Goal: Communication & Community: Answer question/provide support

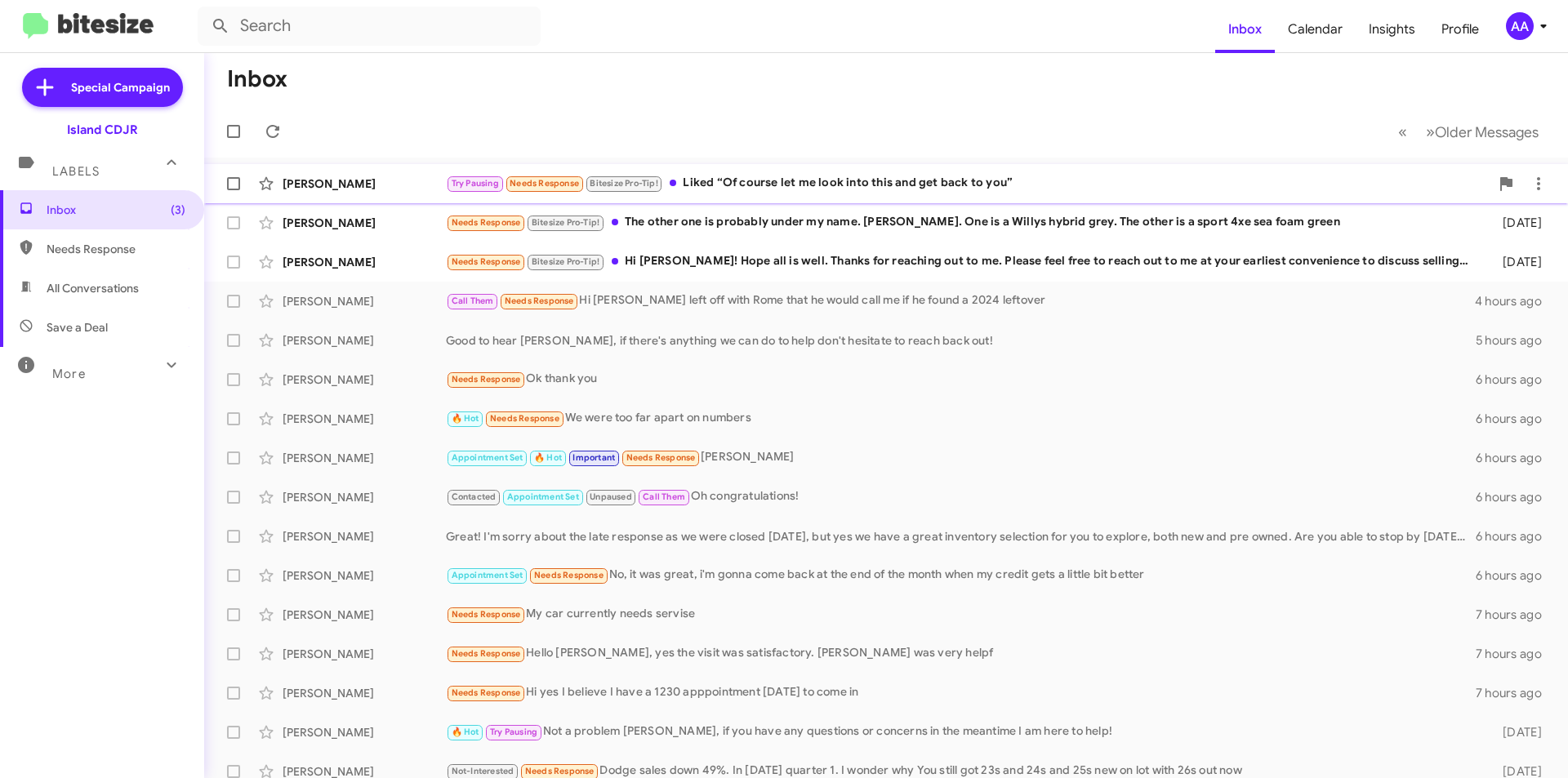
click at [726, 182] on div "Try Pausing Needs Response Bitesize Pro-Tip! Liked “Of course let me look into …" at bounding box center [968, 183] width 1044 height 19
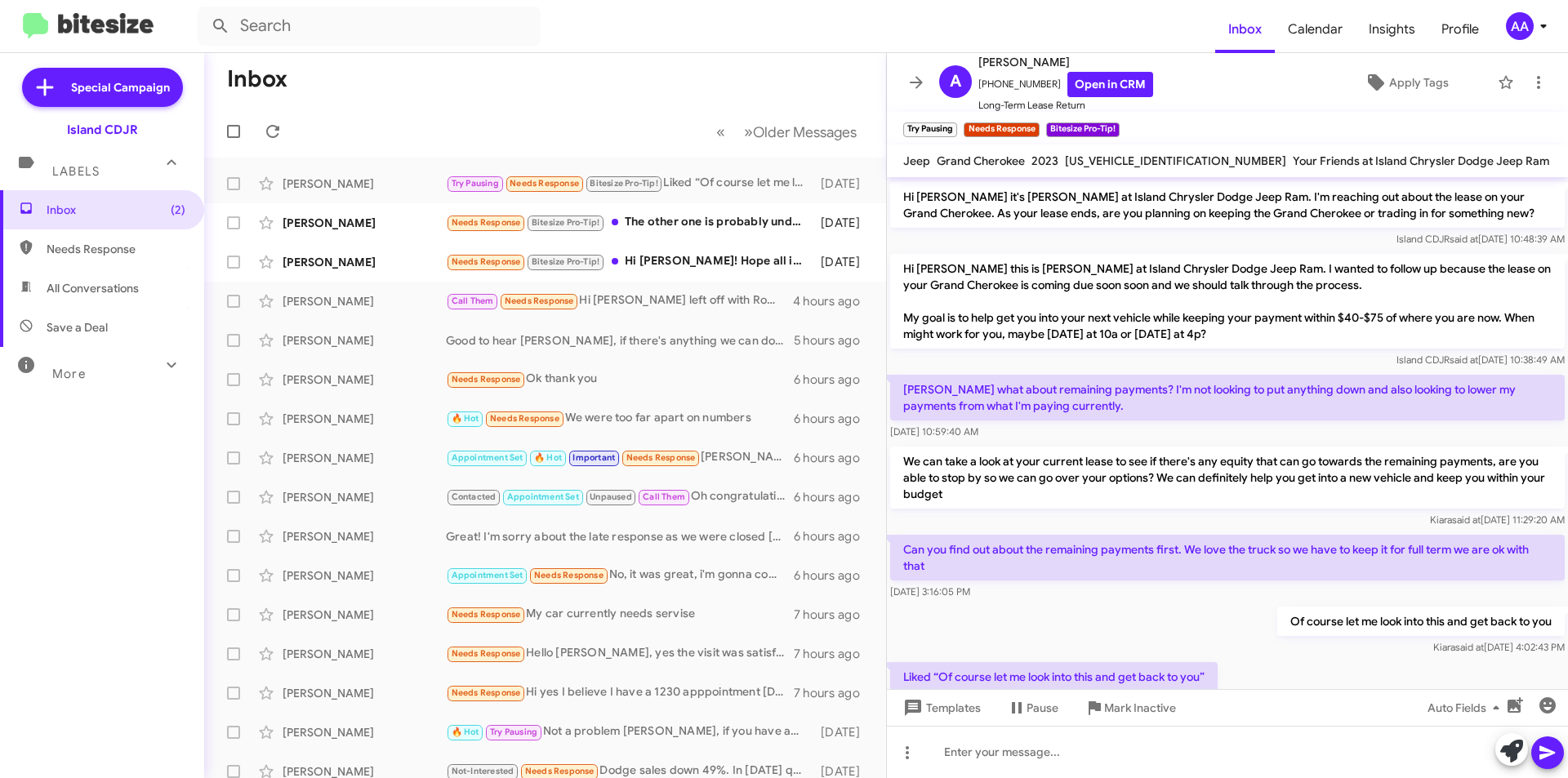
scroll to position [1324, 0]
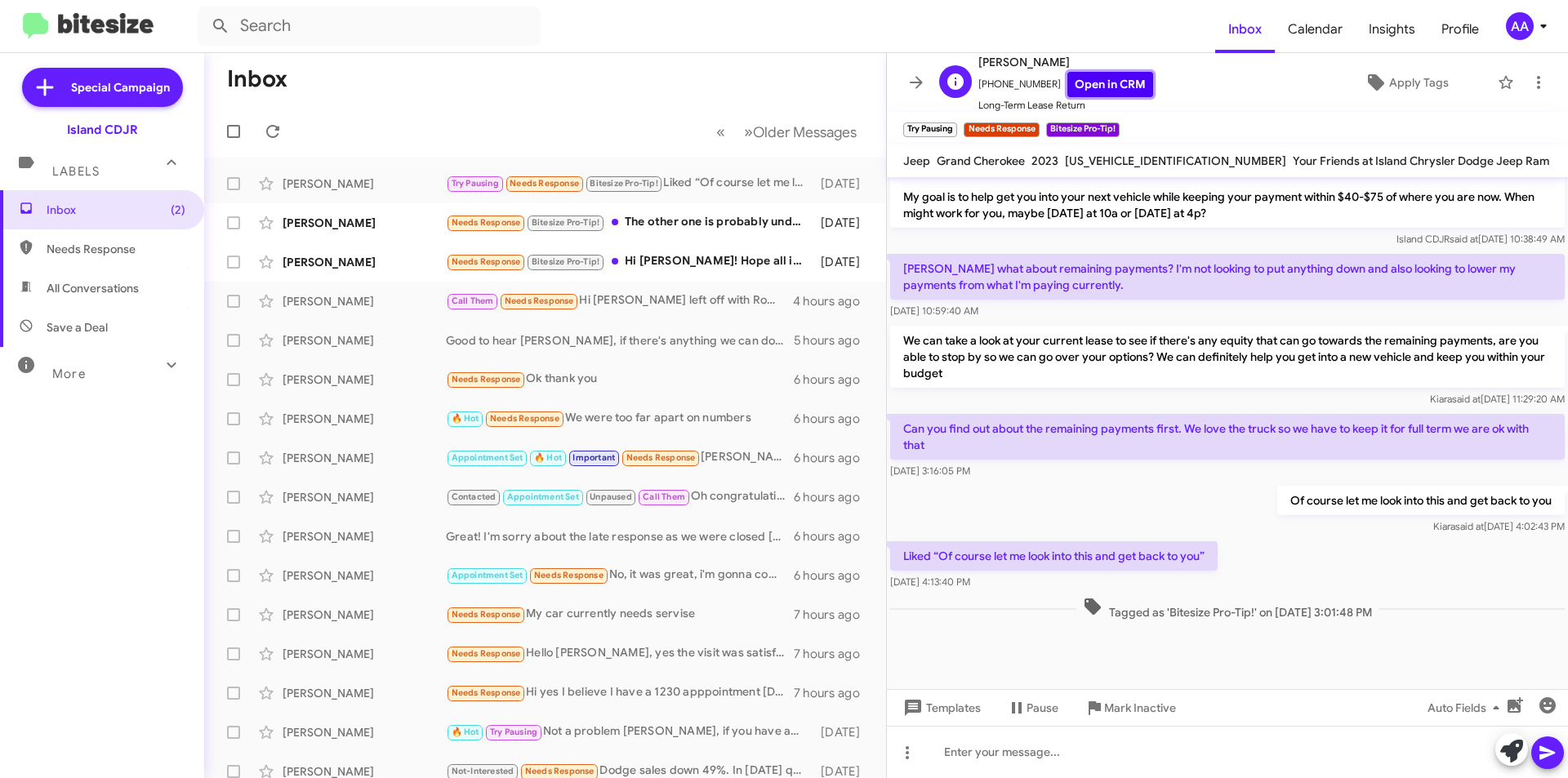
click at [1084, 77] on link "Open in CRM" at bounding box center [1110, 85] width 86 height 26
click at [375, 211] on div "[PERSON_NAME] Needs Response Bitesize Pro-Tip! The other one is probably under …" at bounding box center [546, 223] width 656 height 33
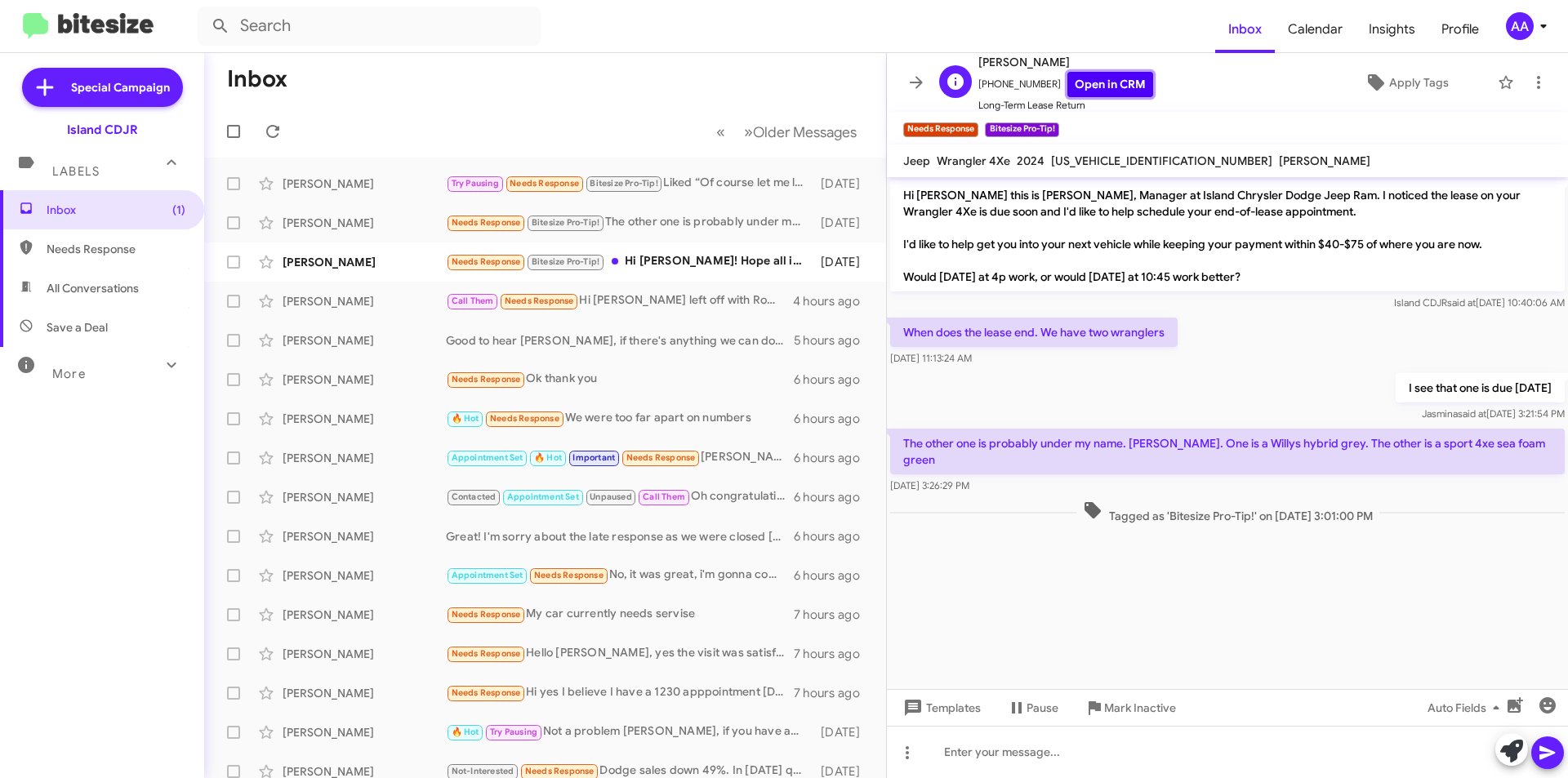
click at [1082, 90] on link "Open in CRM" at bounding box center [1110, 85] width 86 height 26
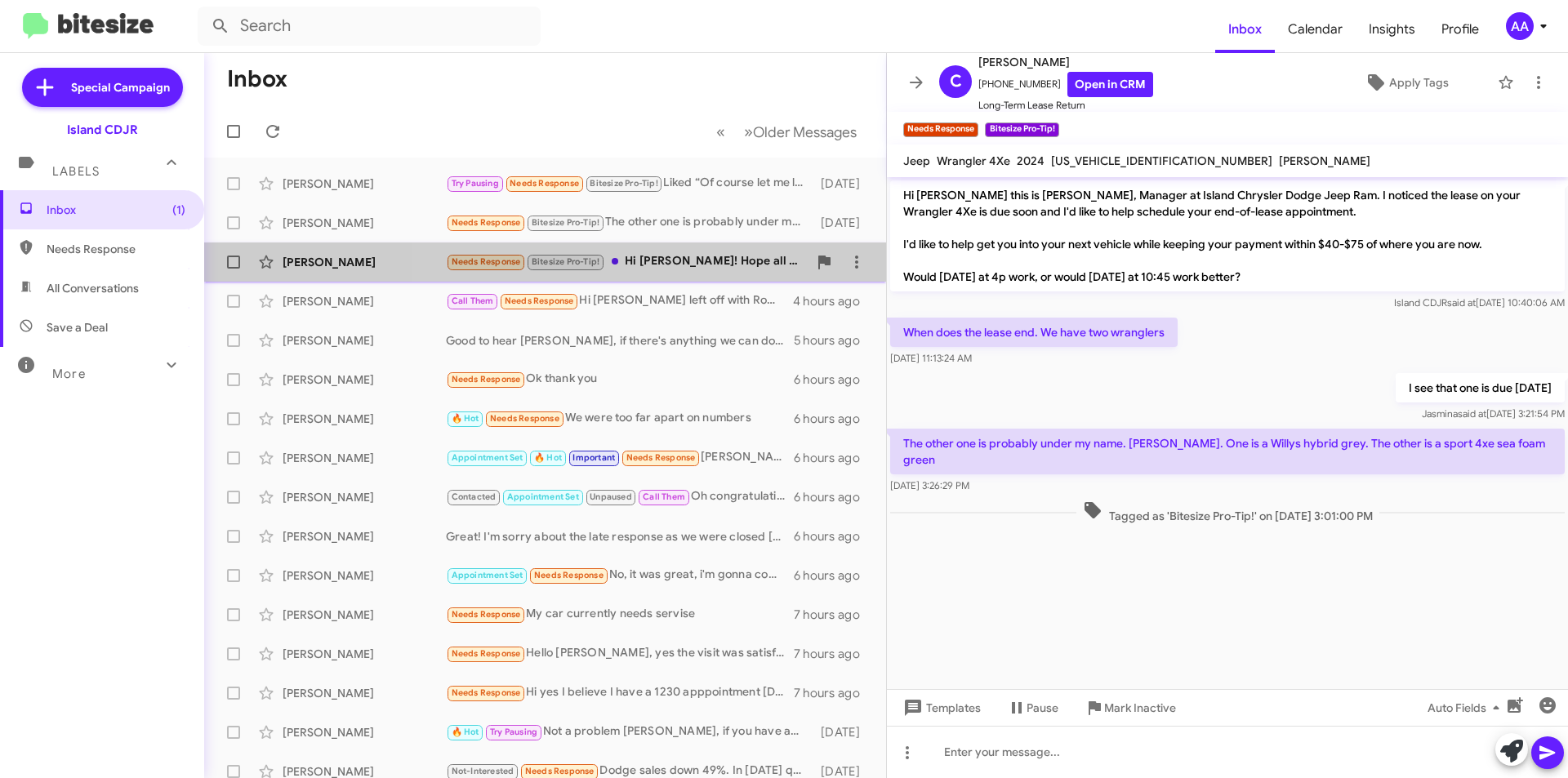
drag, startPoint x: 671, startPoint y: 269, endPoint x: 685, endPoint y: 268, distance: 14.0
click at [672, 267] on div "Needs Response Bitesize Pro-Tip! Hi [PERSON_NAME]! Hope all is well. Thanks for…" at bounding box center [627, 262] width 361 height 19
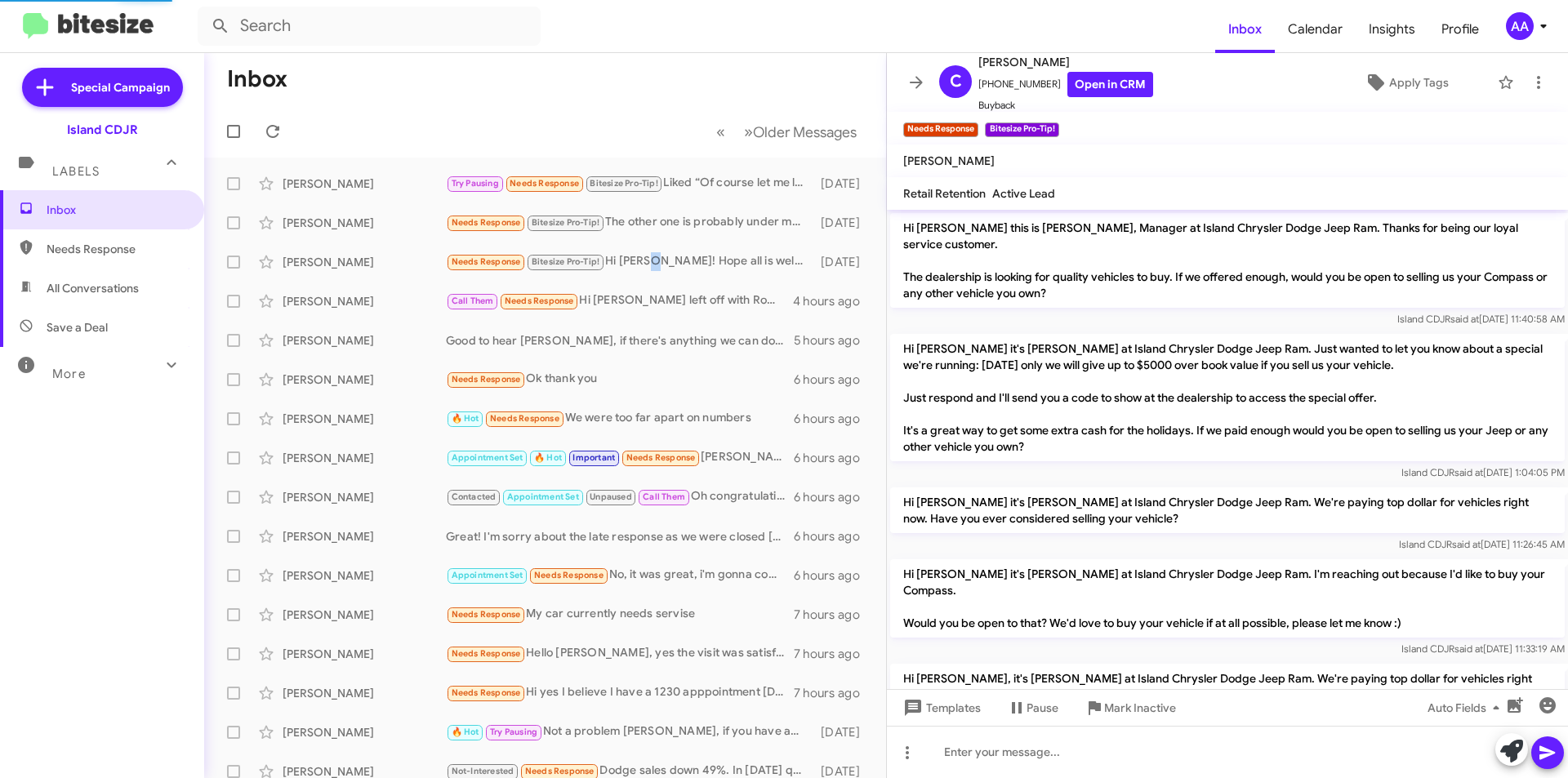
scroll to position [434, 0]
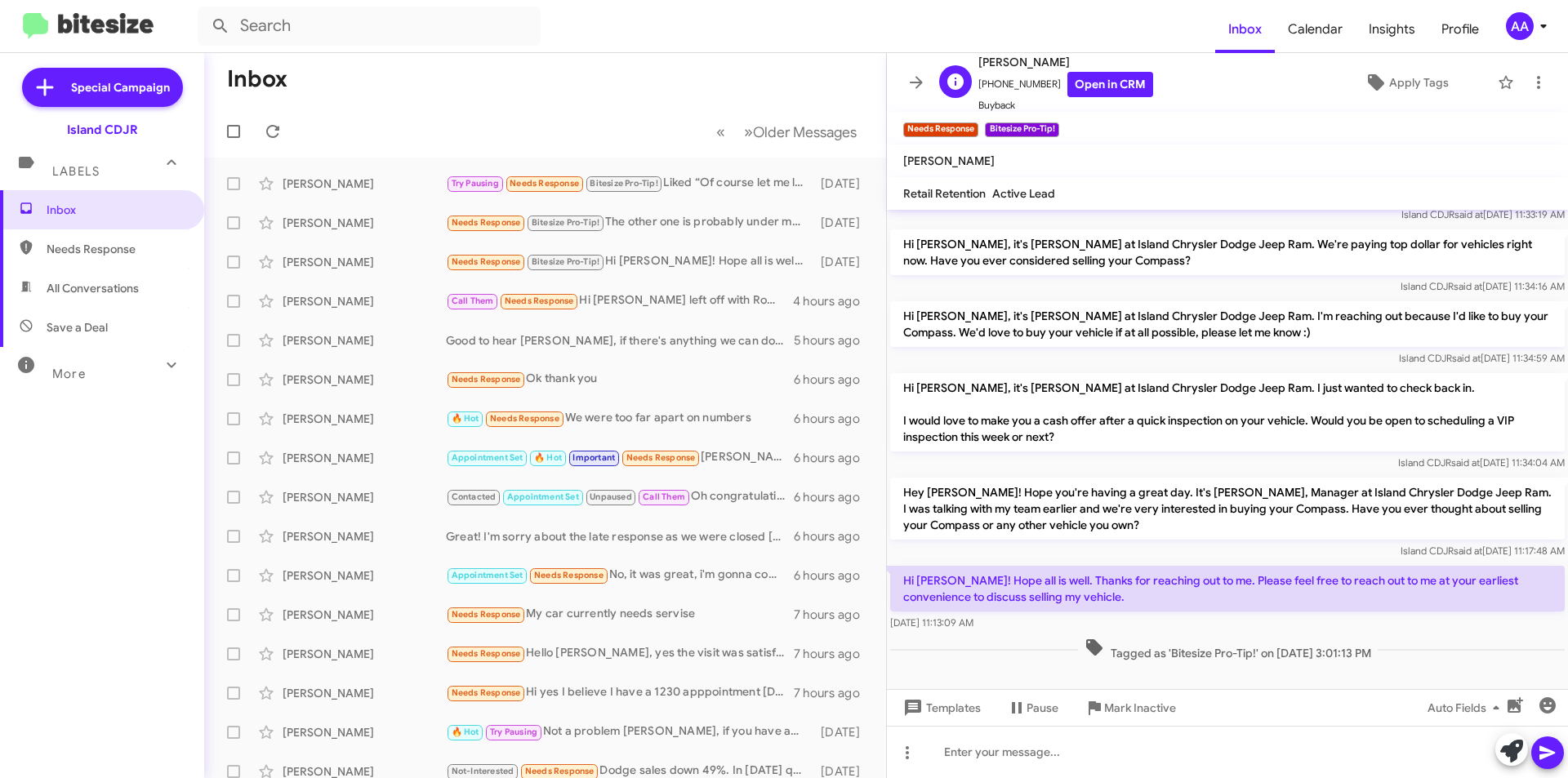
click at [1023, 83] on span "[PHONE_NUMBER] Open in CRM" at bounding box center [1066, 85] width 175 height 26
click at [1082, 84] on link "Open in CRM" at bounding box center [1110, 85] width 86 height 26
click at [976, 123] on span "×" at bounding box center [975, 122] width 13 height 20
click at [976, 120] on span "×" at bounding box center [975, 122] width 13 height 20
click at [1002, 667] on div at bounding box center [1227, 685] width 681 height 41
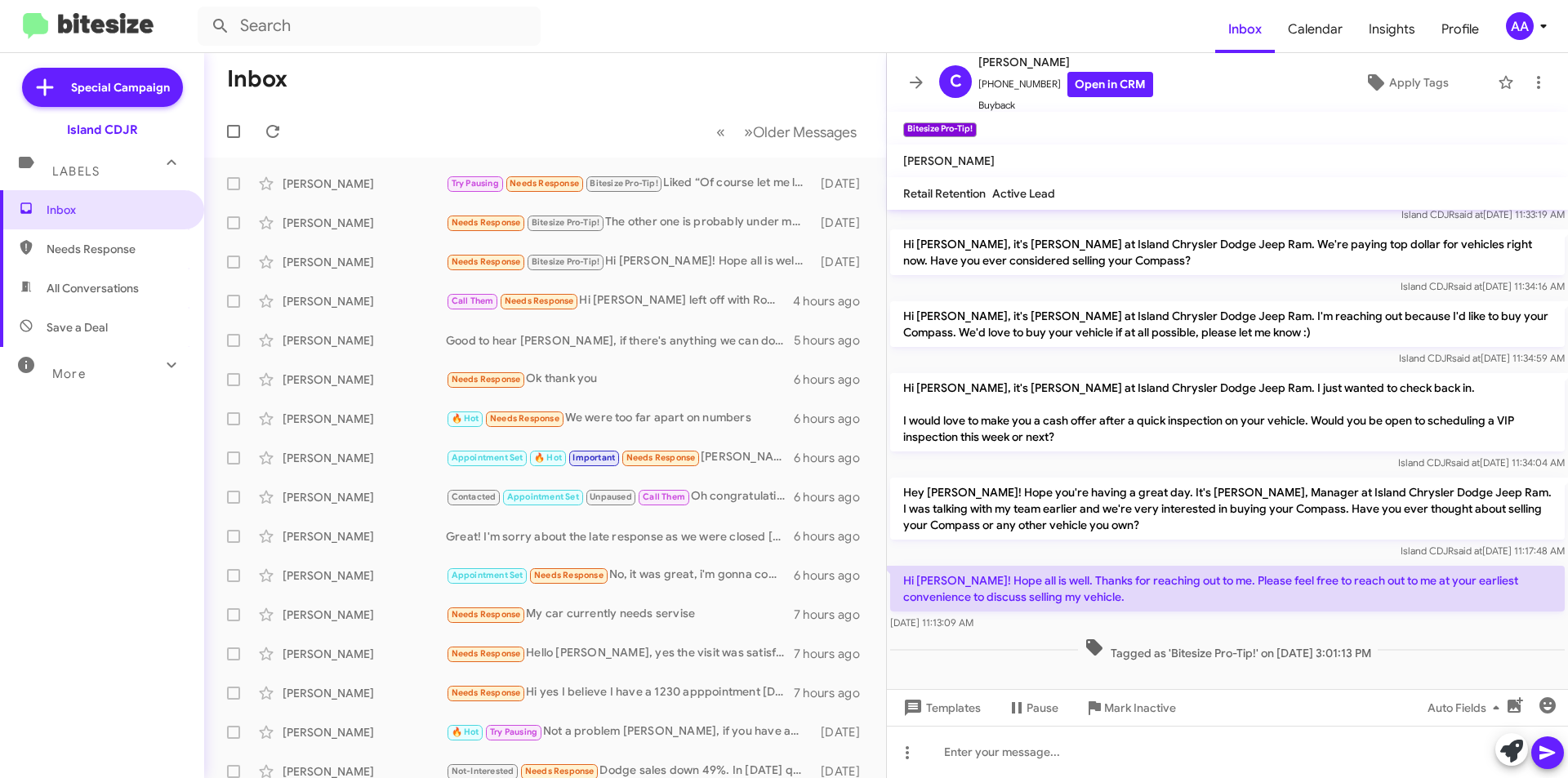
click at [1009, 664] on div at bounding box center [1227, 685] width 681 height 41
click at [987, 668] on div at bounding box center [1227, 685] width 681 height 41
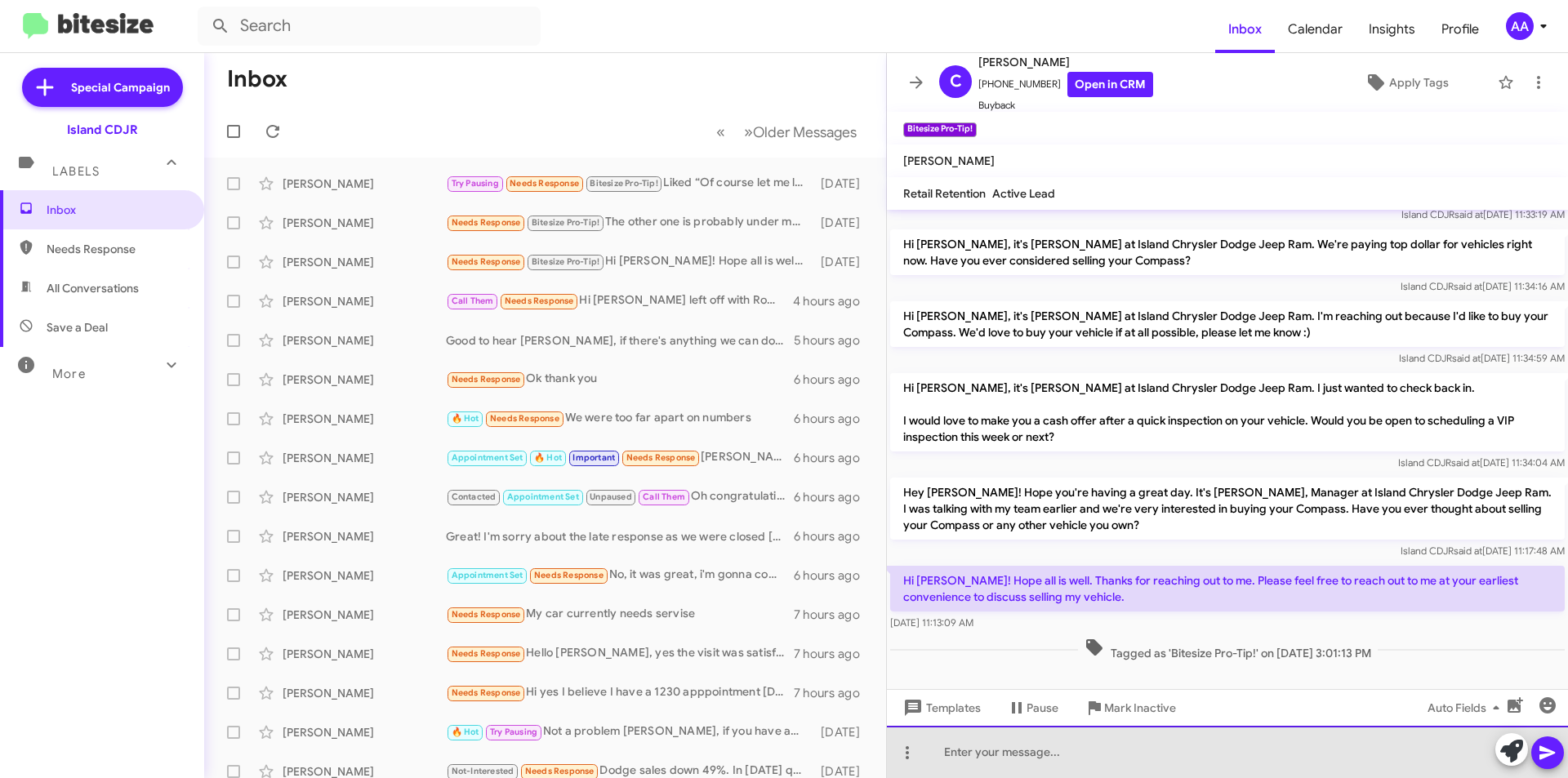
click at [967, 765] on div at bounding box center [1227, 751] width 681 height 52
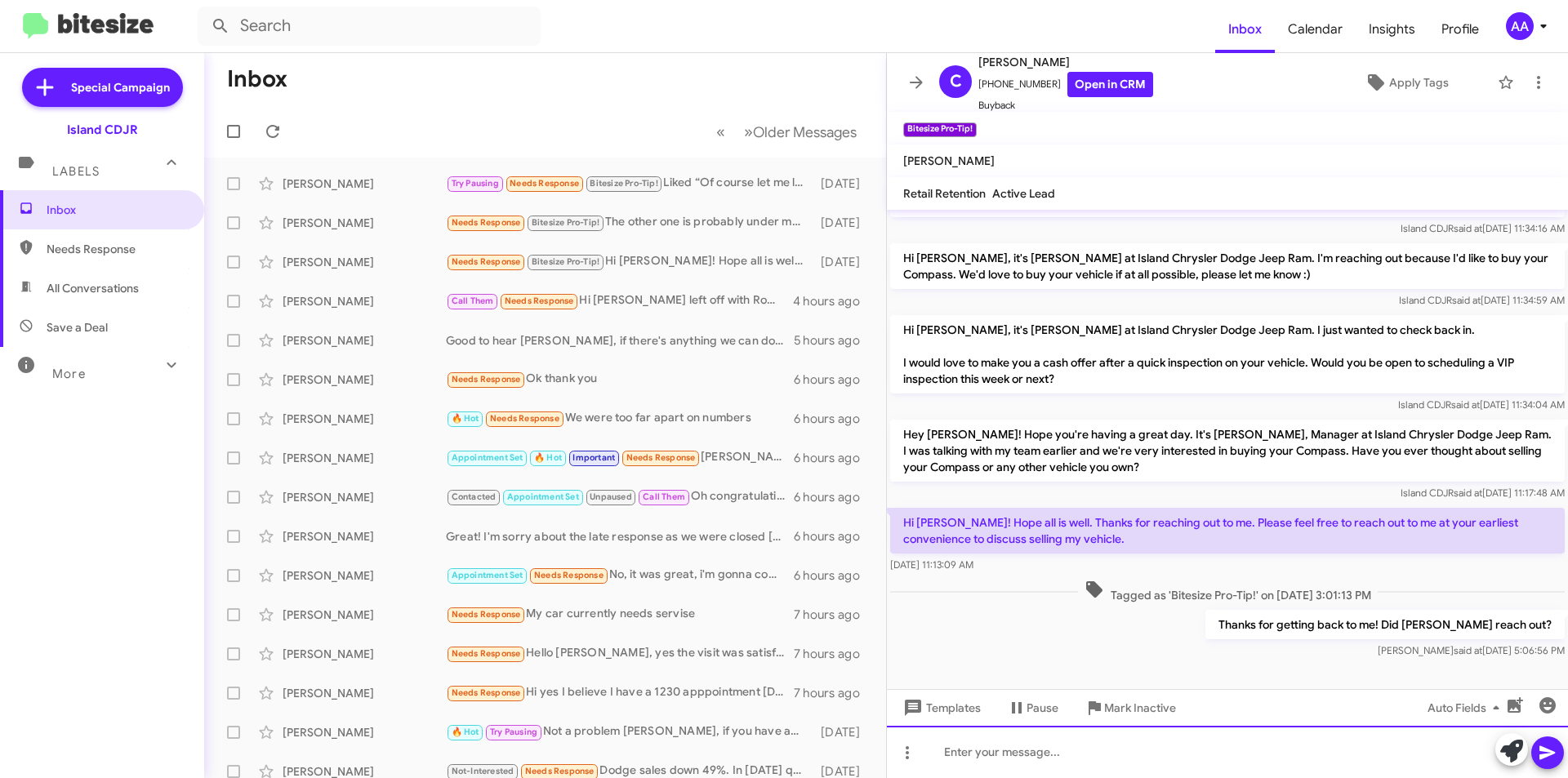
scroll to position [494, 0]
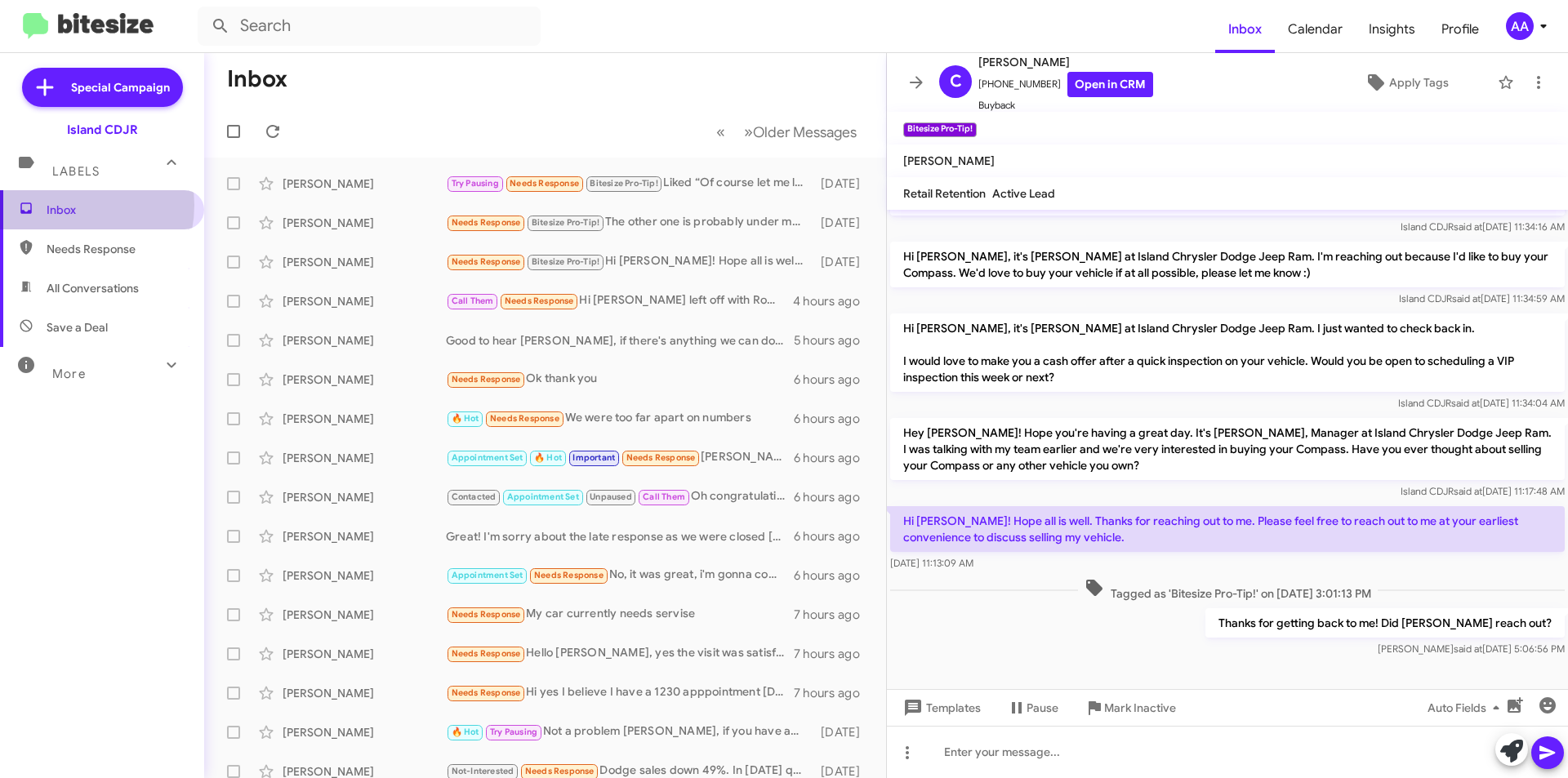
click at [64, 205] on span "Inbox" at bounding box center [116, 210] width 139 height 16
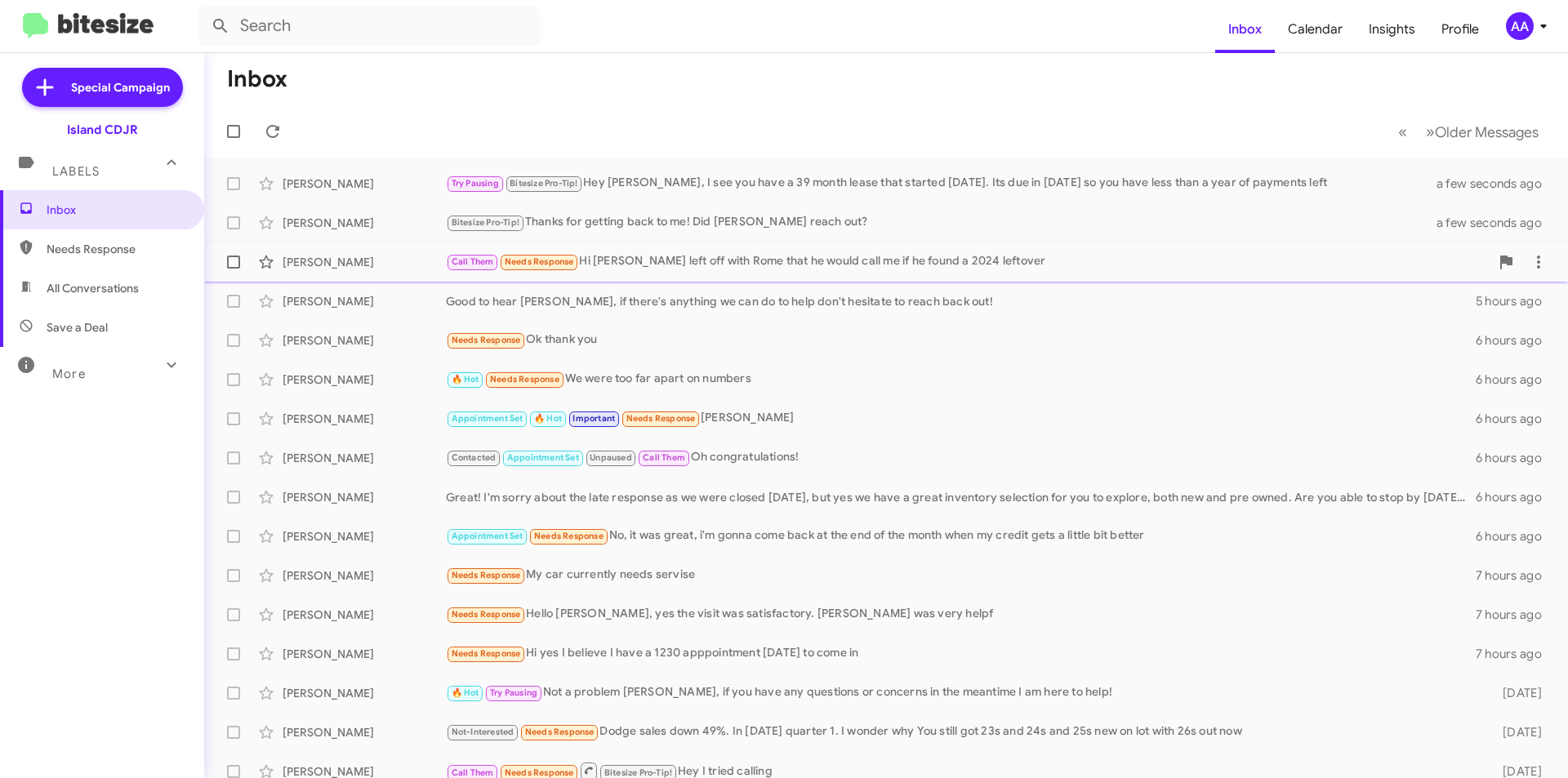
click at [701, 270] on div "Call Them Needs Response Hi [PERSON_NAME] left off with Rome that he would call…" at bounding box center [968, 262] width 1044 height 19
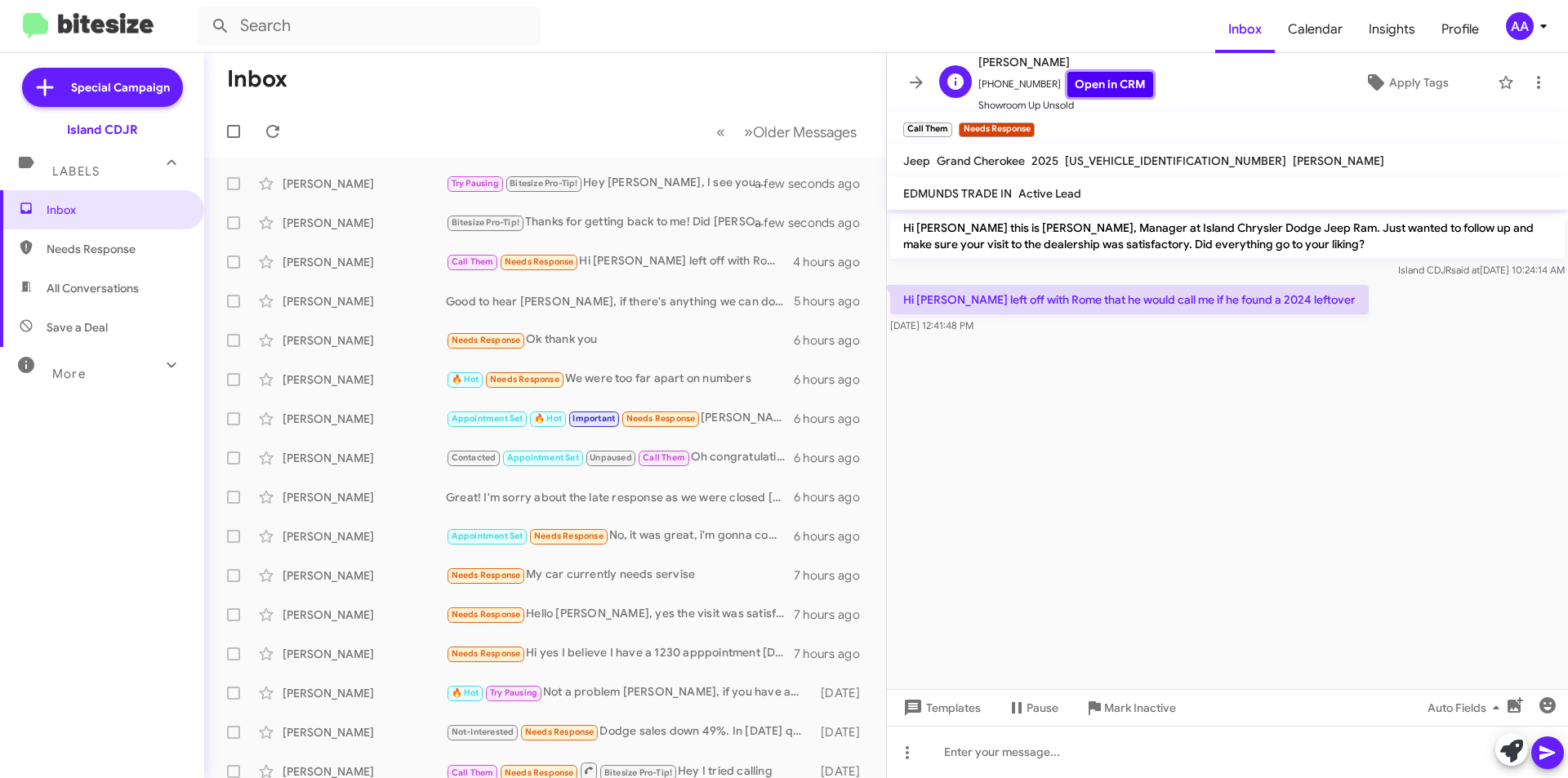
click at [1085, 85] on link "Open in CRM" at bounding box center [1110, 85] width 86 height 26
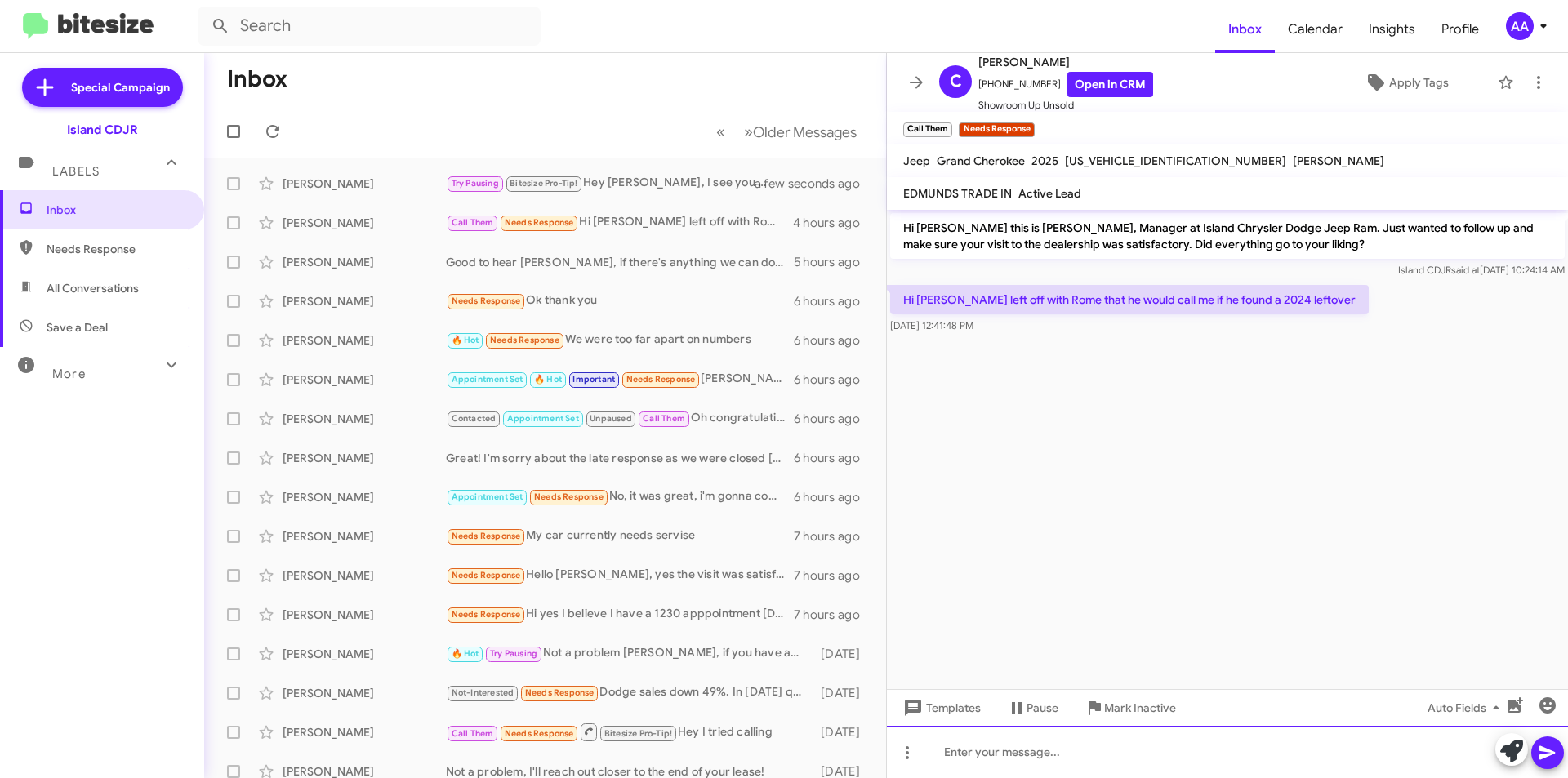
click at [1001, 742] on div at bounding box center [1227, 751] width 681 height 52
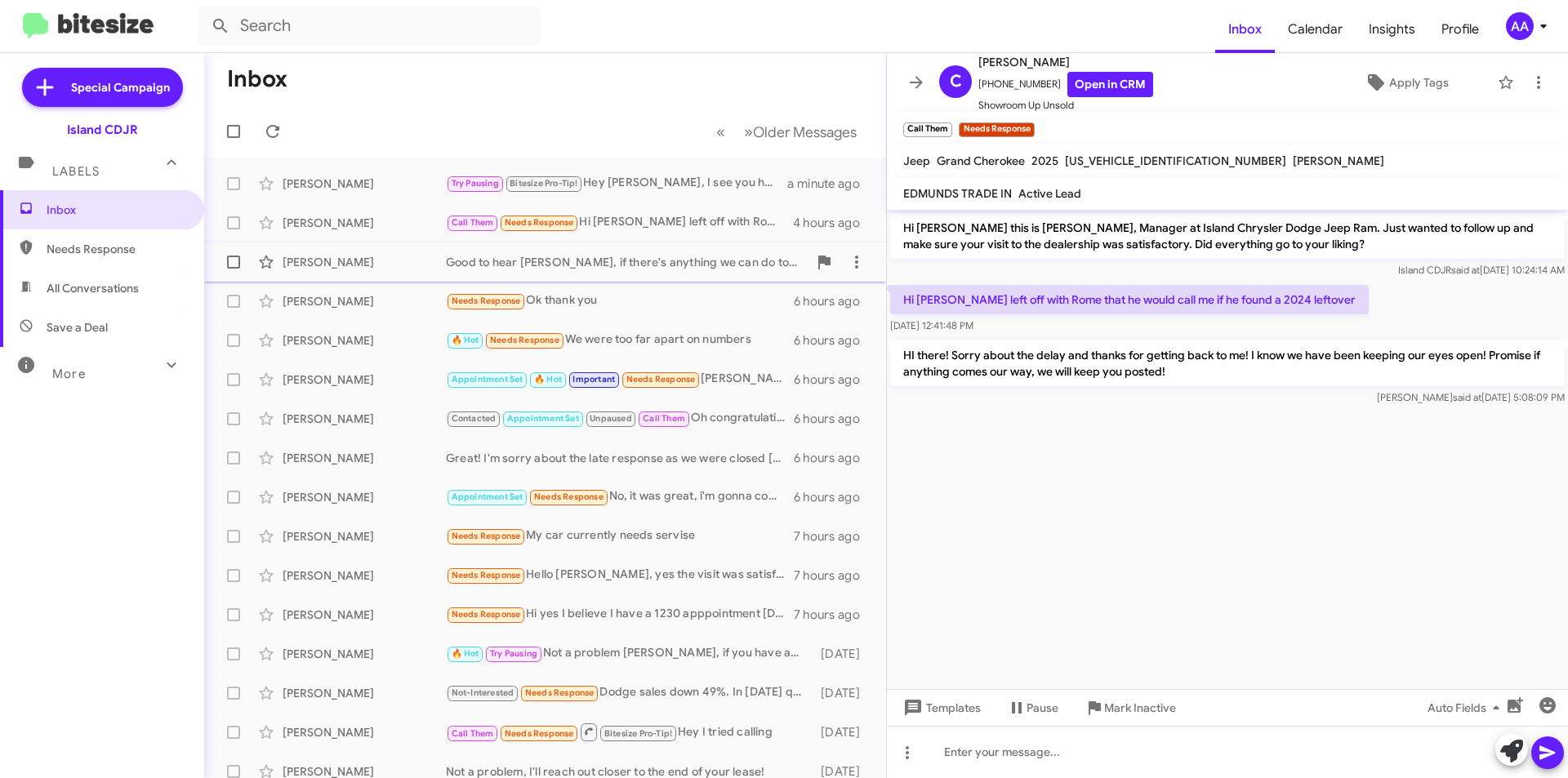
click at [510, 274] on div "[PERSON_NAME] Good to hear [PERSON_NAME], if there's anything we can do to help…" at bounding box center [546, 262] width 656 height 33
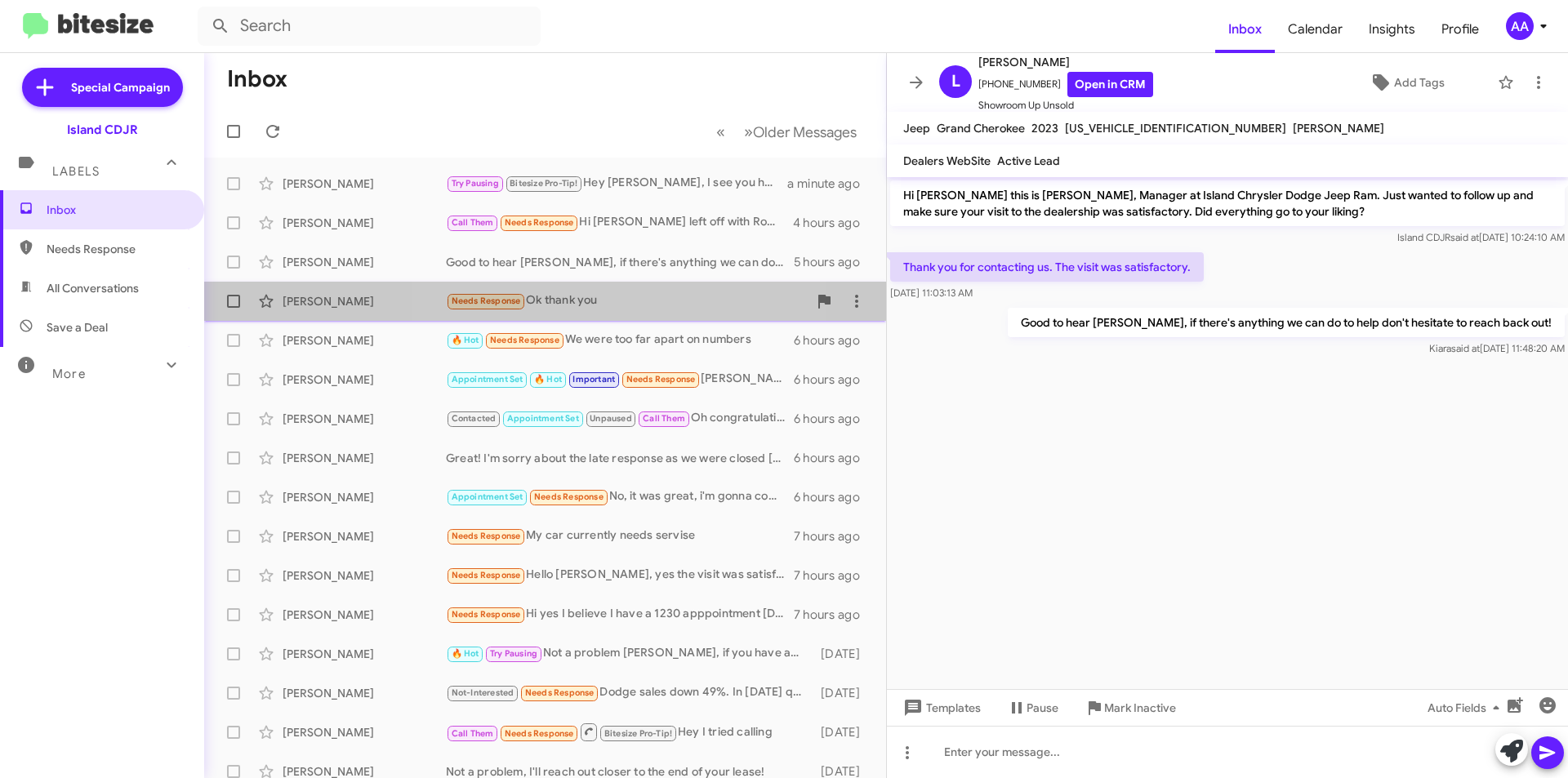
click at [569, 306] on div "Needs Response Ok thank you" at bounding box center [627, 300] width 361 height 19
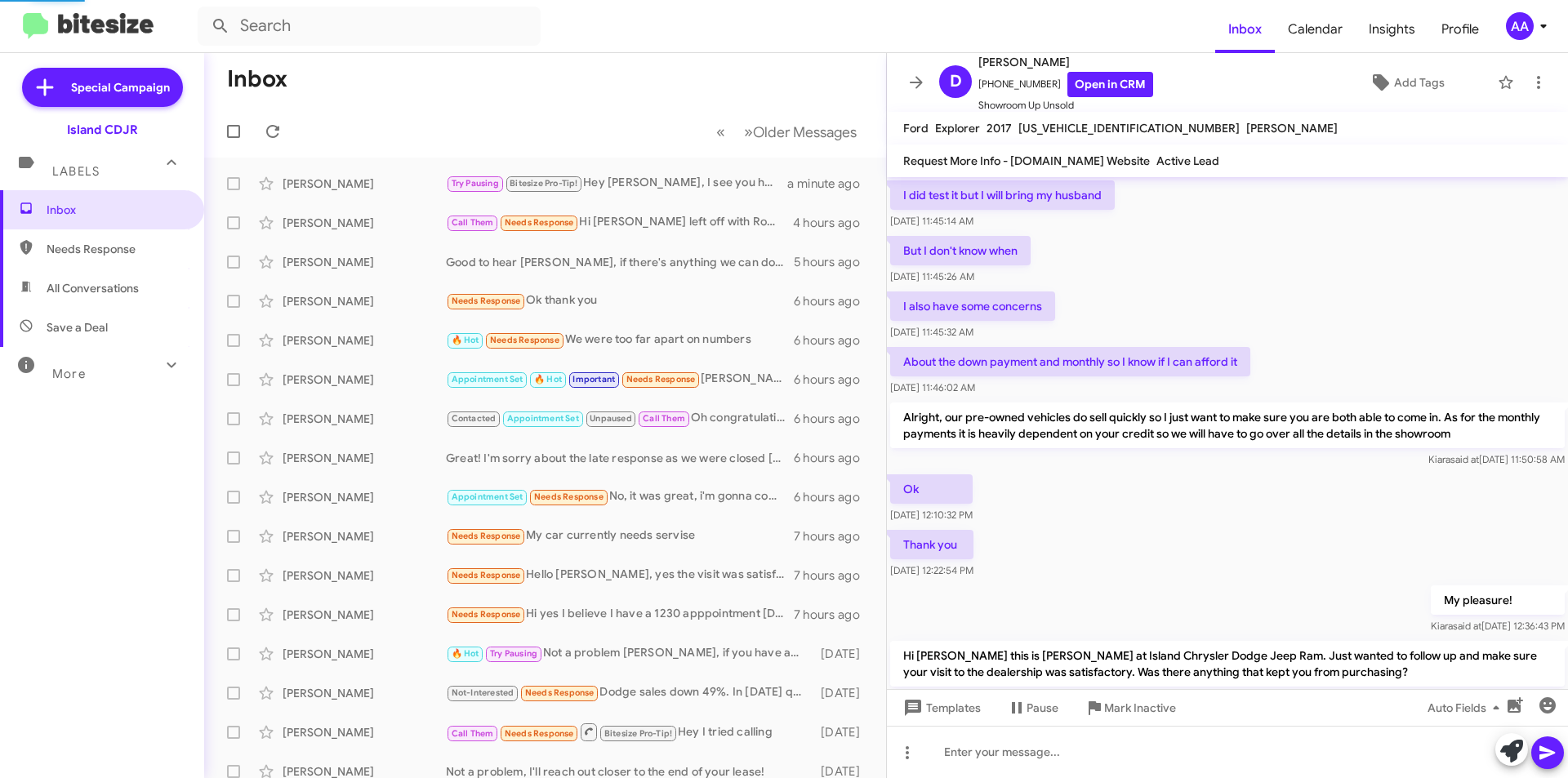
scroll to position [794, 0]
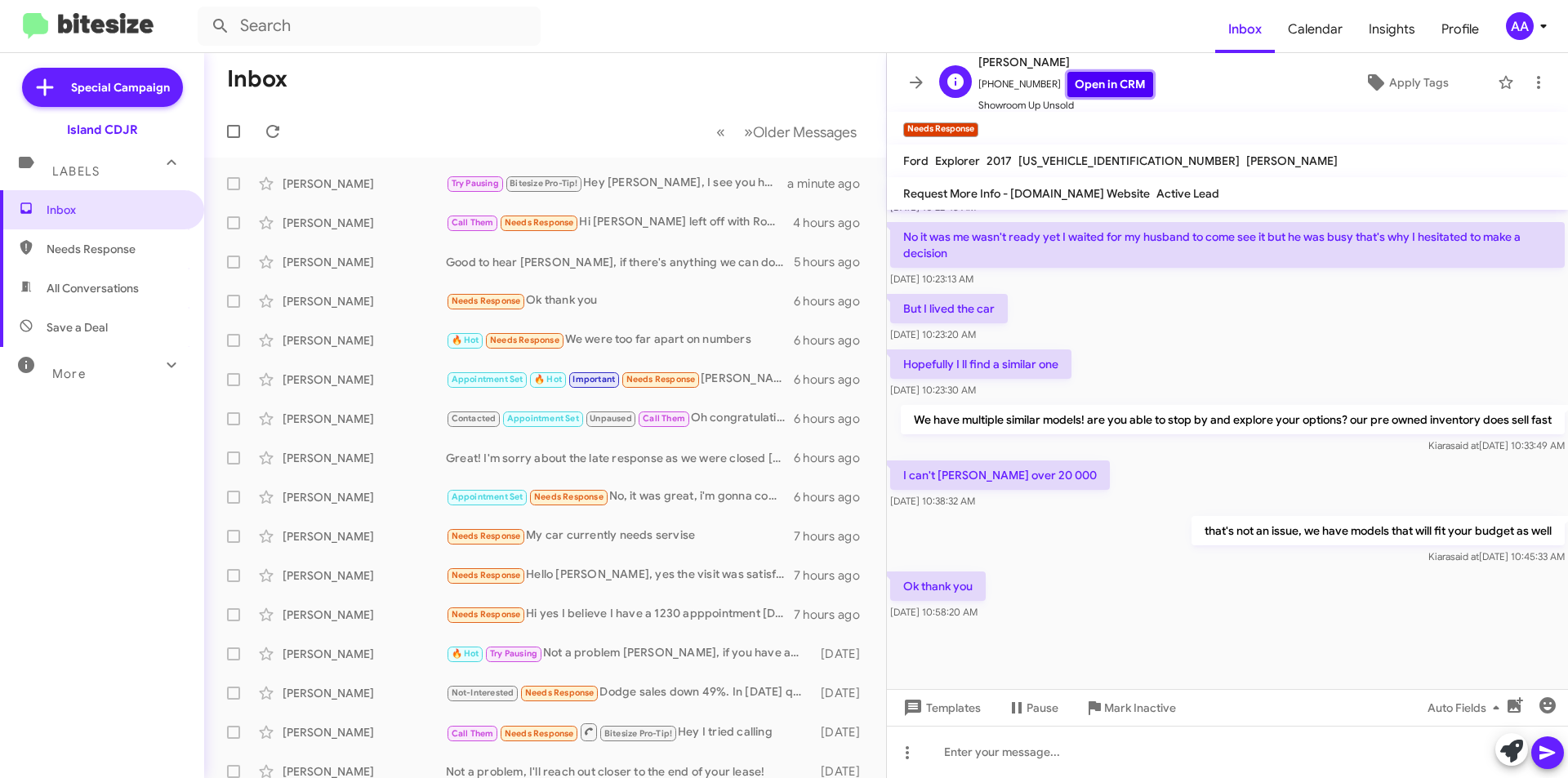
click at [1110, 85] on link "Open in CRM" at bounding box center [1110, 85] width 86 height 26
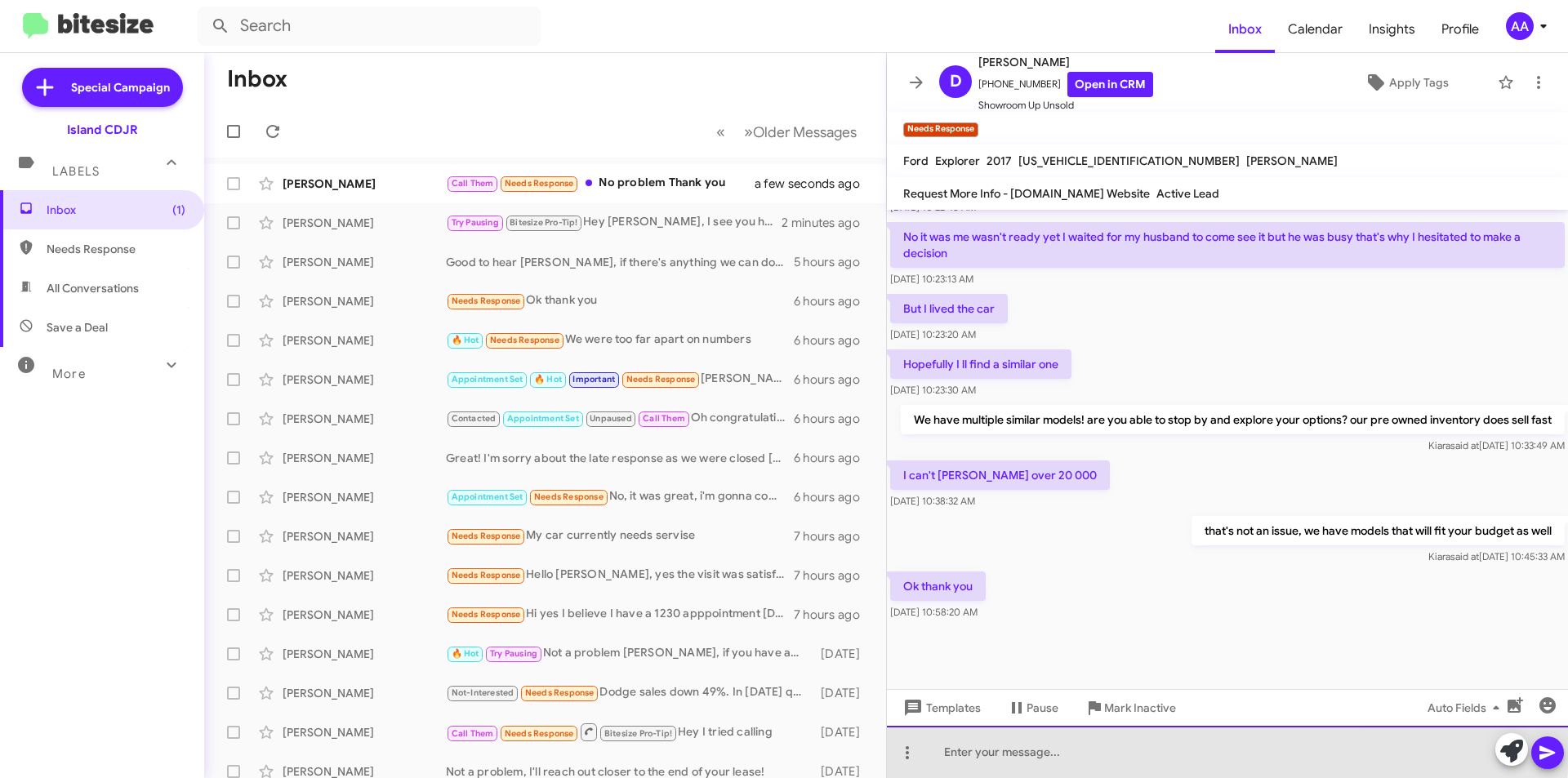
click at [1050, 744] on div at bounding box center [1227, 751] width 681 height 52
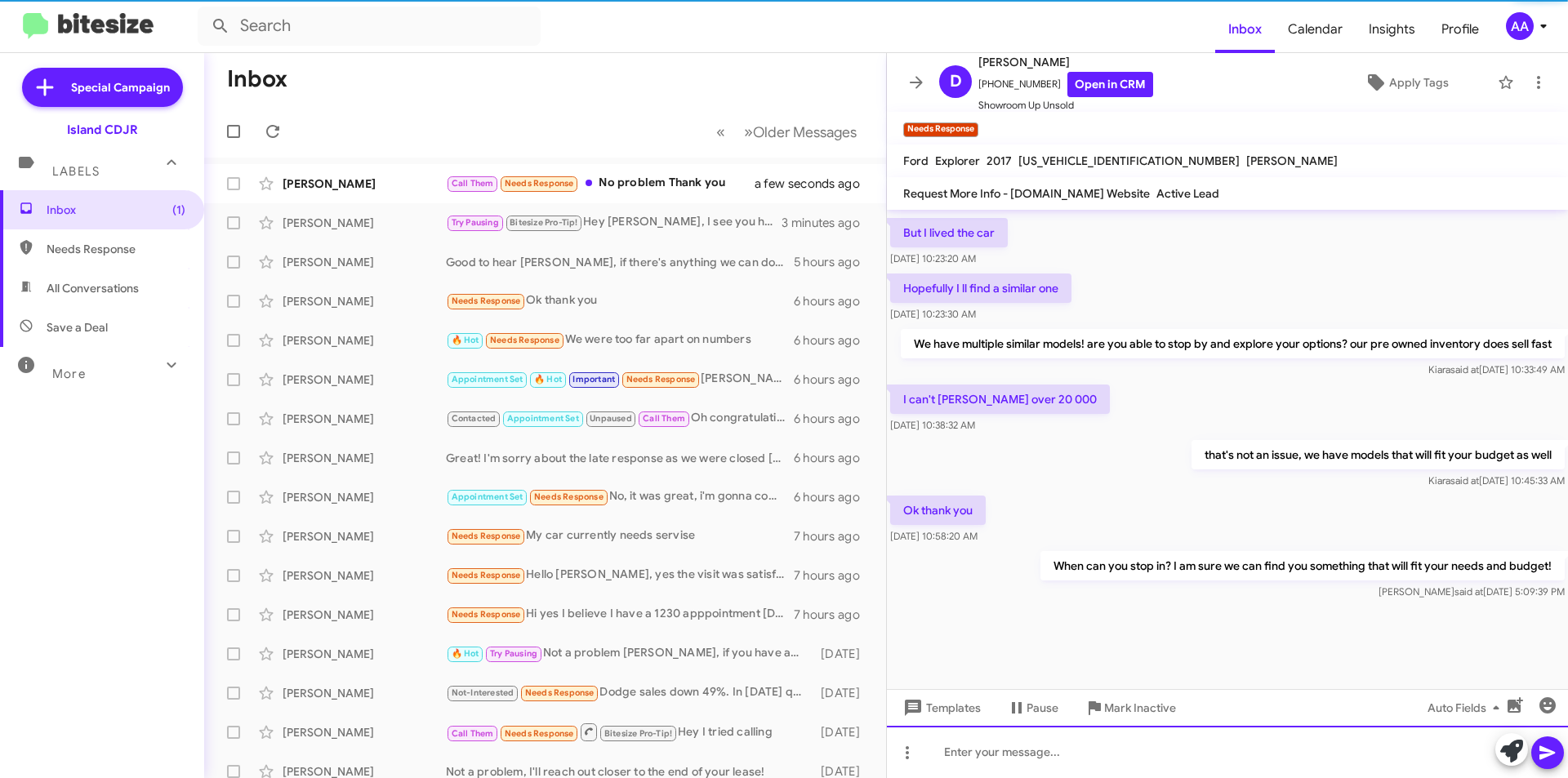
scroll to position [0, 0]
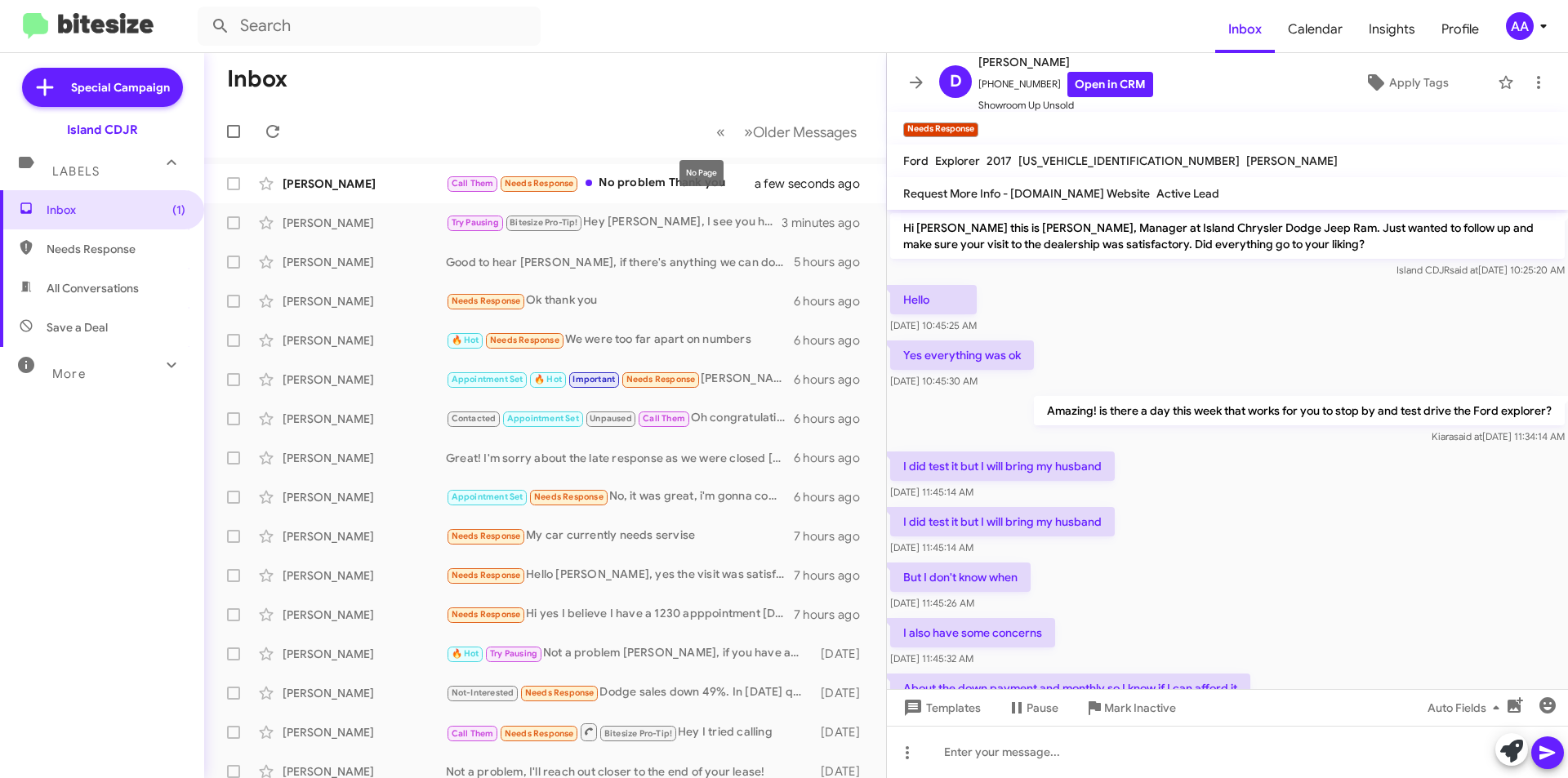
click at [683, 182] on div "No Page" at bounding box center [701, 173] width 44 height 27
click at [677, 184] on div "Call Them Needs Response No problem Thank you" at bounding box center [627, 183] width 361 height 19
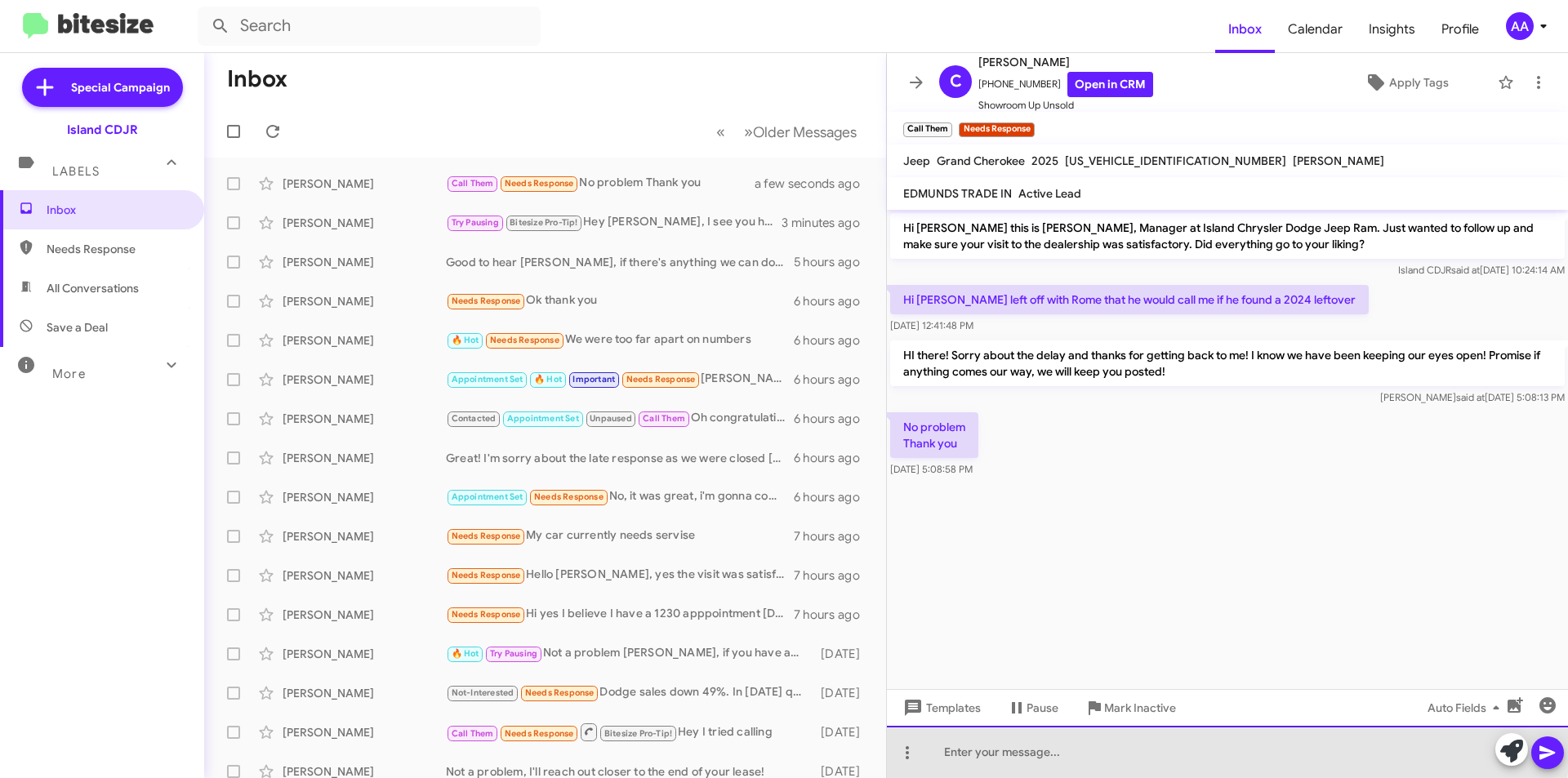
click at [992, 742] on div at bounding box center [1227, 751] width 681 height 52
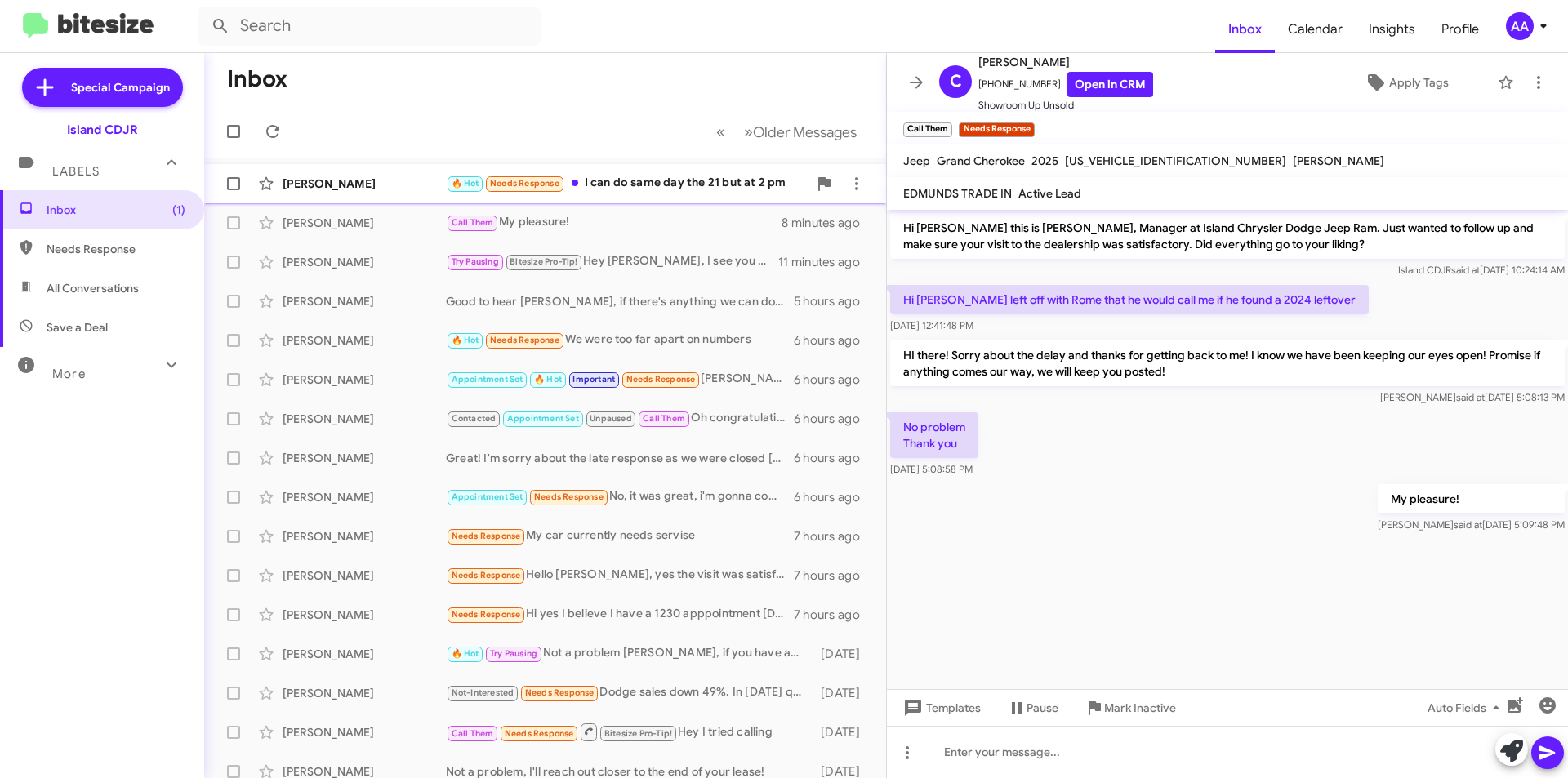
click at [670, 187] on div "🔥 Hot Needs Response I can do same day the 21 but at 2 pm" at bounding box center [627, 183] width 361 height 19
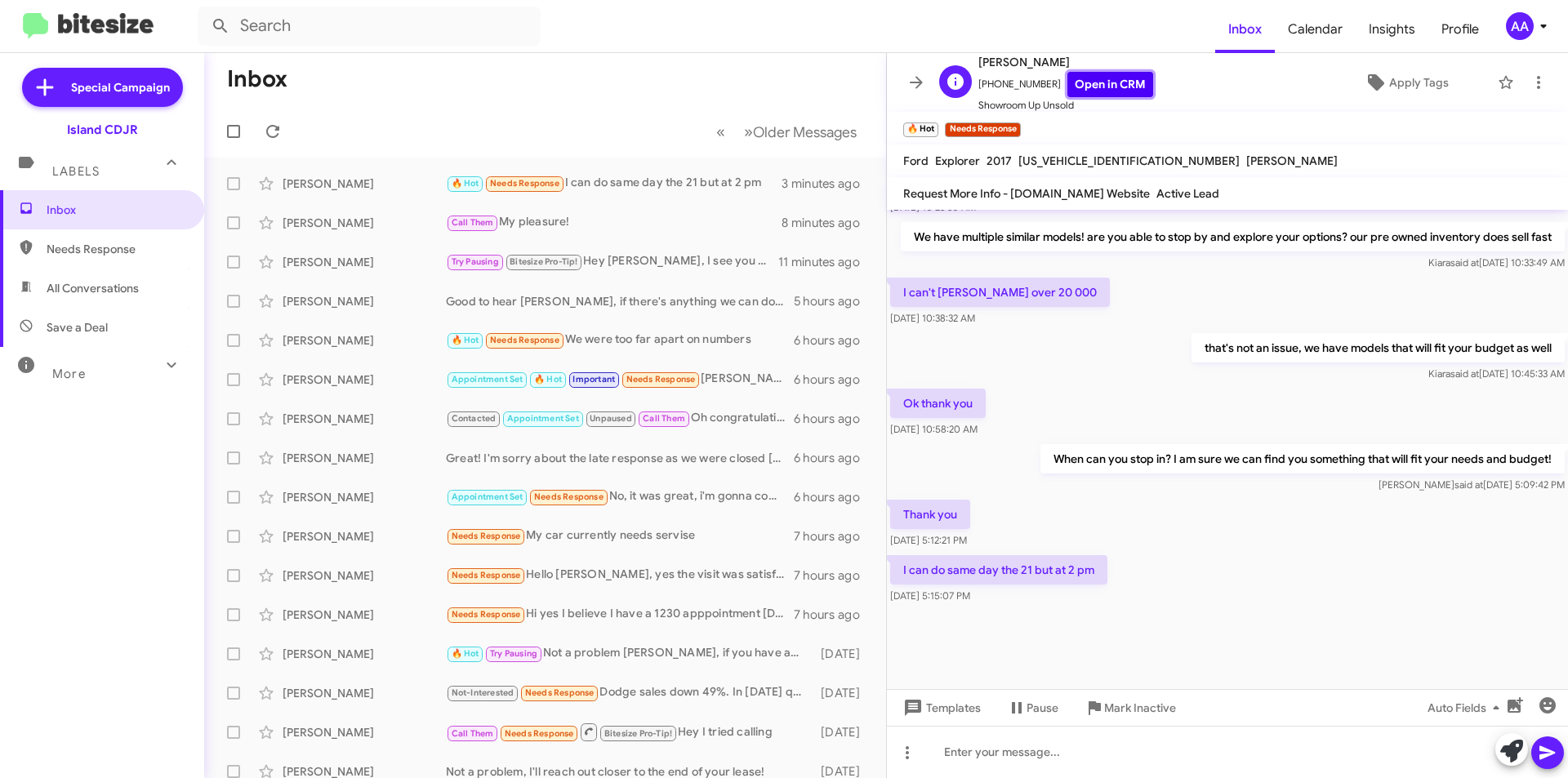
click at [1067, 84] on link "Open in CRM" at bounding box center [1110, 85] width 86 height 26
click at [994, 745] on div at bounding box center [1227, 751] width 681 height 52
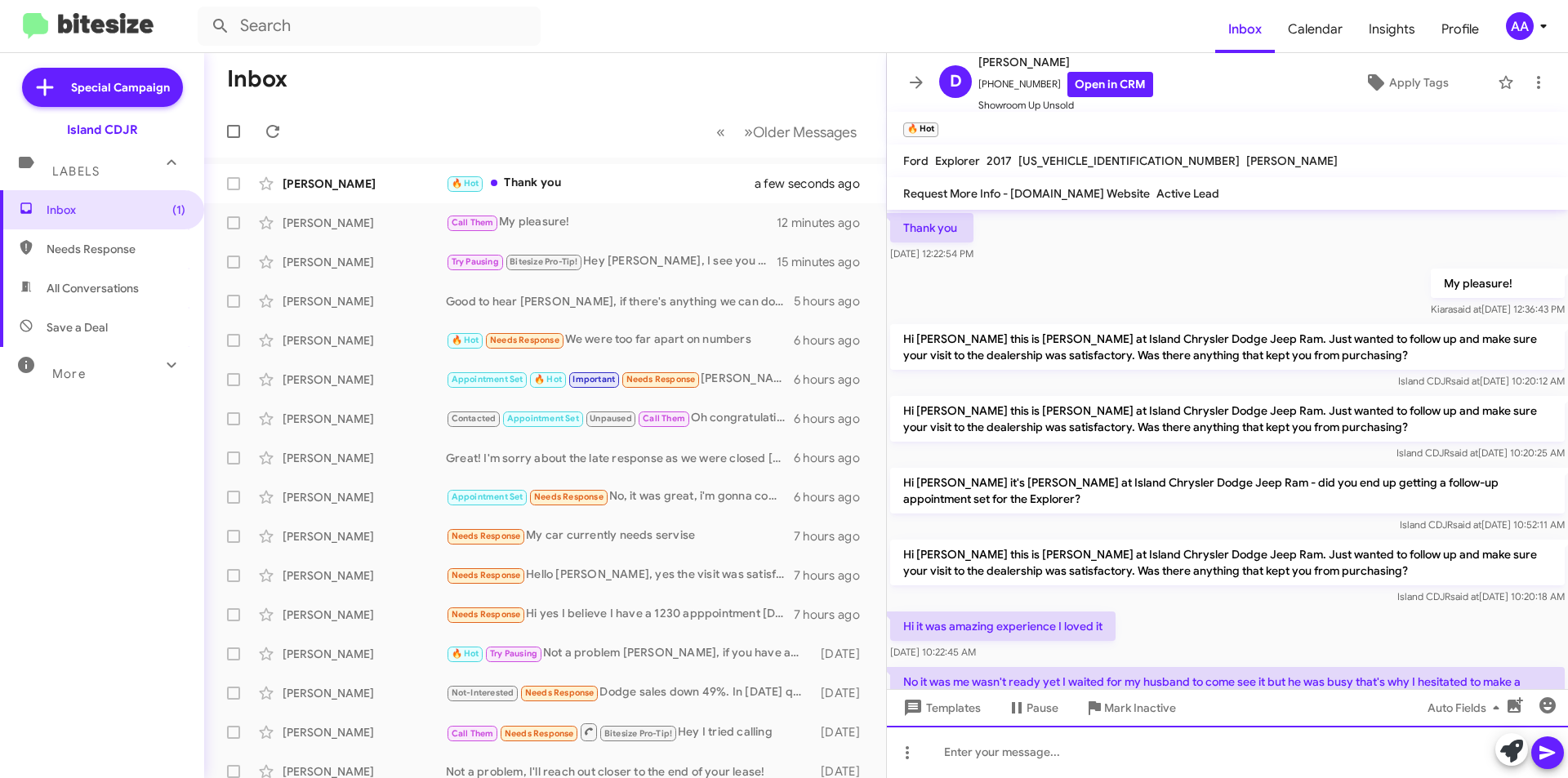
scroll to position [811, 0]
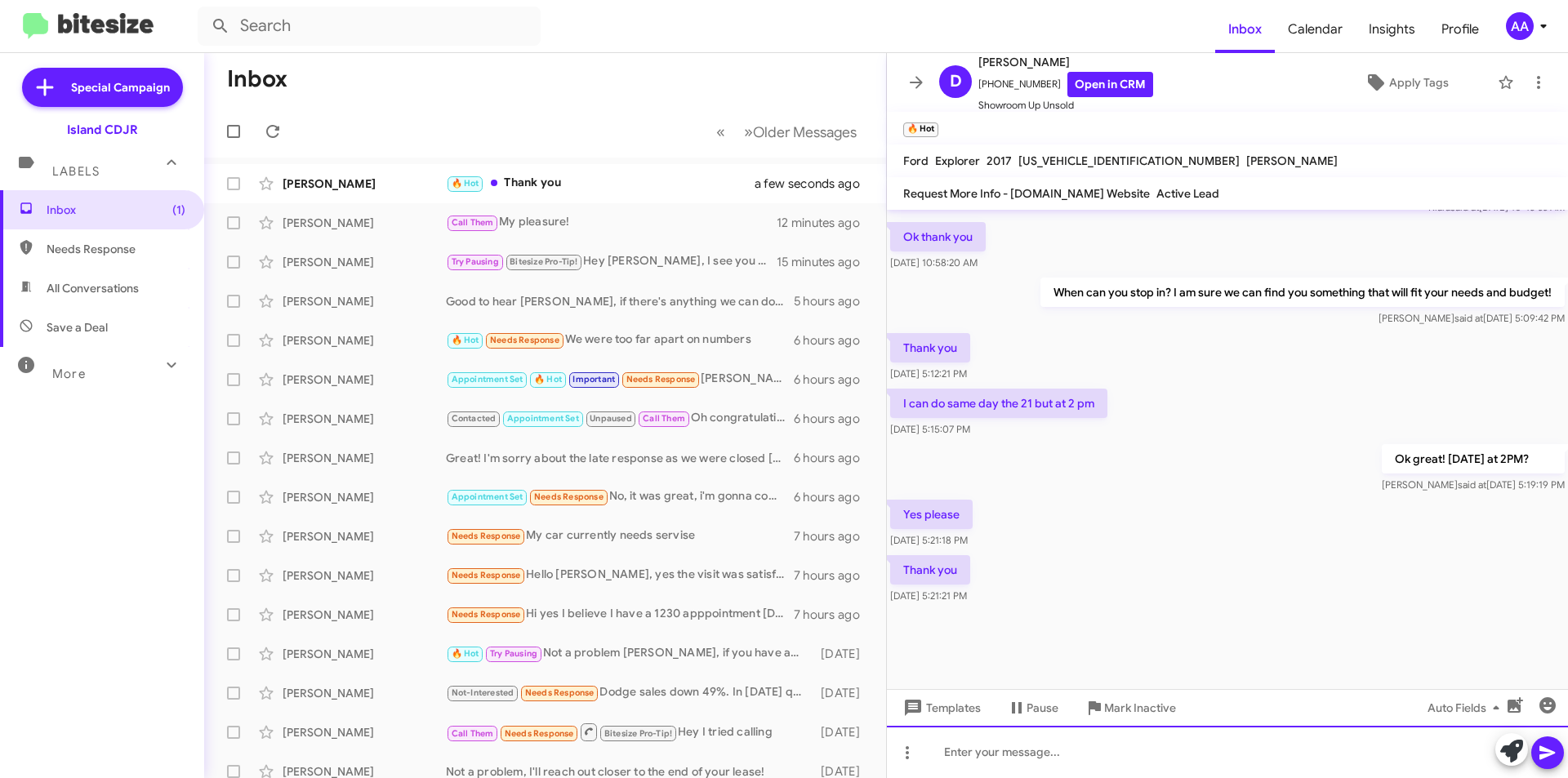
click at [1070, 740] on div at bounding box center [1227, 751] width 681 height 52
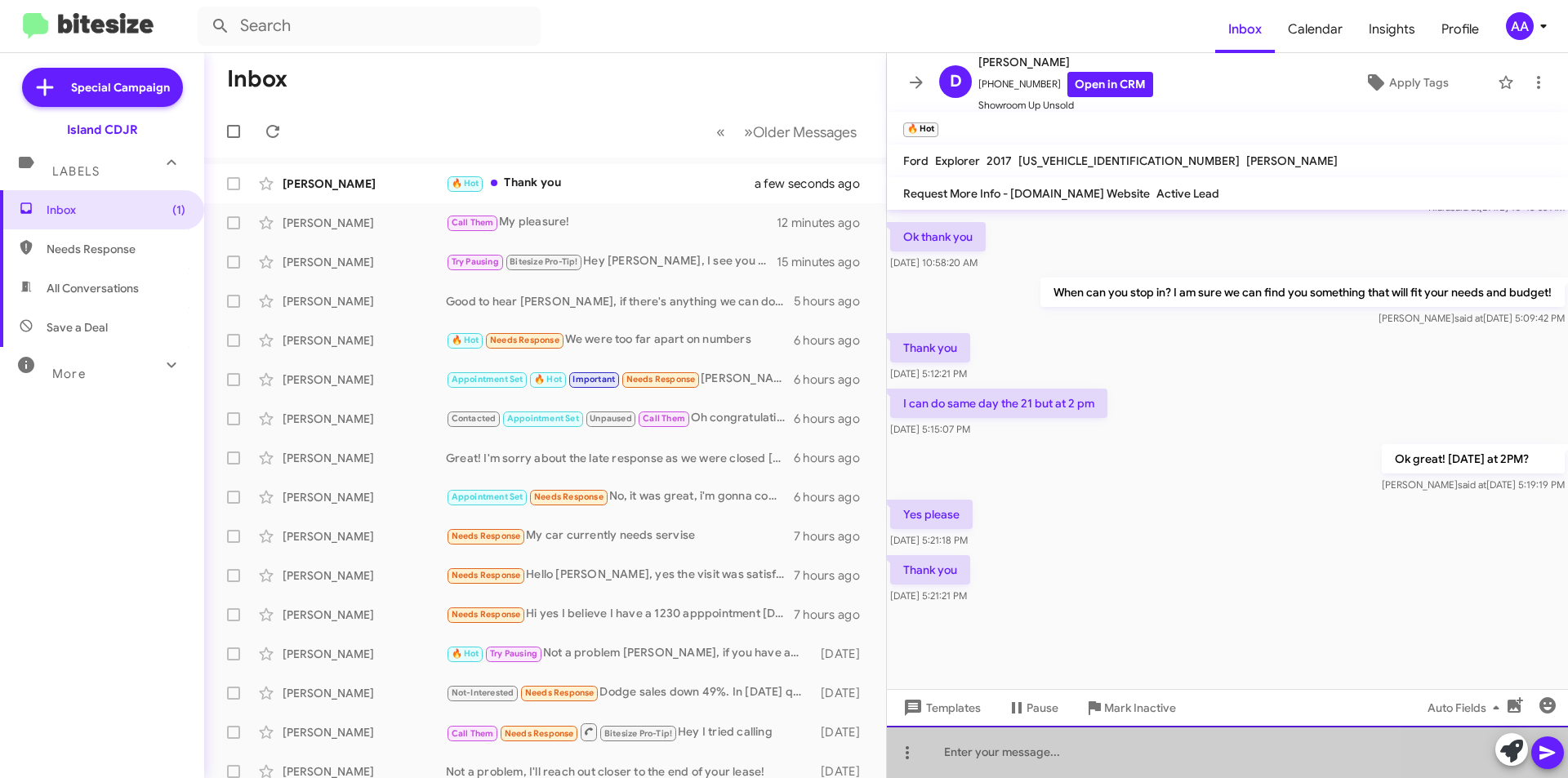
click at [1070, 740] on div at bounding box center [1227, 751] width 681 height 52
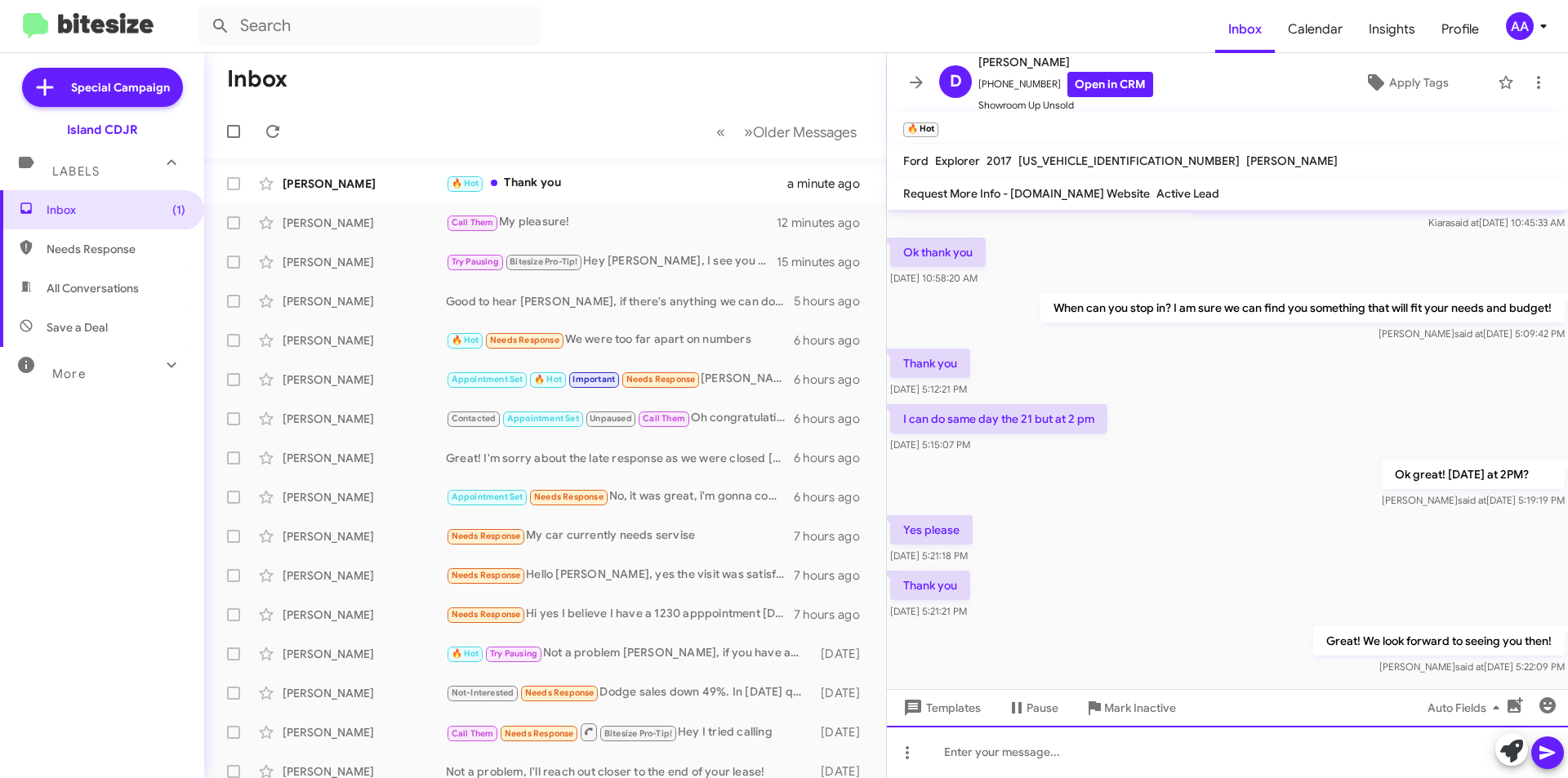
scroll to position [1559, 0]
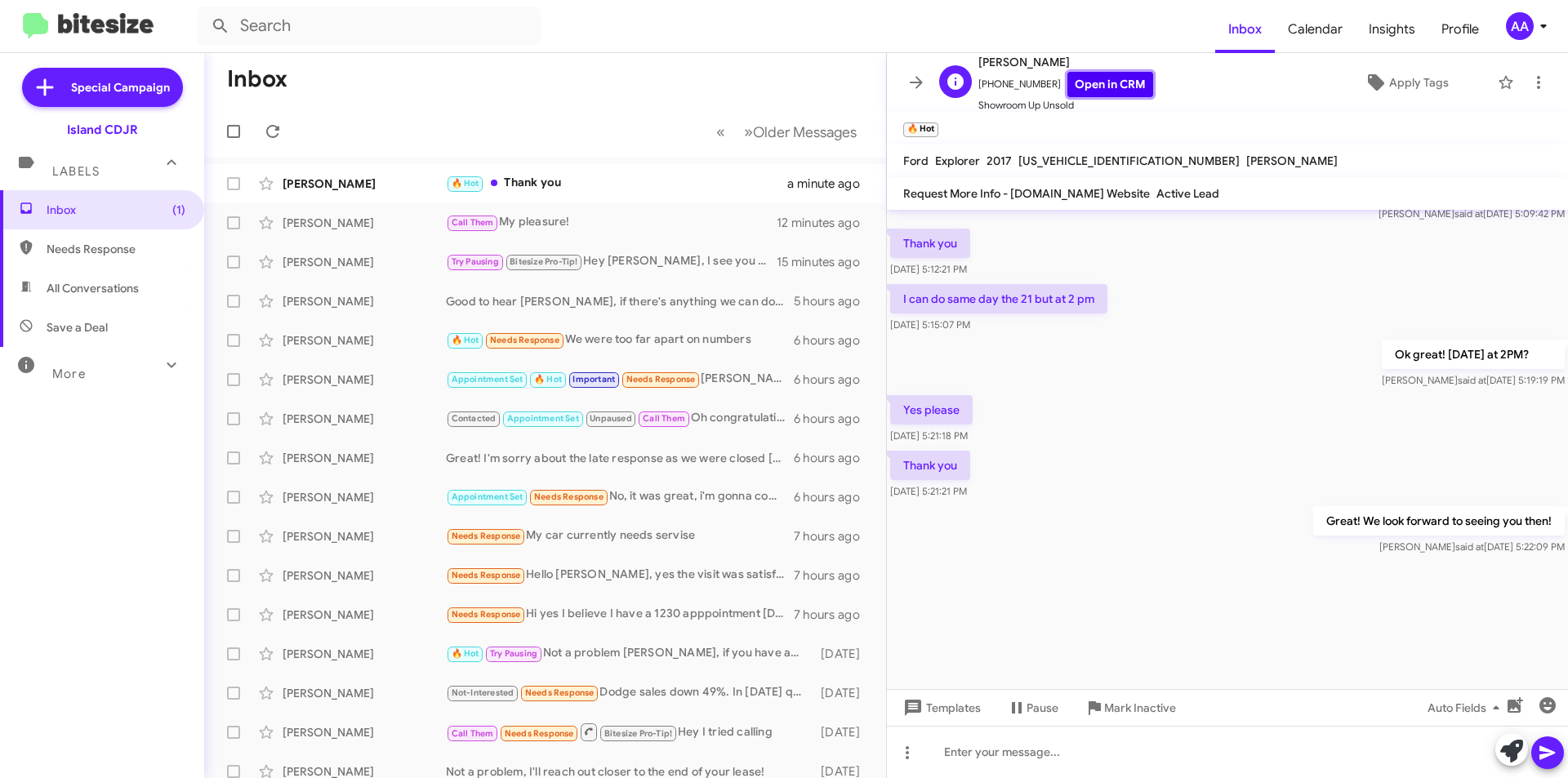
click at [1109, 86] on link "Open in CRM" at bounding box center [1110, 85] width 86 height 26
click at [957, 743] on div at bounding box center [1227, 751] width 681 height 52
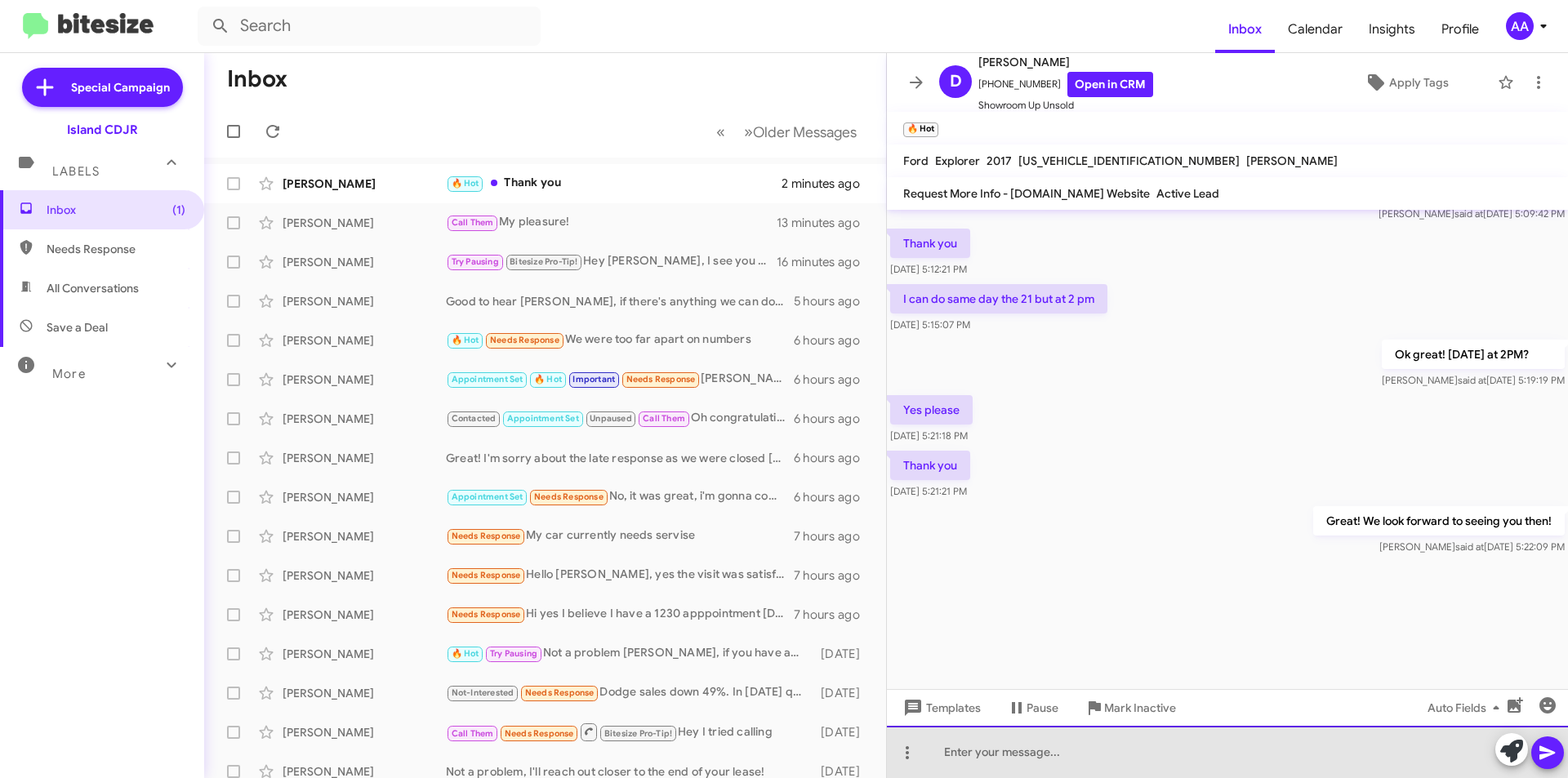
click at [957, 746] on div at bounding box center [1227, 751] width 681 height 52
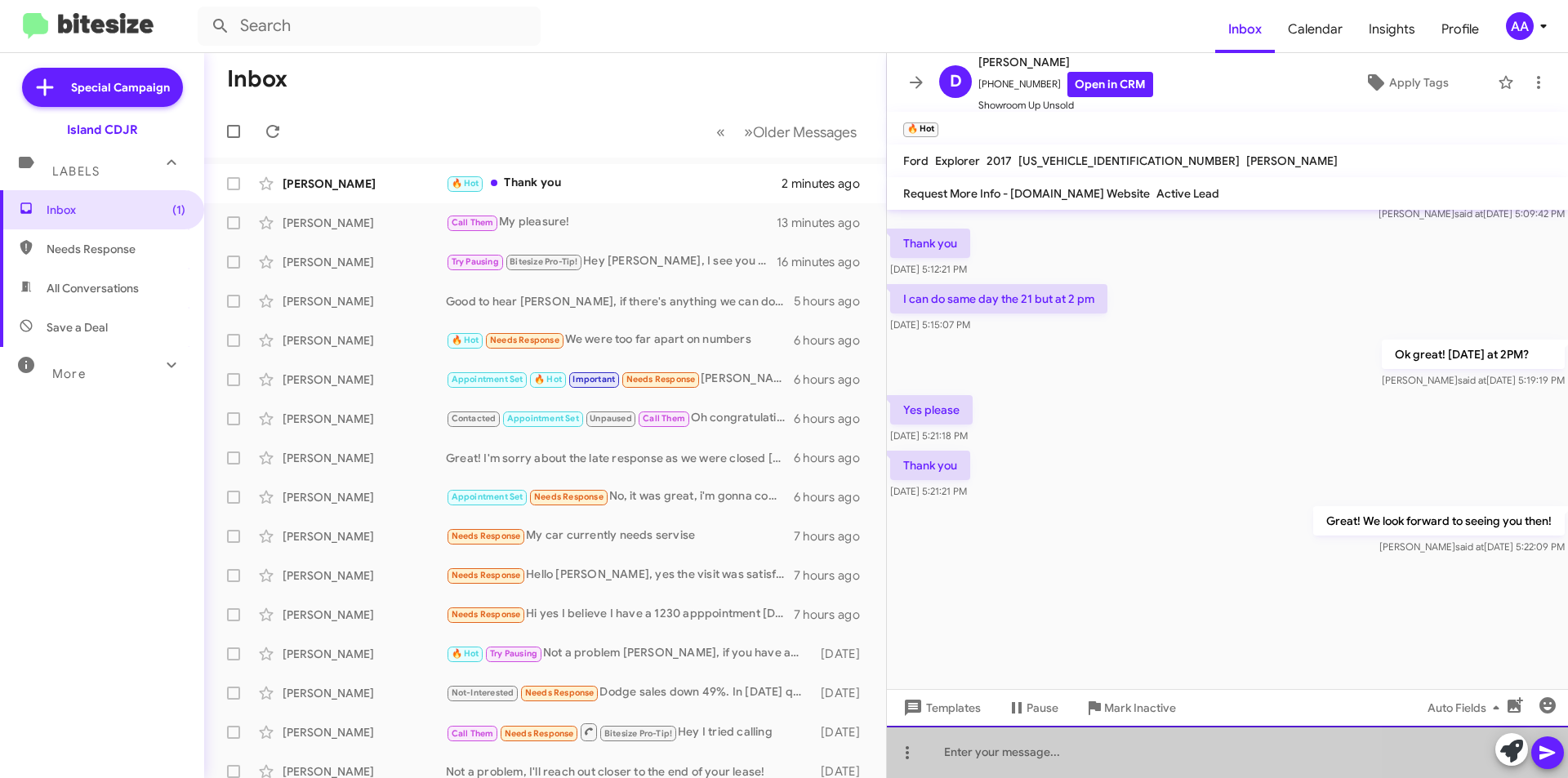
click at [957, 746] on div at bounding box center [1227, 751] width 681 height 52
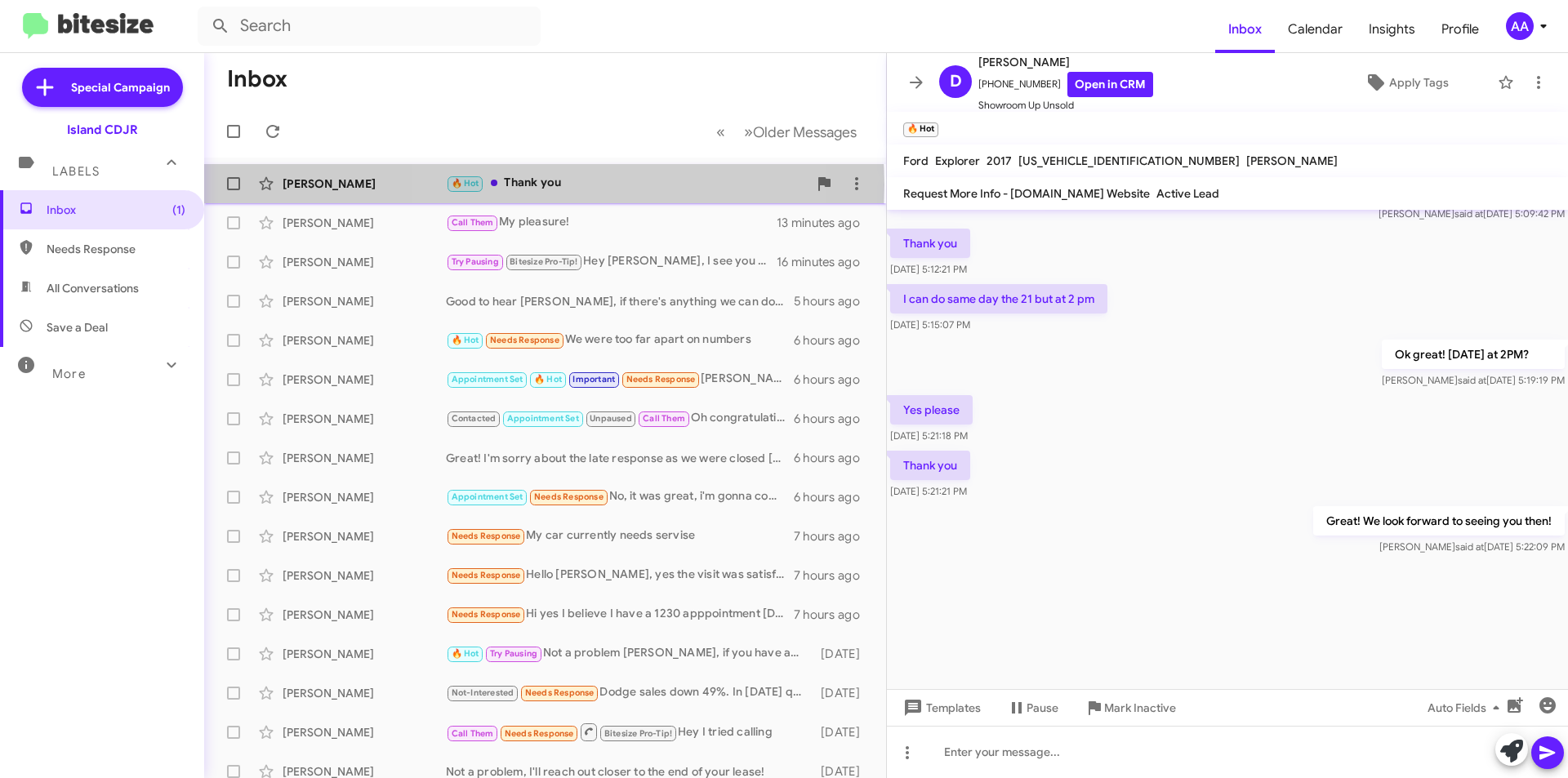
click at [544, 185] on div "🔥 Hot Thank you" at bounding box center [627, 183] width 361 height 19
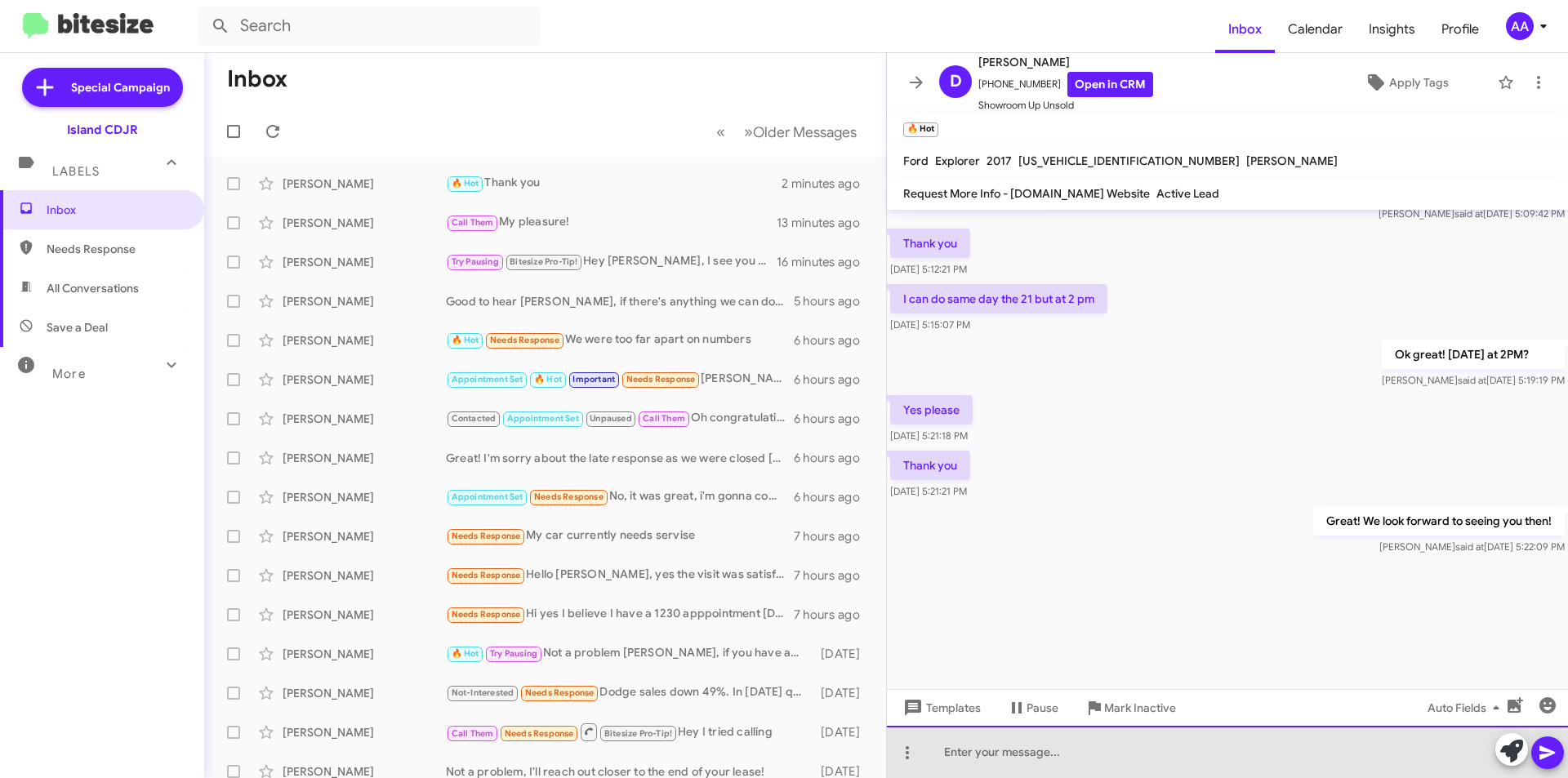
click at [1015, 753] on div at bounding box center [1227, 751] width 681 height 52
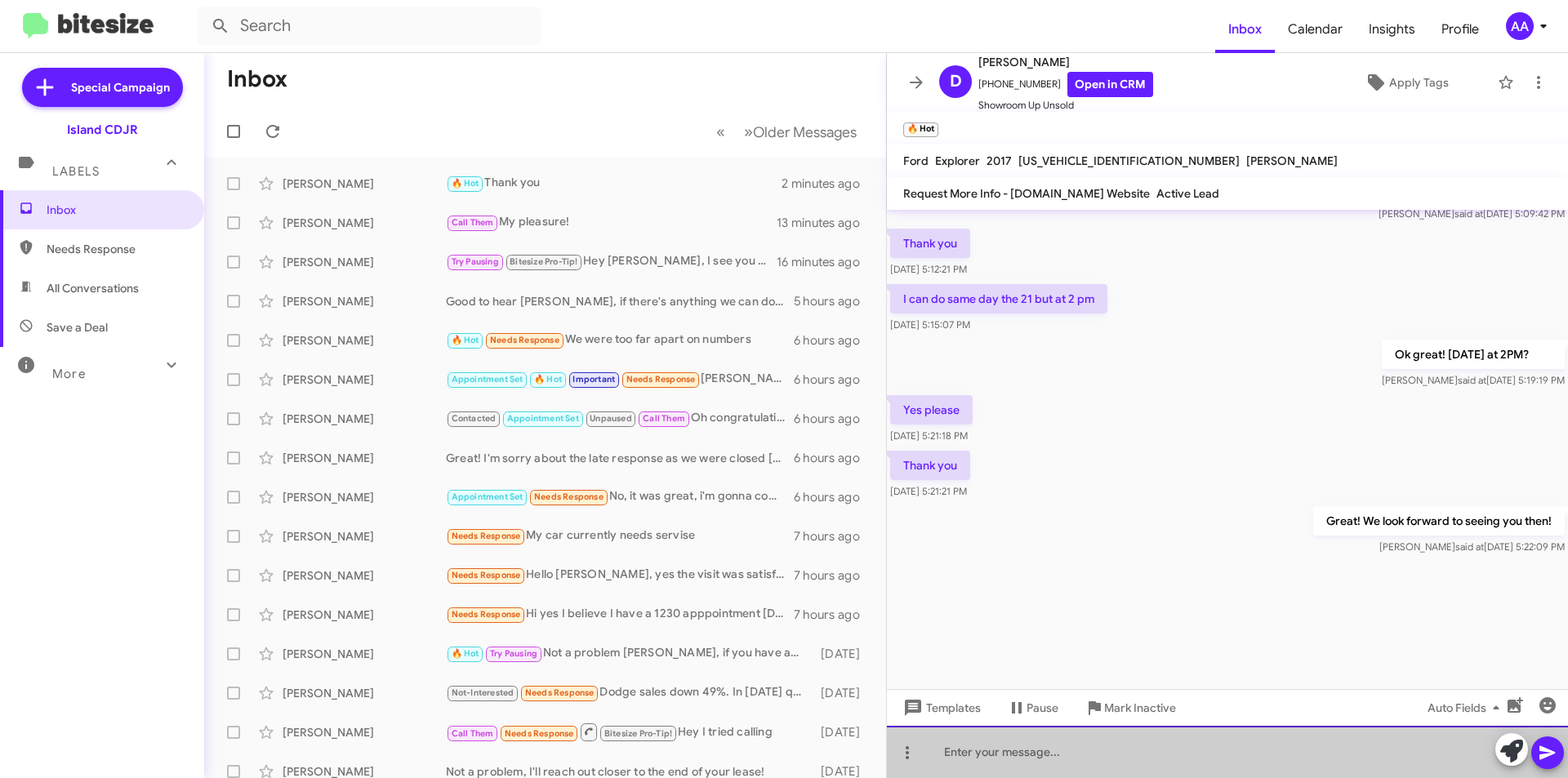
click at [1015, 753] on div at bounding box center [1227, 751] width 681 height 52
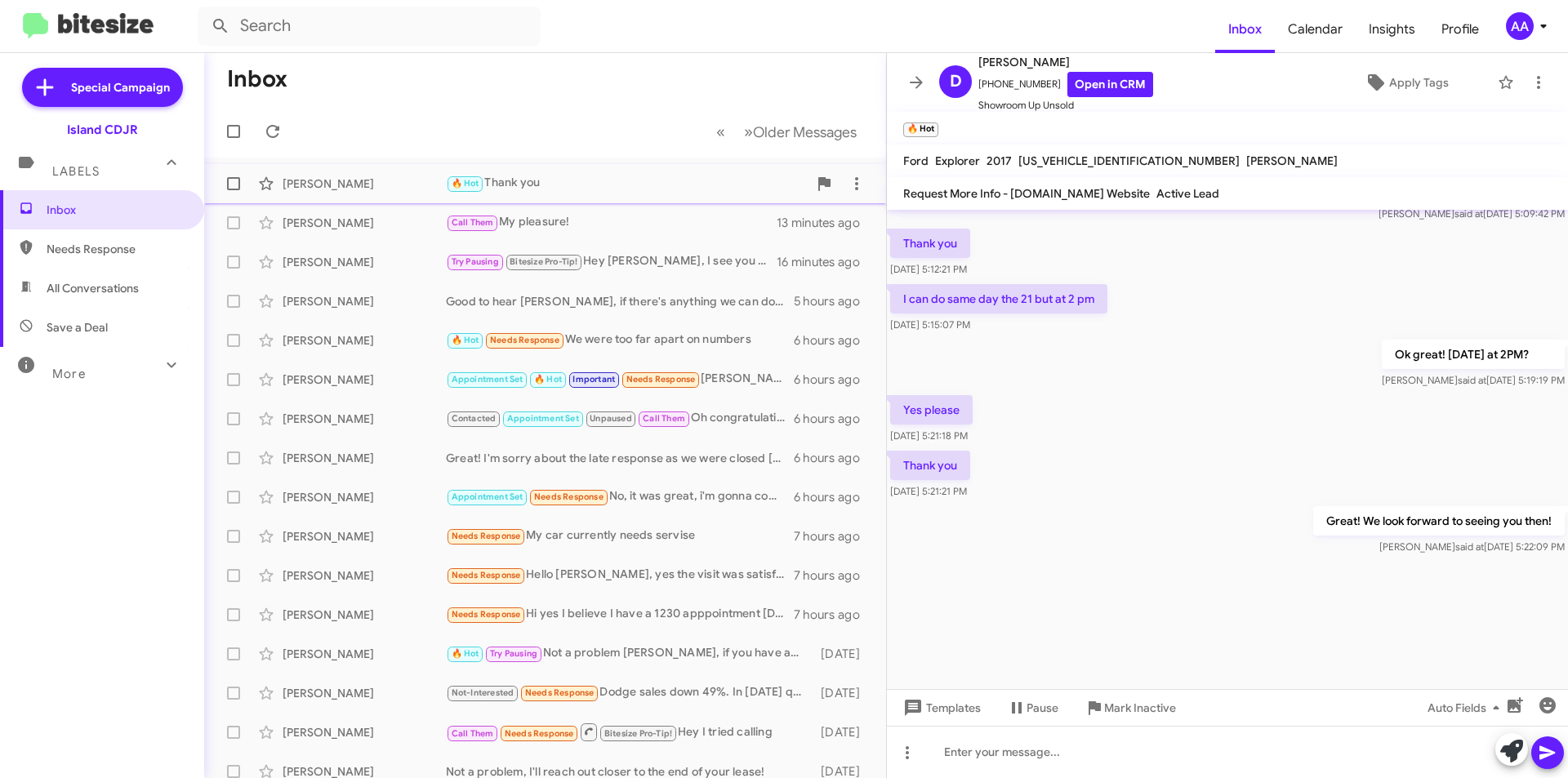
click at [408, 184] on div "[PERSON_NAME]" at bounding box center [364, 183] width 164 height 16
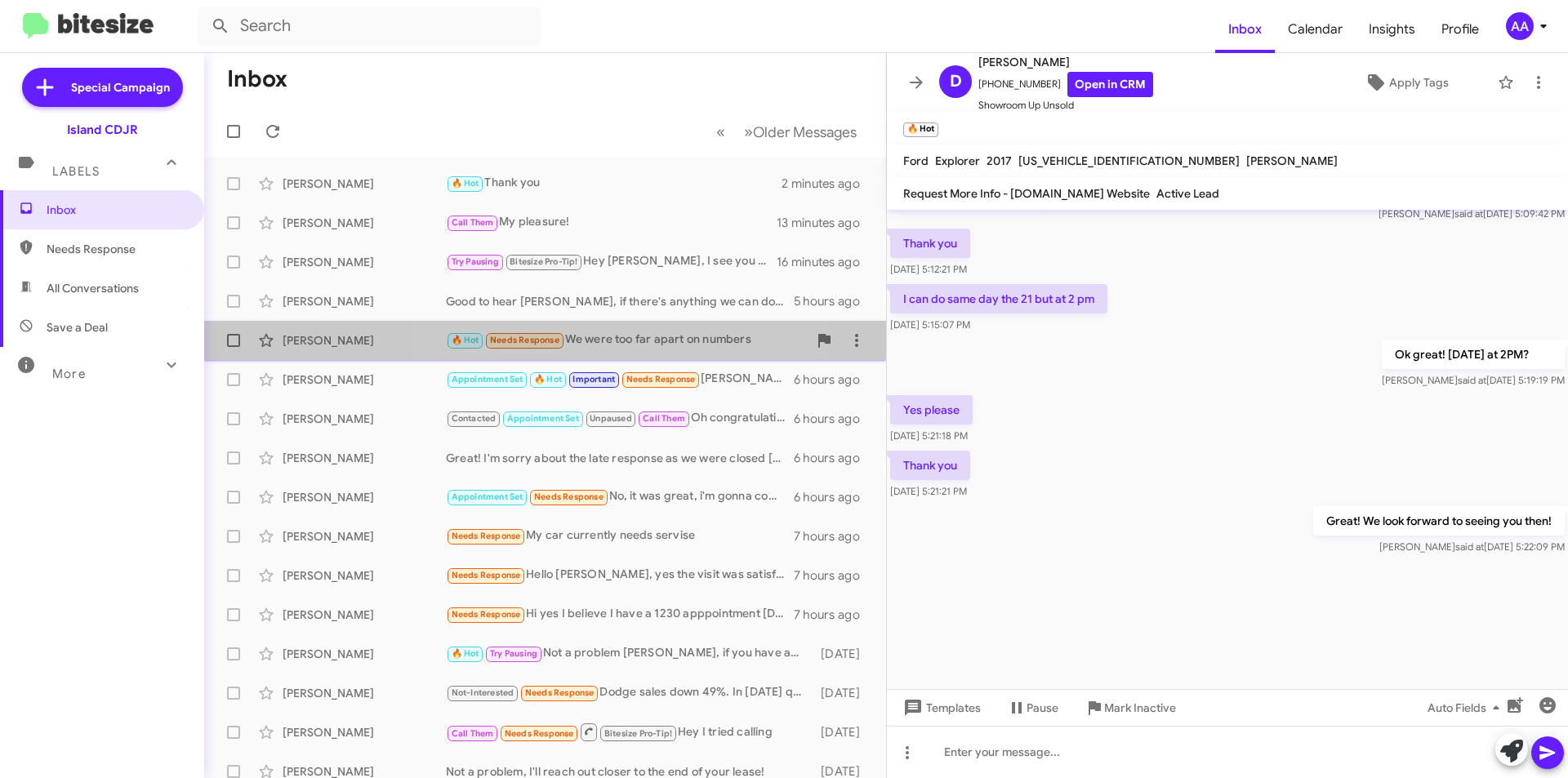
click at [615, 343] on div "🔥 Hot Needs Response We were too far apart on numbers" at bounding box center [627, 340] width 361 height 19
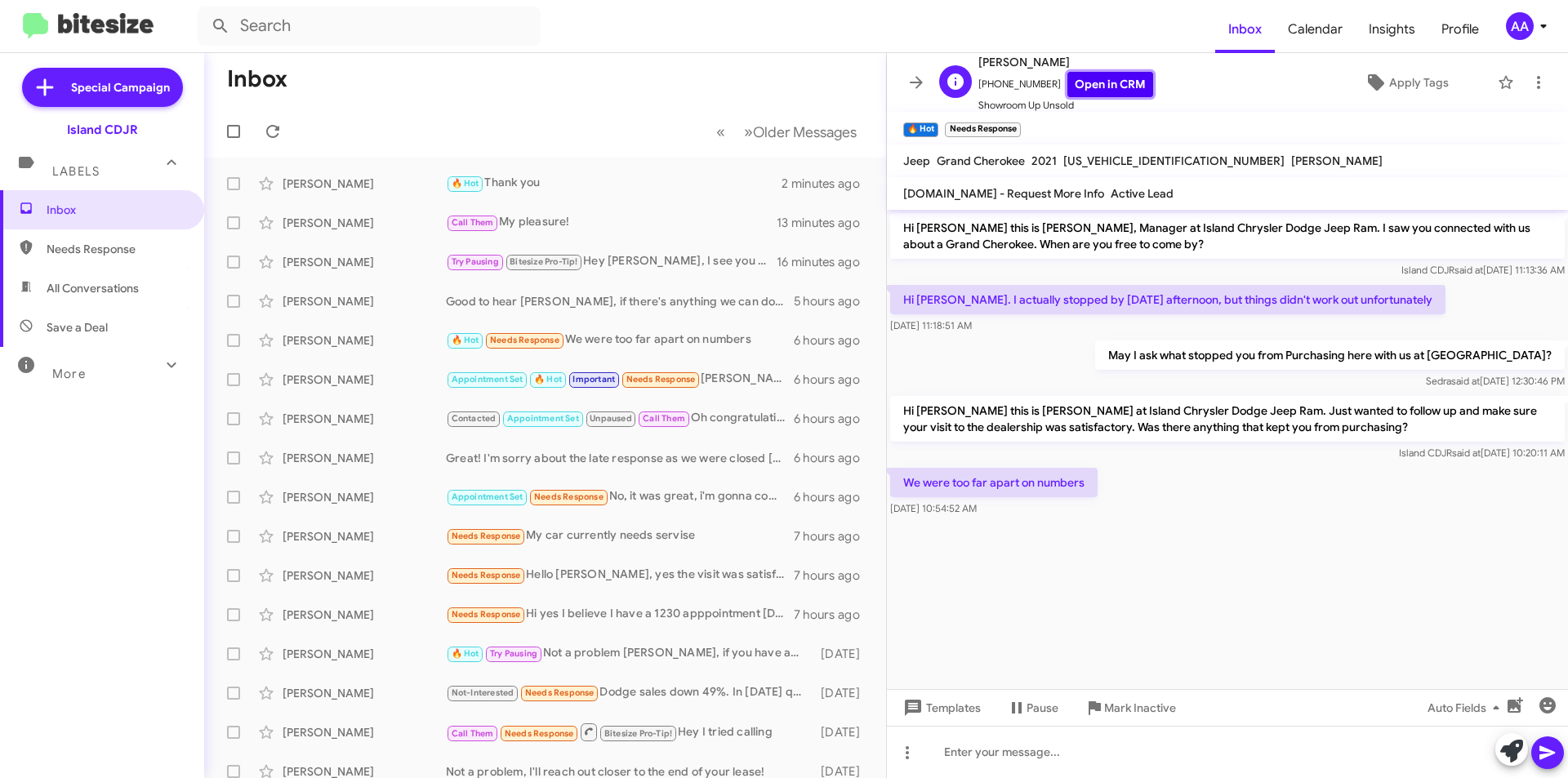
click at [1100, 83] on link "Open in CRM" at bounding box center [1110, 85] width 86 height 26
click at [1021, 744] on div at bounding box center [1227, 751] width 681 height 52
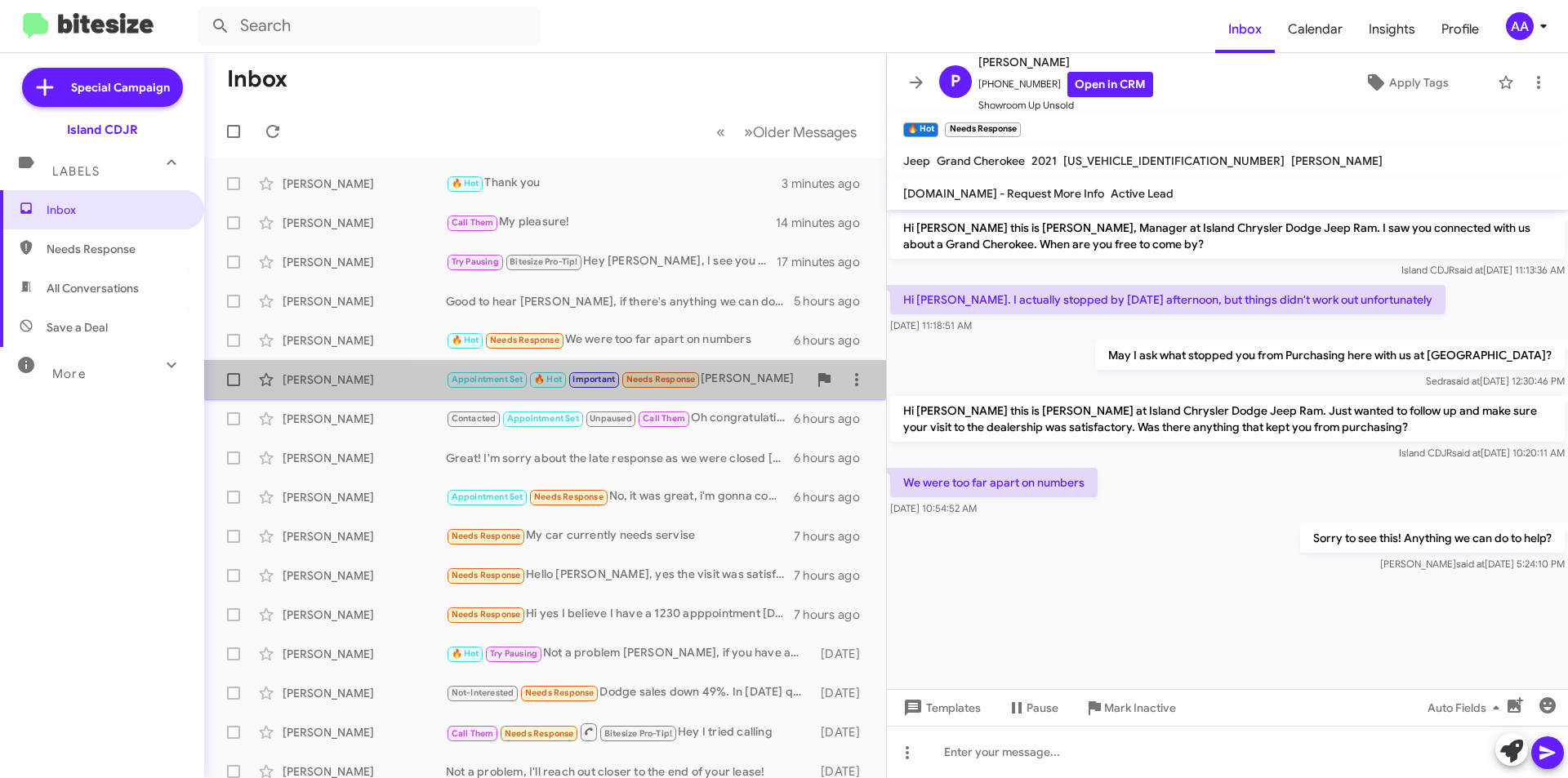
click at [737, 383] on div "Appointment Set 🔥 Hot Important Needs Response [PERSON_NAME]" at bounding box center [627, 379] width 361 height 19
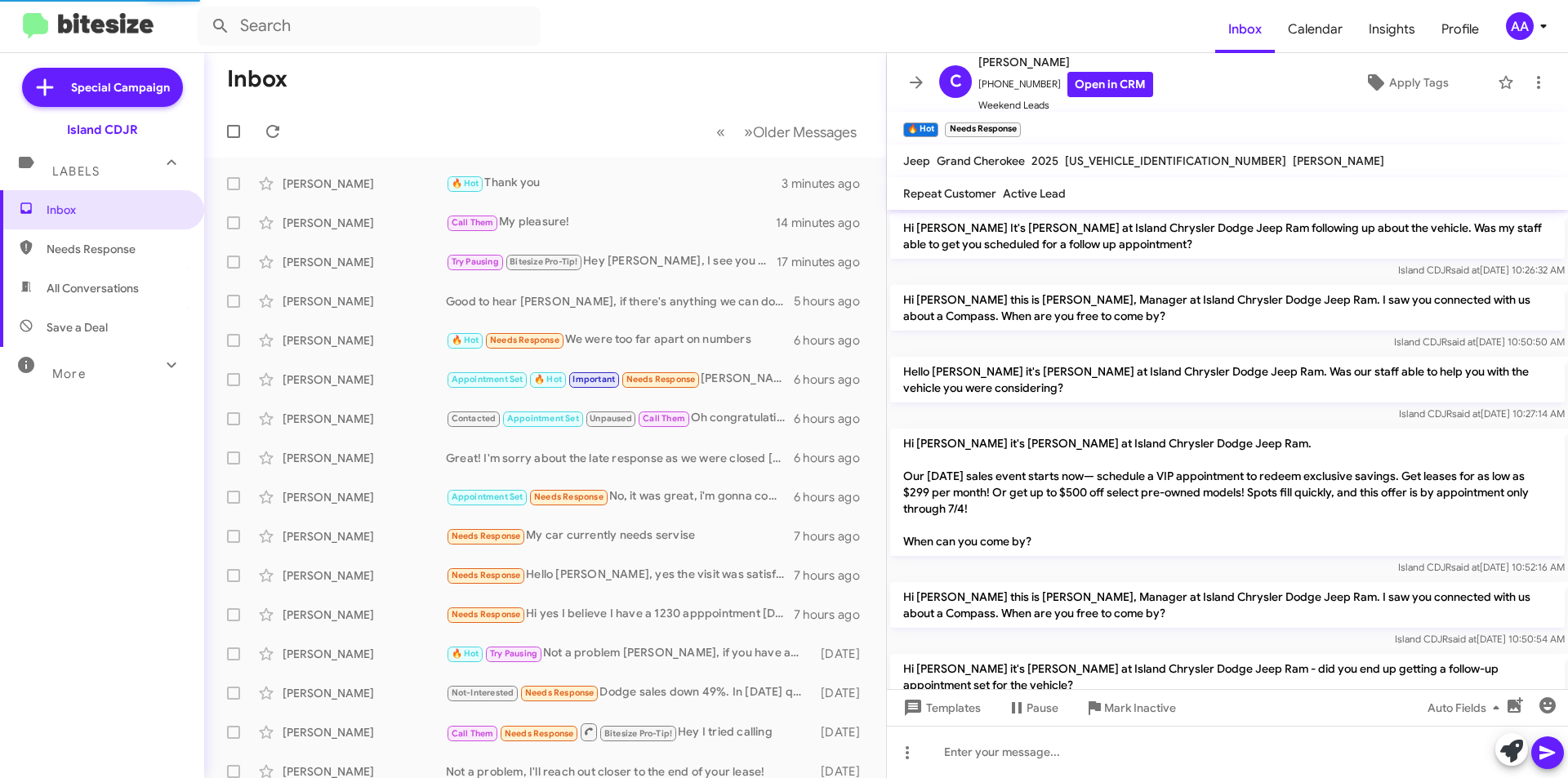
scroll to position [1023, 0]
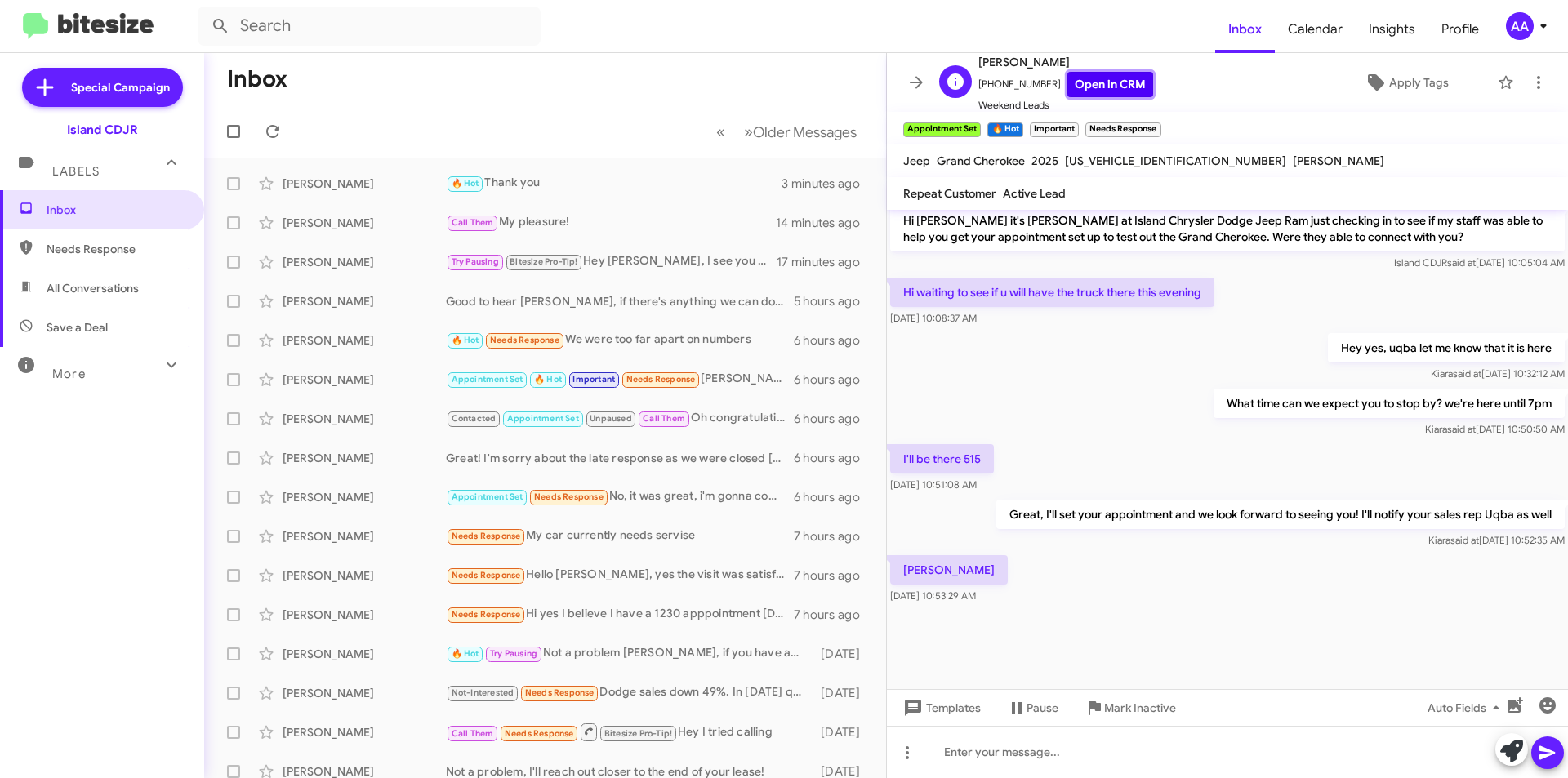
click at [1075, 83] on link "Open in CRM" at bounding box center [1110, 85] width 86 height 26
click at [1156, 120] on span "×" at bounding box center [1159, 122] width 13 height 20
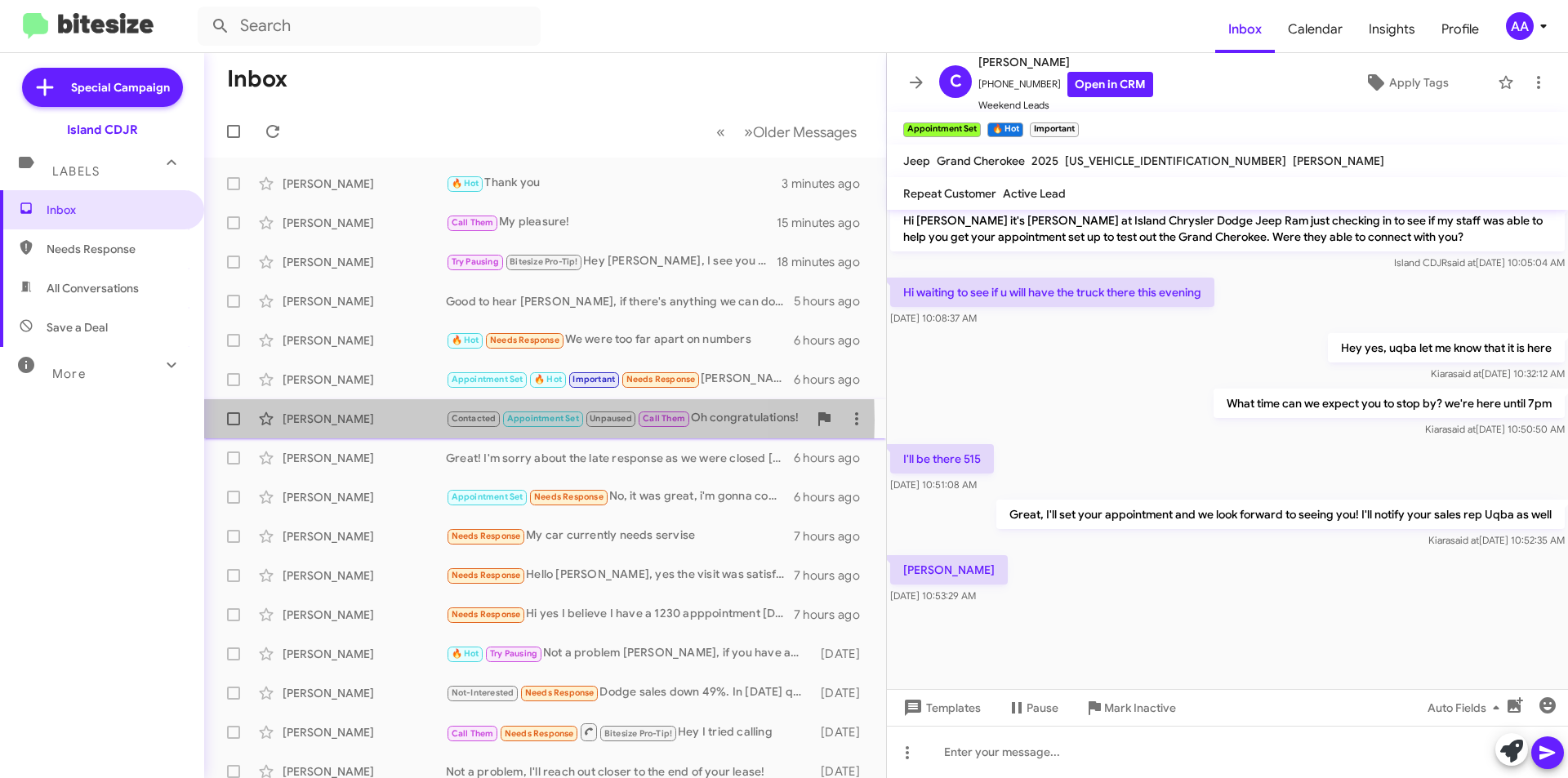
click at [406, 420] on div "[PERSON_NAME]" at bounding box center [364, 419] width 164 height 16
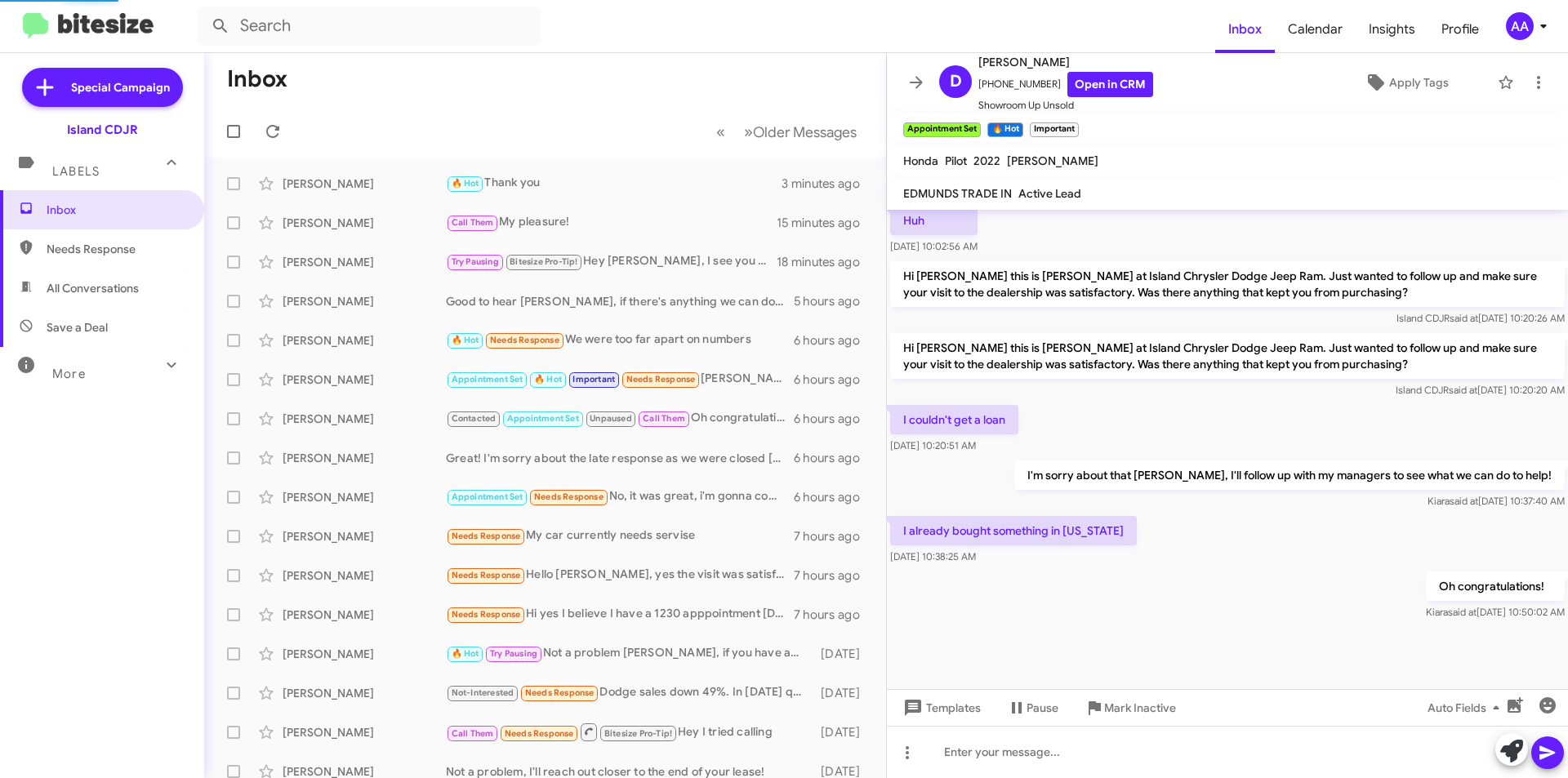
scroll to position [467, 0]
click at [1109, 86] on link "Open in CRM" at bounding box center [1110, 85] width 86 height 26
click at [1126, 704] on span "Mark Inactive" at bounding box center [1140, 708] width 72 height 29
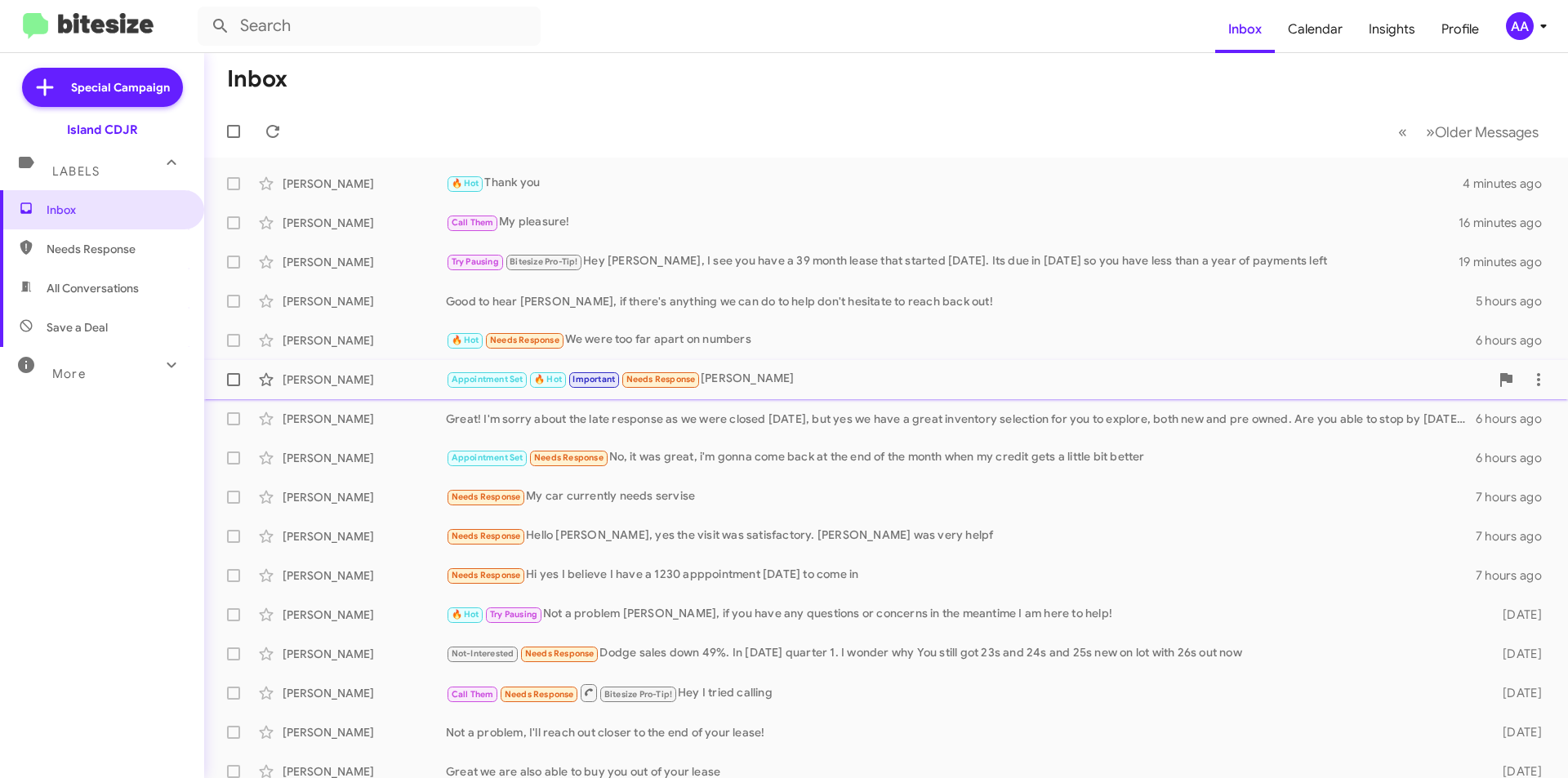
click at [736, 389] on div "[PERSON_NAME] Appointment Set 🔥 Hot Important Needs Response Ty 6 hours ago" at bounding box center [886, 379] width 1338 height 33
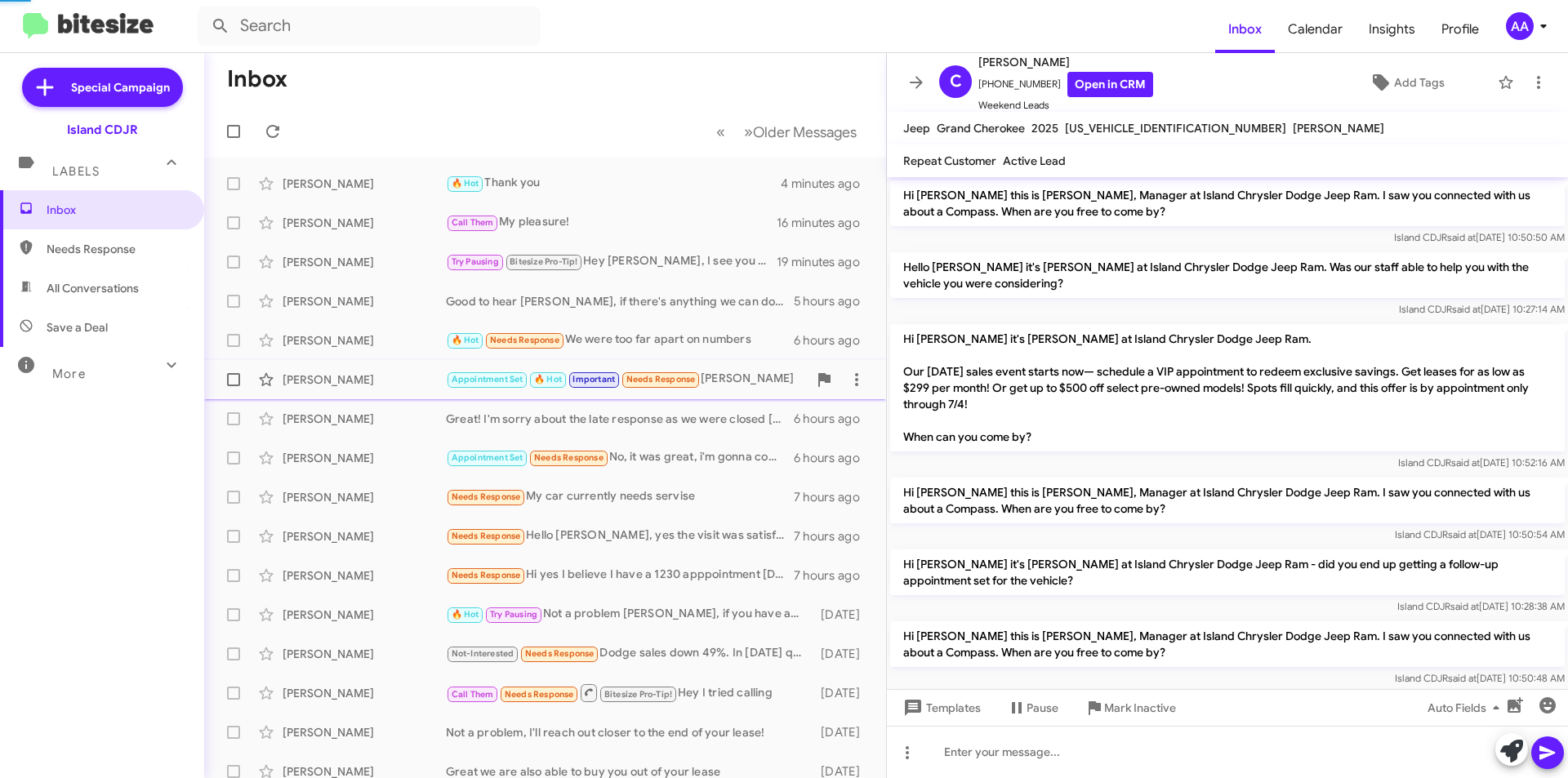
scroll to position [948, 0]
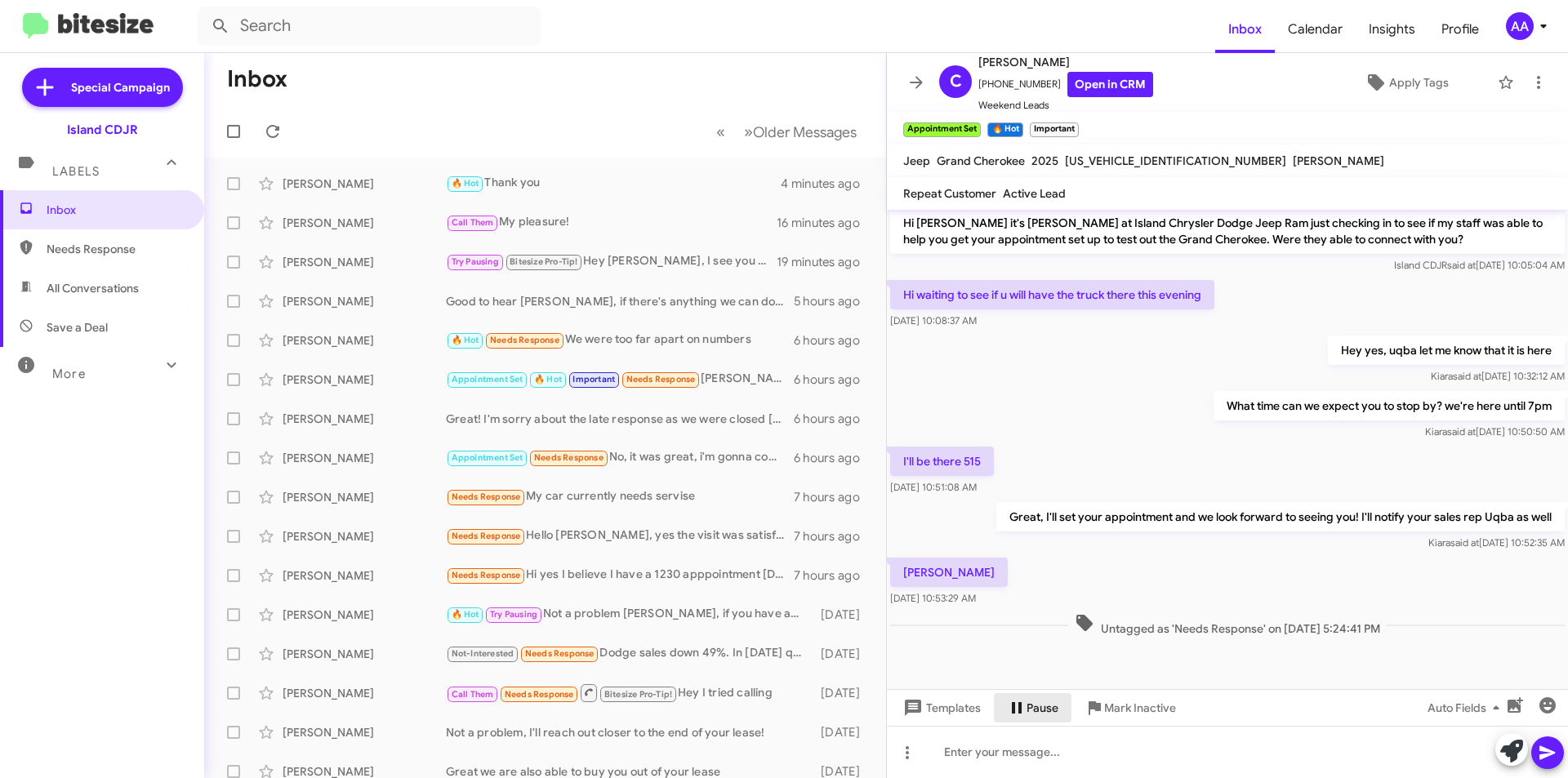
click at [1032, 714] on span "Pause" at bounding box center [1042, 708] width 32 height 29
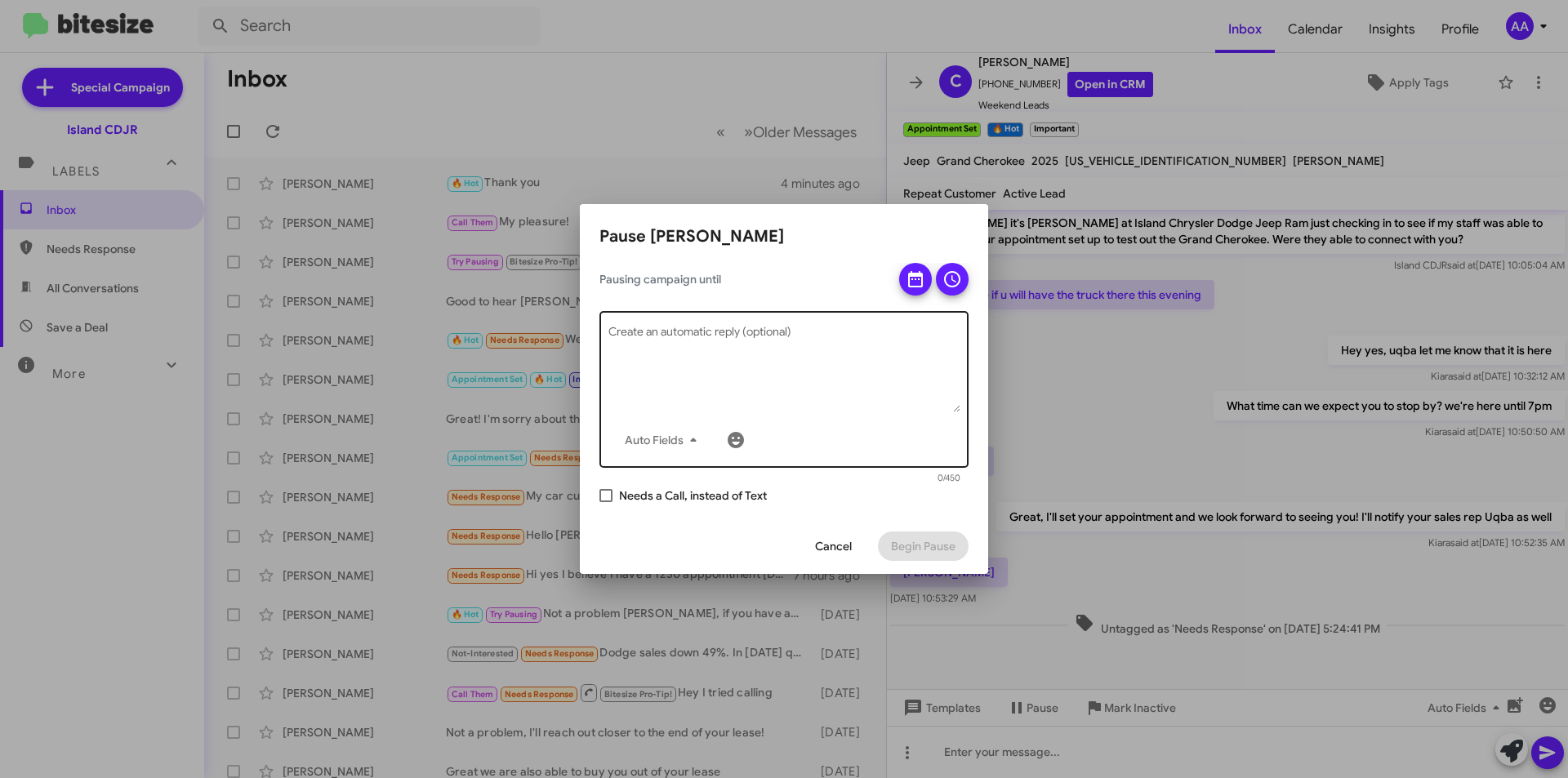
click at [749, 343] on textarea "Create an automatic reply (optional)" at bounding box center [784, 369] width 352 height 85
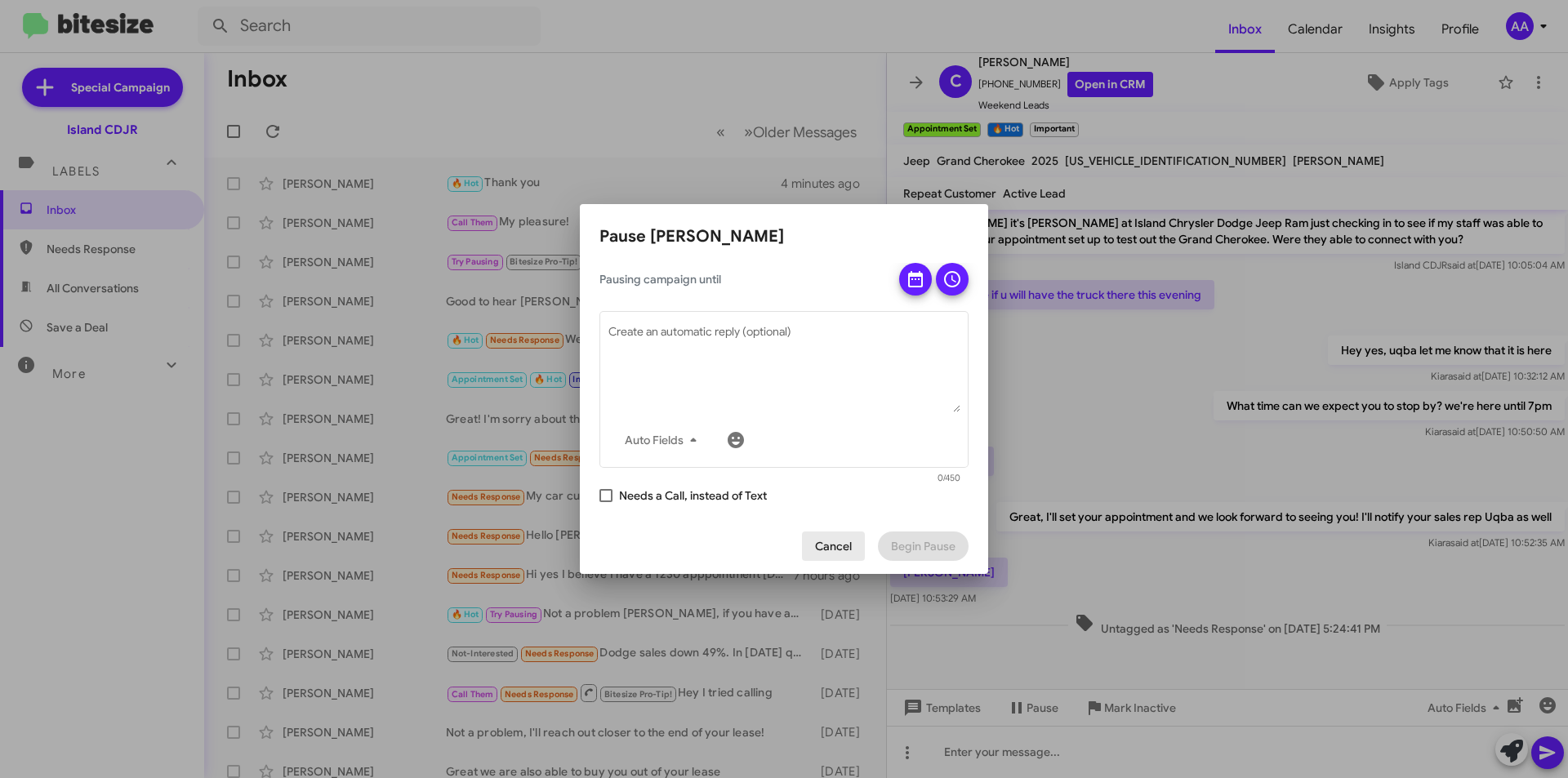
click at [844, 549] on span "Cancel" at bounding box center [833, 546] width 37 height 29
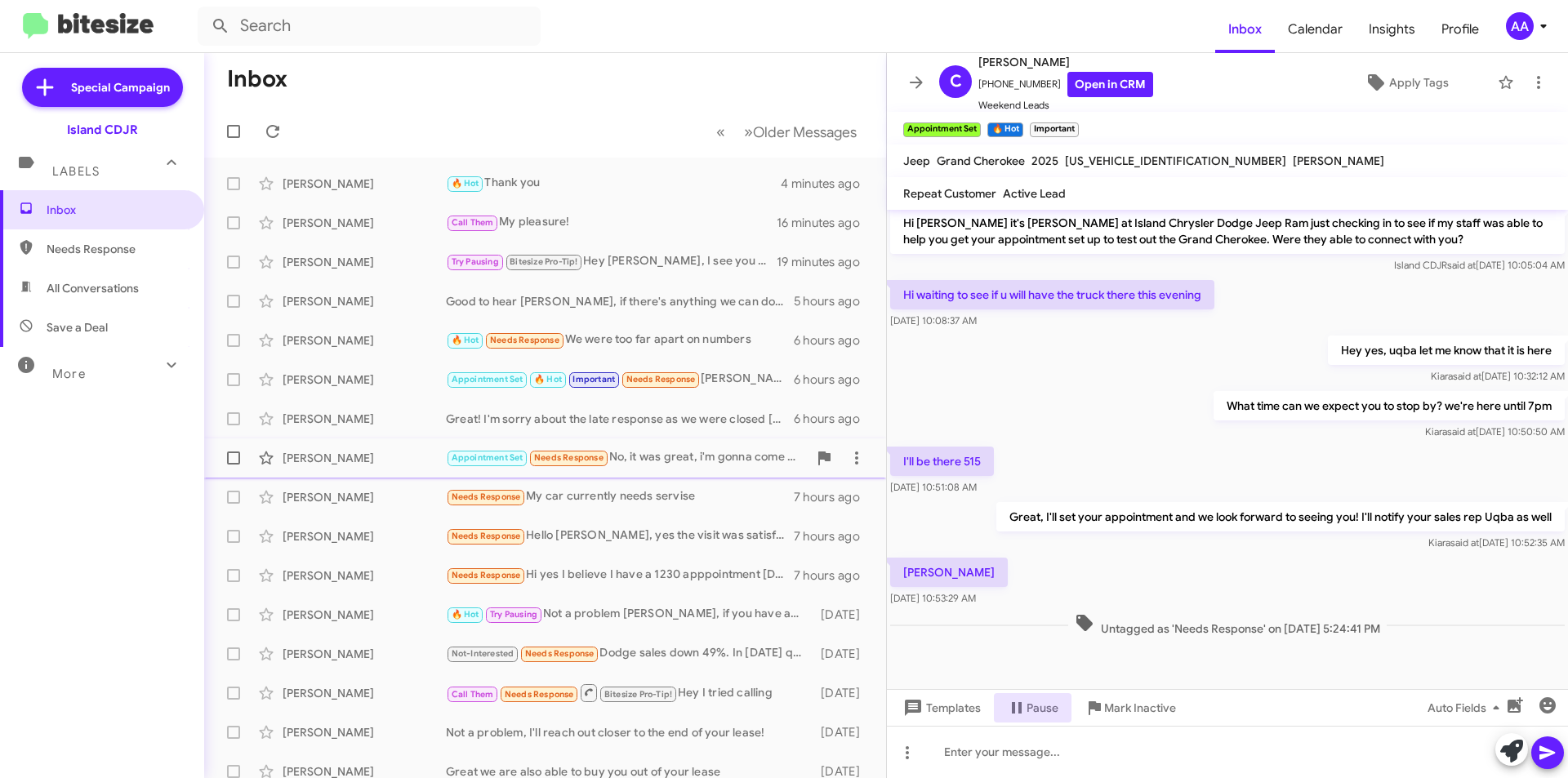
click at [669, 460] on div "Appointment Set Needs Response No, it was great, i'm gonna come back at the end…" at bounding box center [627, 458] width 361 height 19
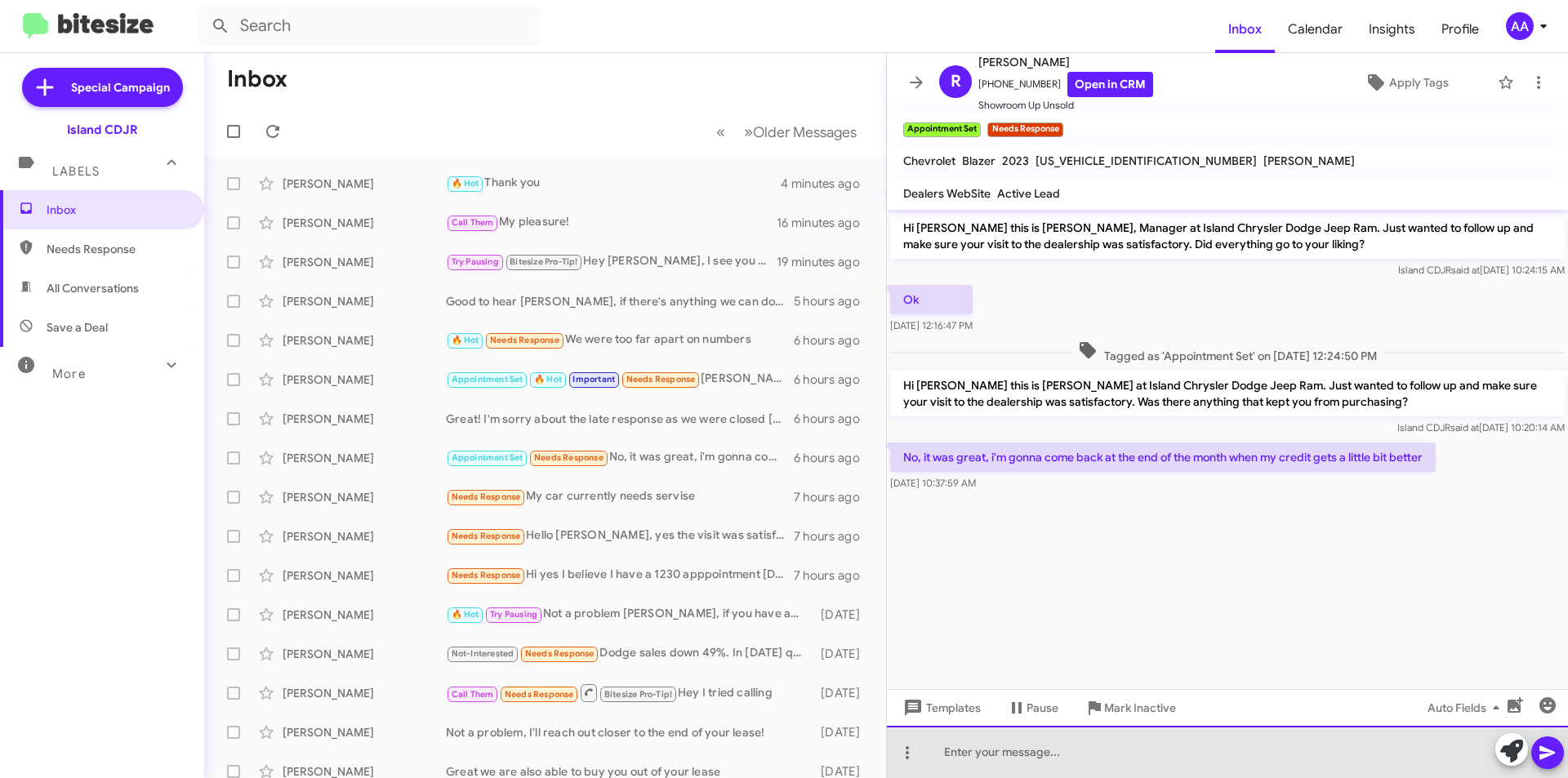
click at [1076, 742] on div at bounding box center [1227, 751] width 681 height 52
click at [1076, 741] on div at bounding box center [1227, 751] width 681 height 52
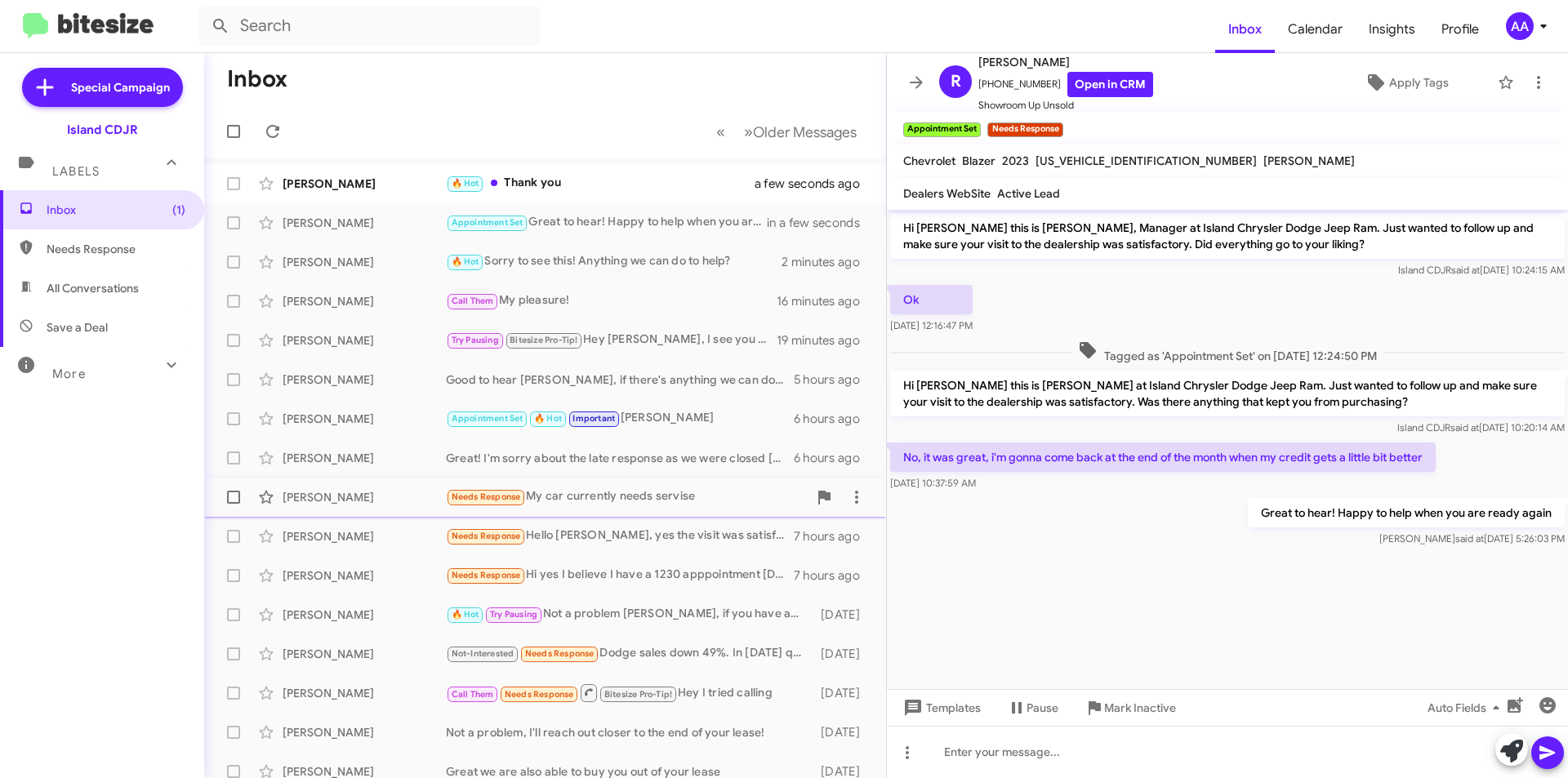
click at [657, 509] on div "[PERSON_NAME] Needs Response My car currently needs servise 7 hours ago" at bounding box center [546, 497] width 656 height 33
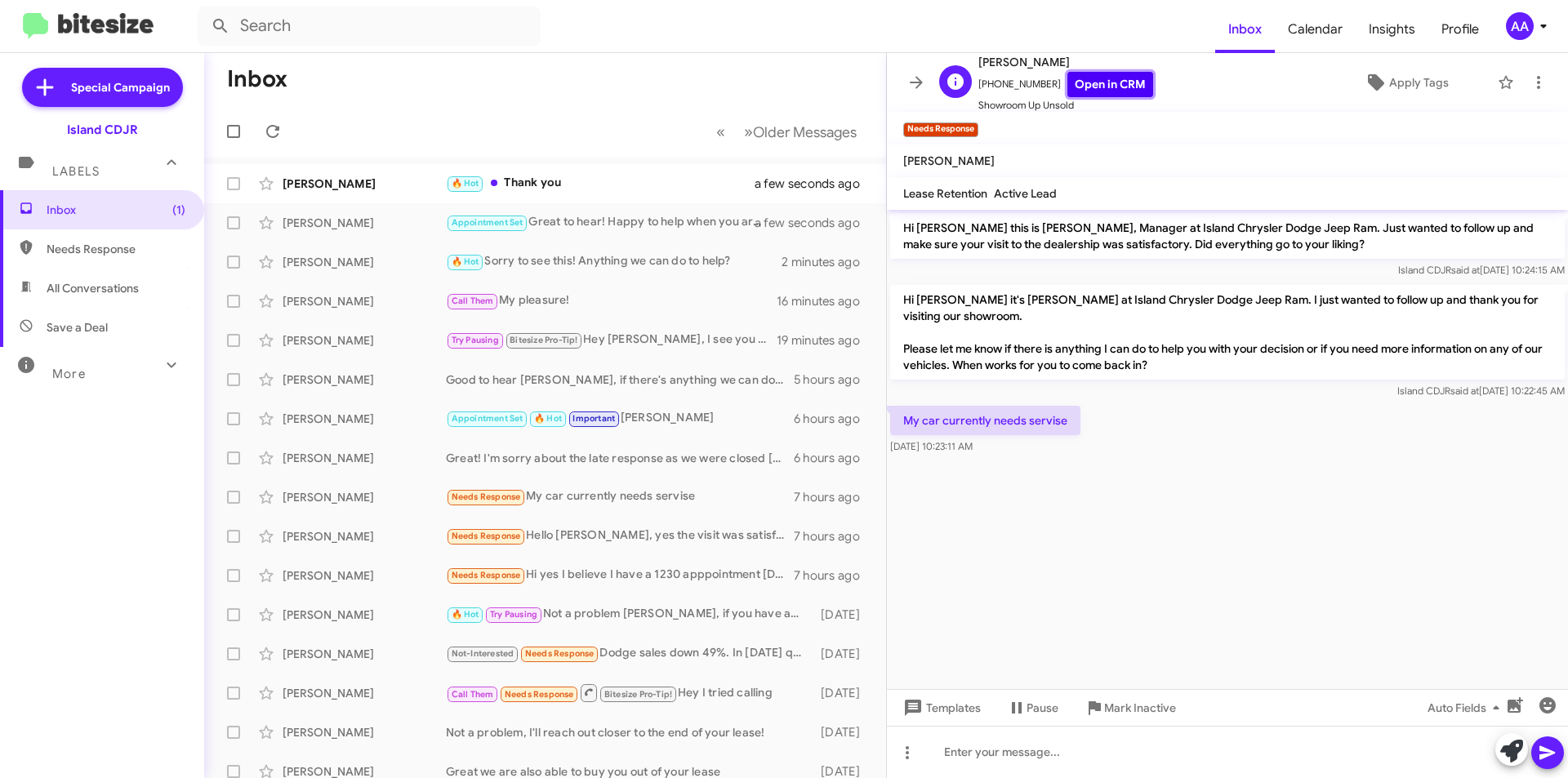
click at [1107, 89] on link "Open in CRM" at bounding box center [1110, 85] width 86 height 26
click at [524, 175] on div "🔥 Hot Thank you" at bounding box center [627, 183] width 361 height 19
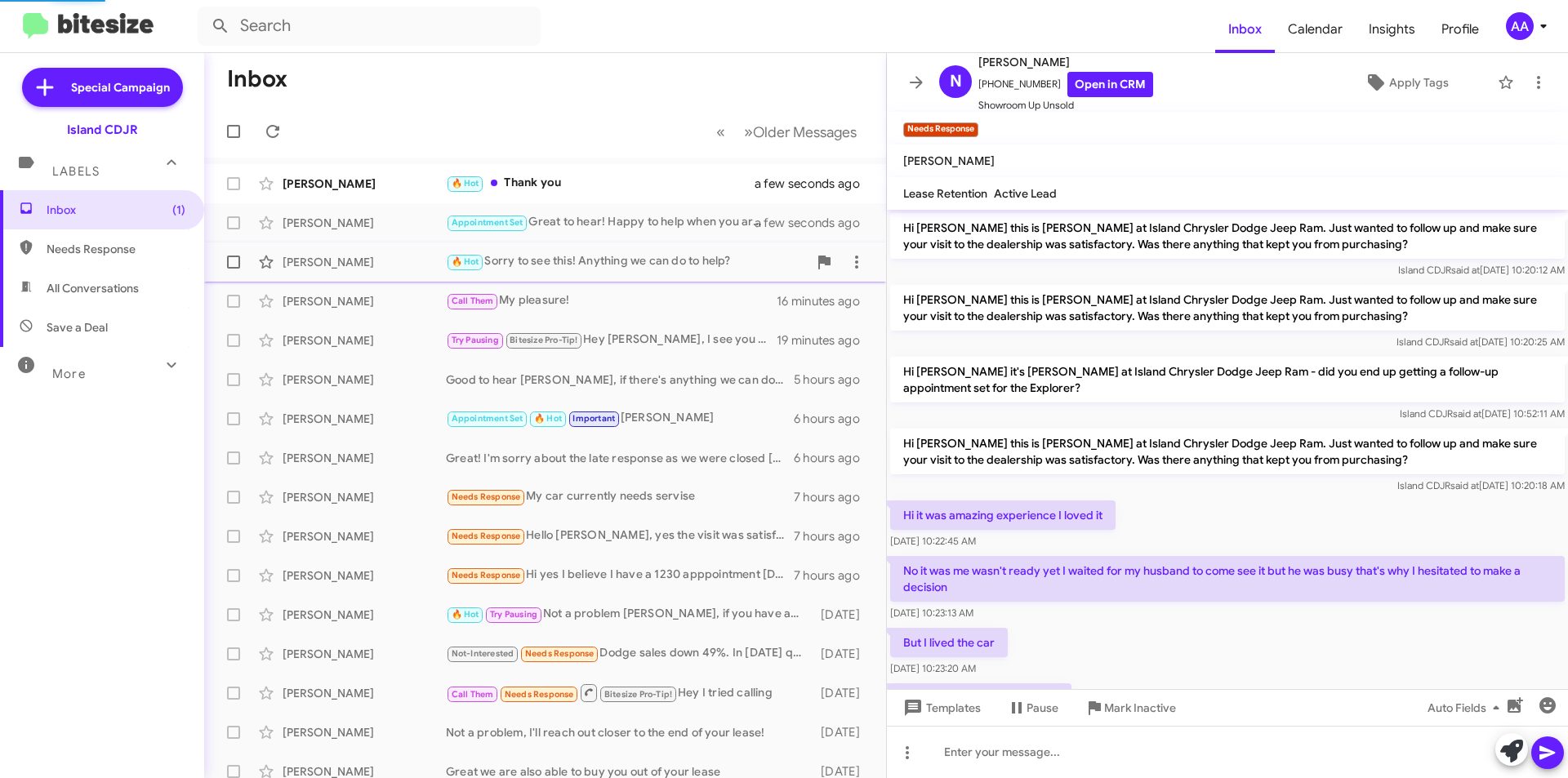
scroll to position [811, 0]
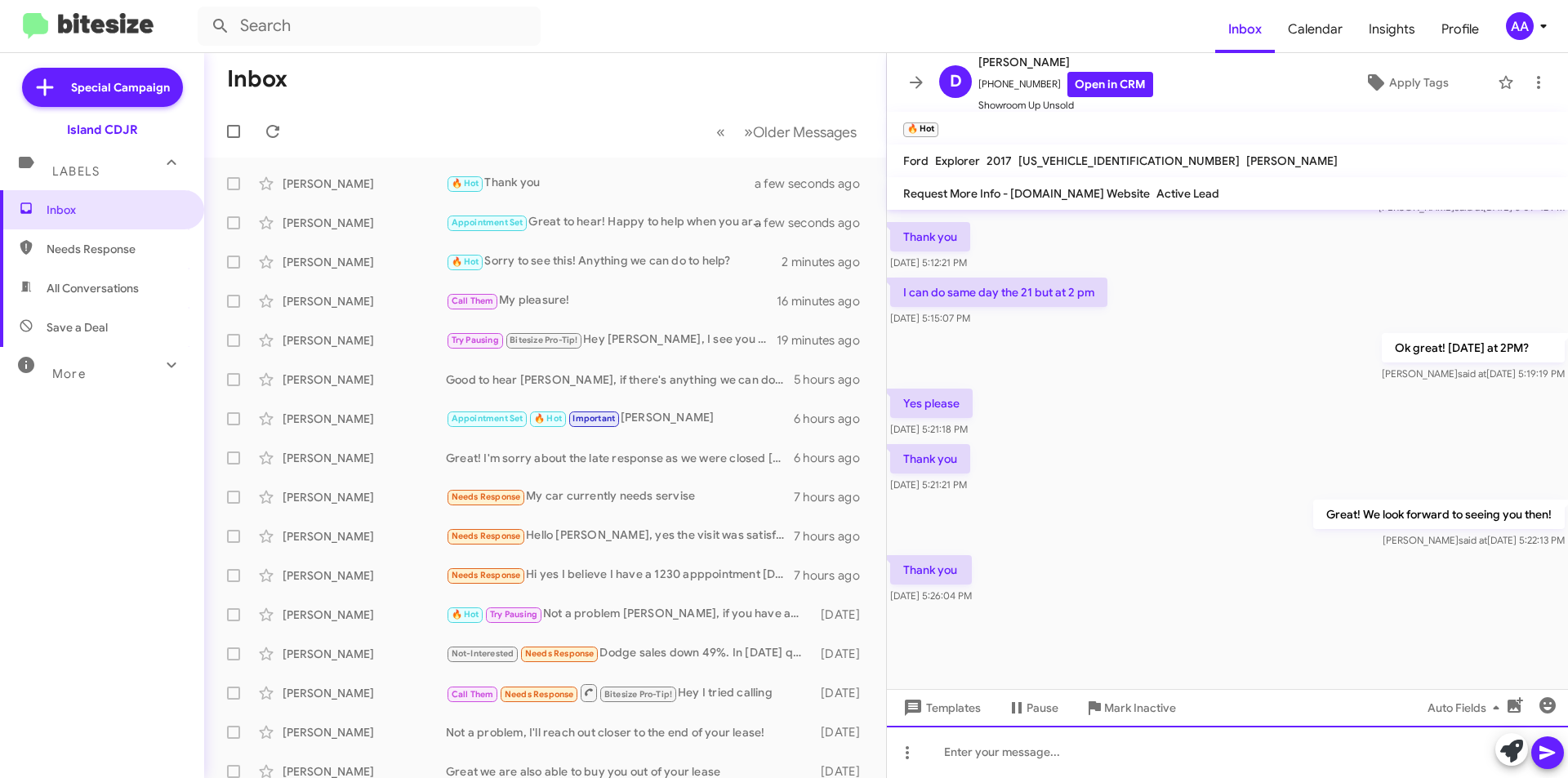
click at [1000, 758] on div at bounding box center [1227, 751] width 681 height 52
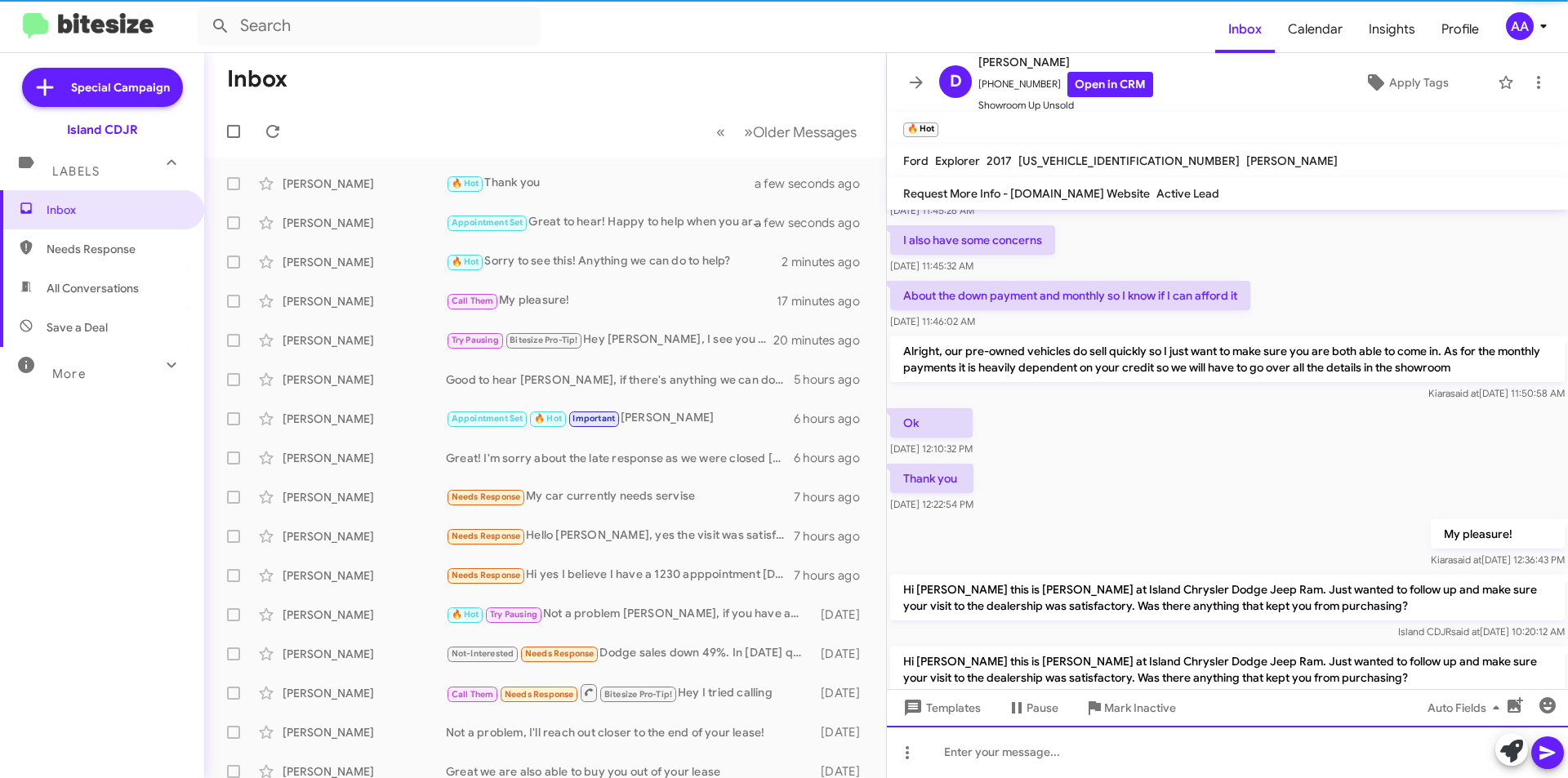
scroll to position [0, 0]
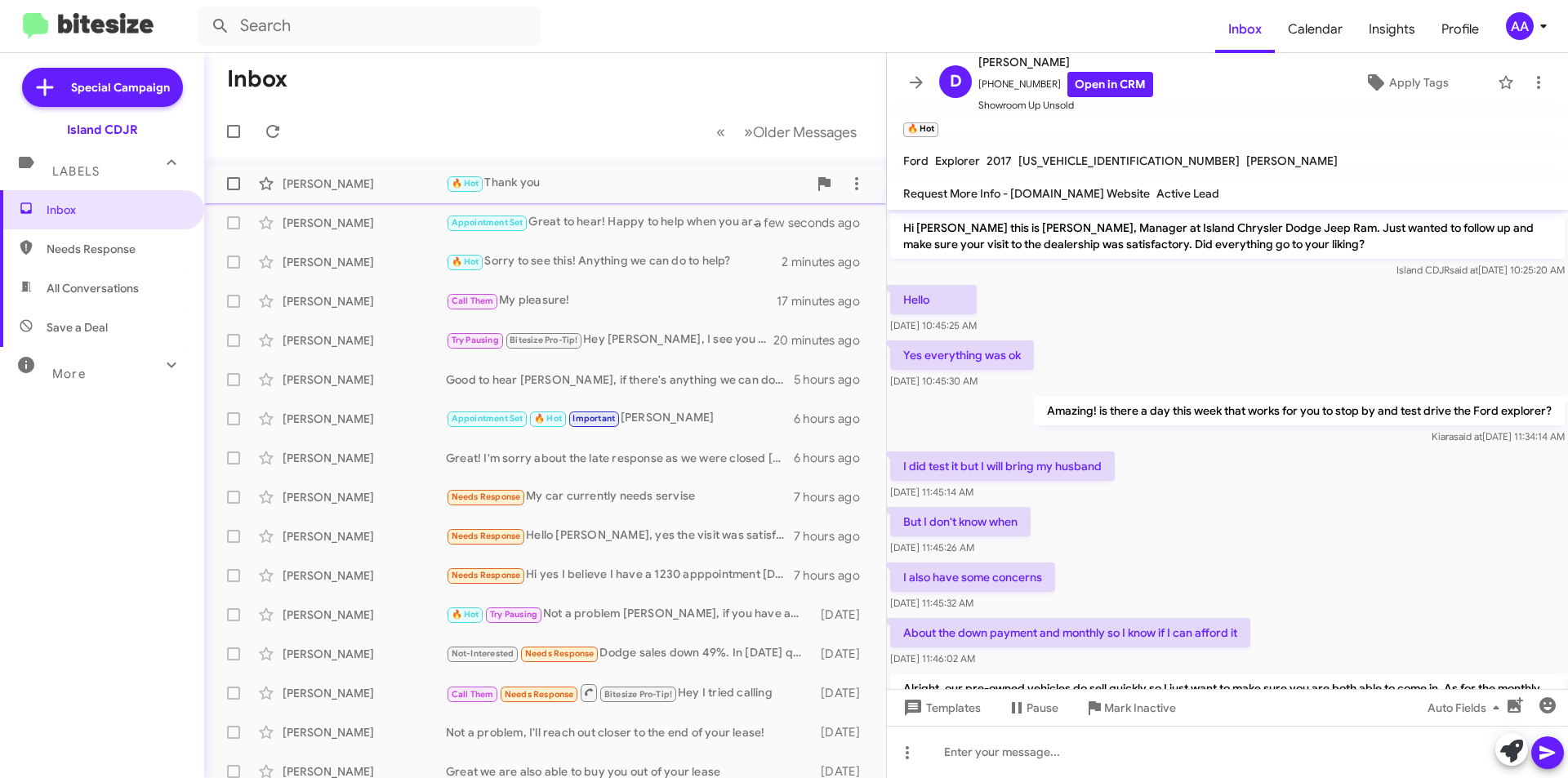
click at [236, 186] on span at bounding box center [233, 183] width 13 height 13
click at [234, 190] on input "checkbox" at bounding box center [233, 190] width 1 height 1
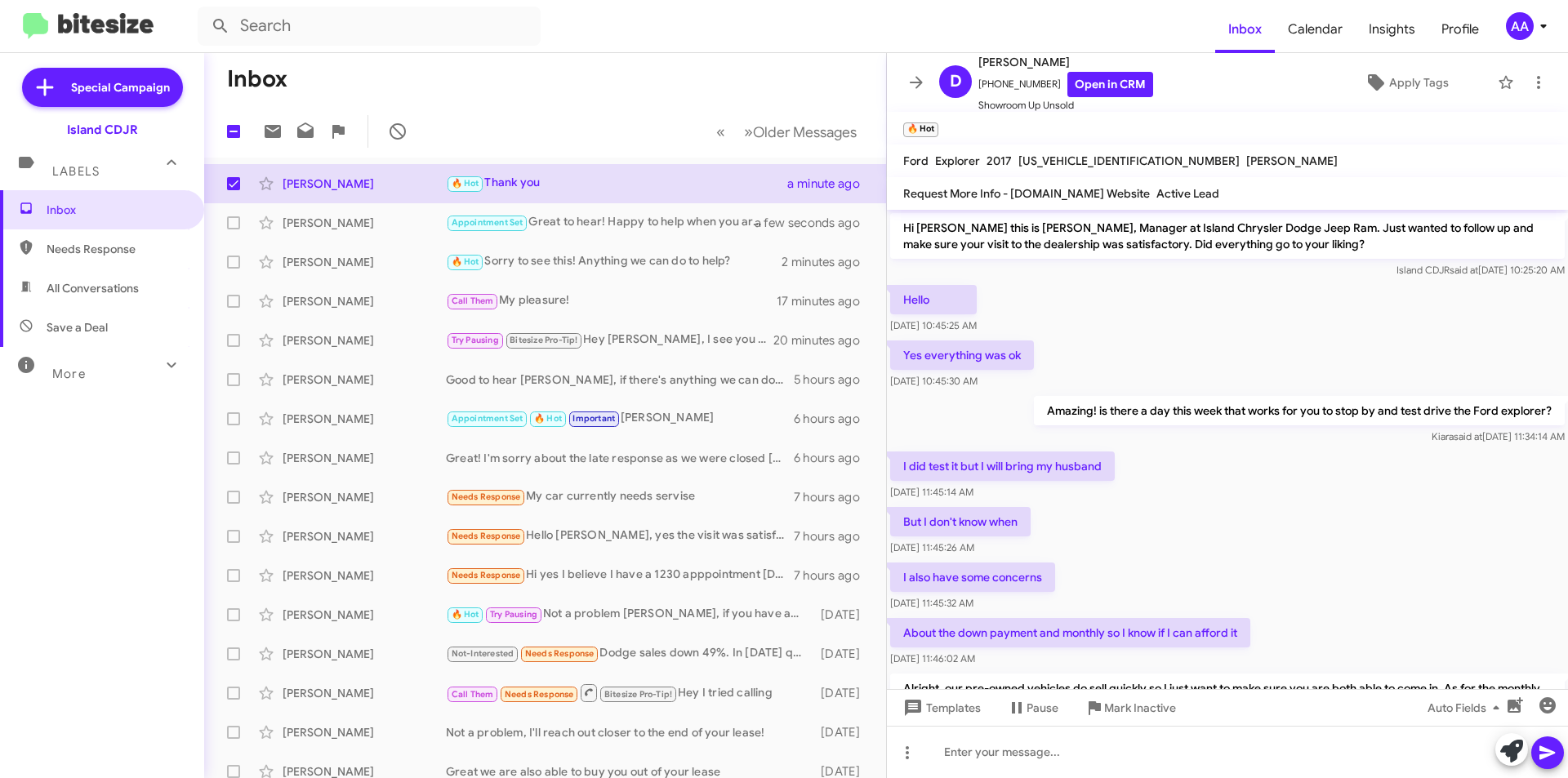
click at [540, 116] on mat-toolbar-row "1 « Previous » Next Older Messages" at bounding box center [545, 131] width 682 height 52
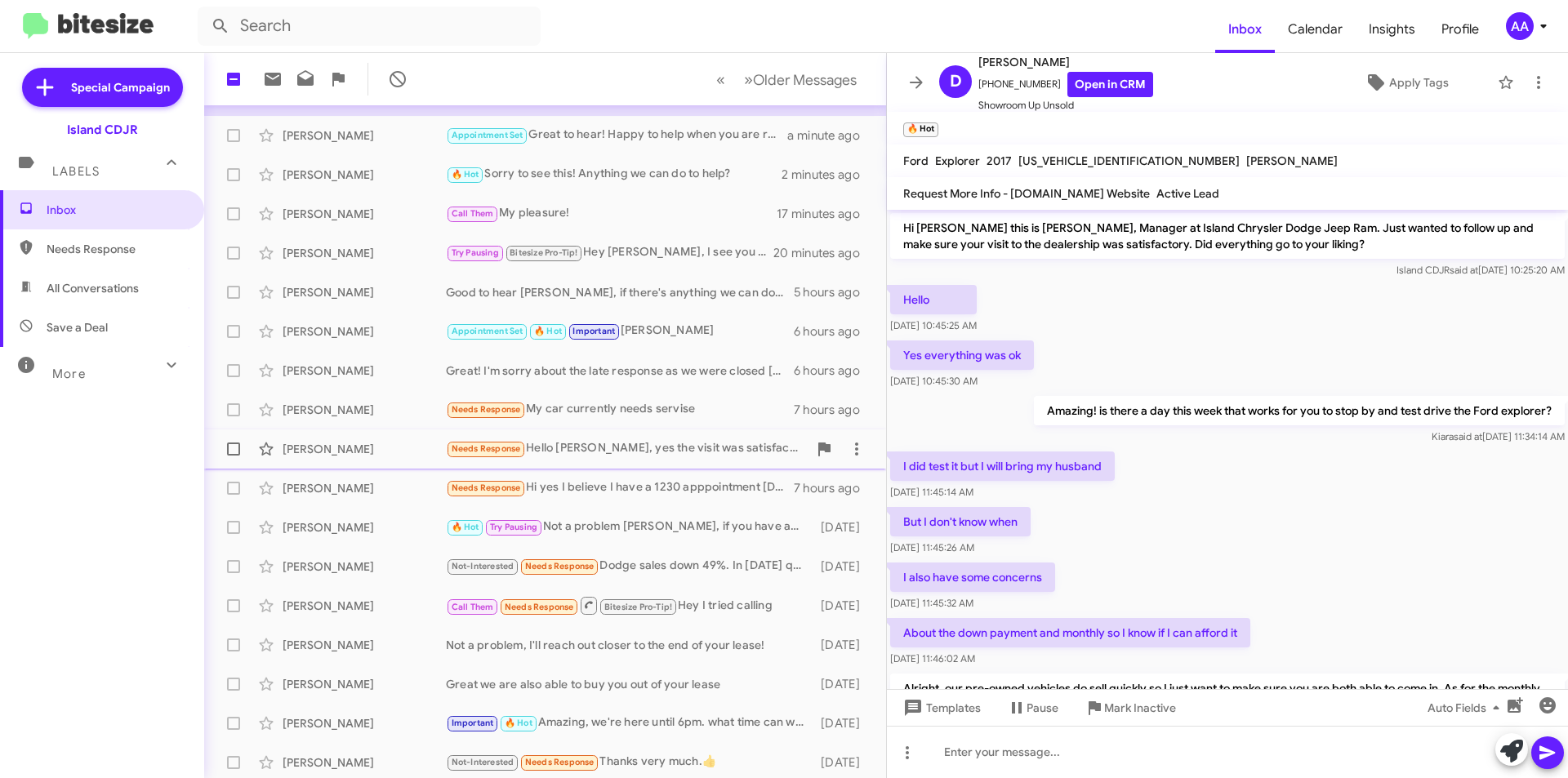
scroll to position [163, 0]
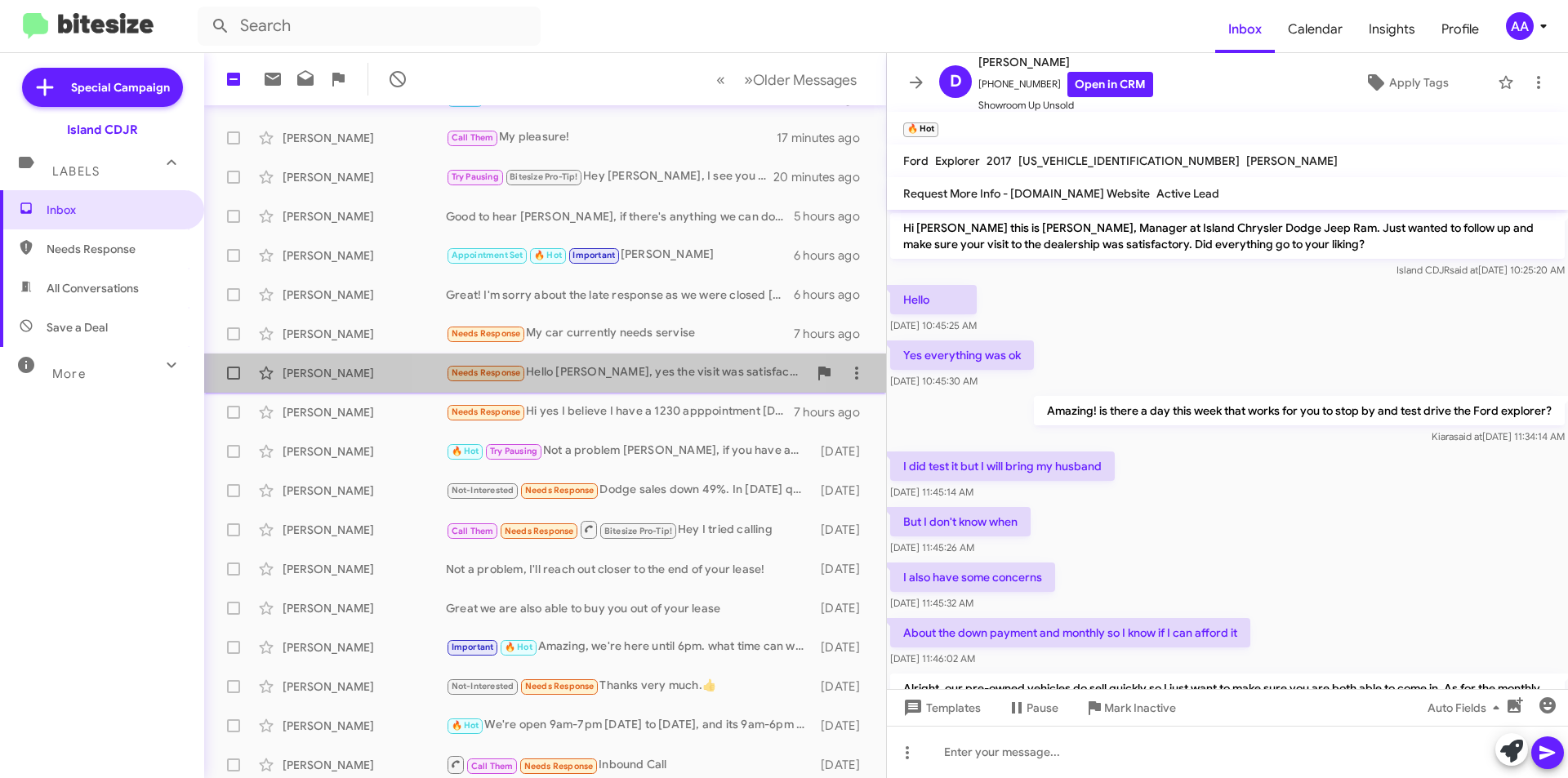
click at [600, 375] on div "Needs Response Hello [PERSON_NAME], yes the visit was satisfactory. [PERSON_NAM…" at bounding box center [627, 372] width 361 height 19
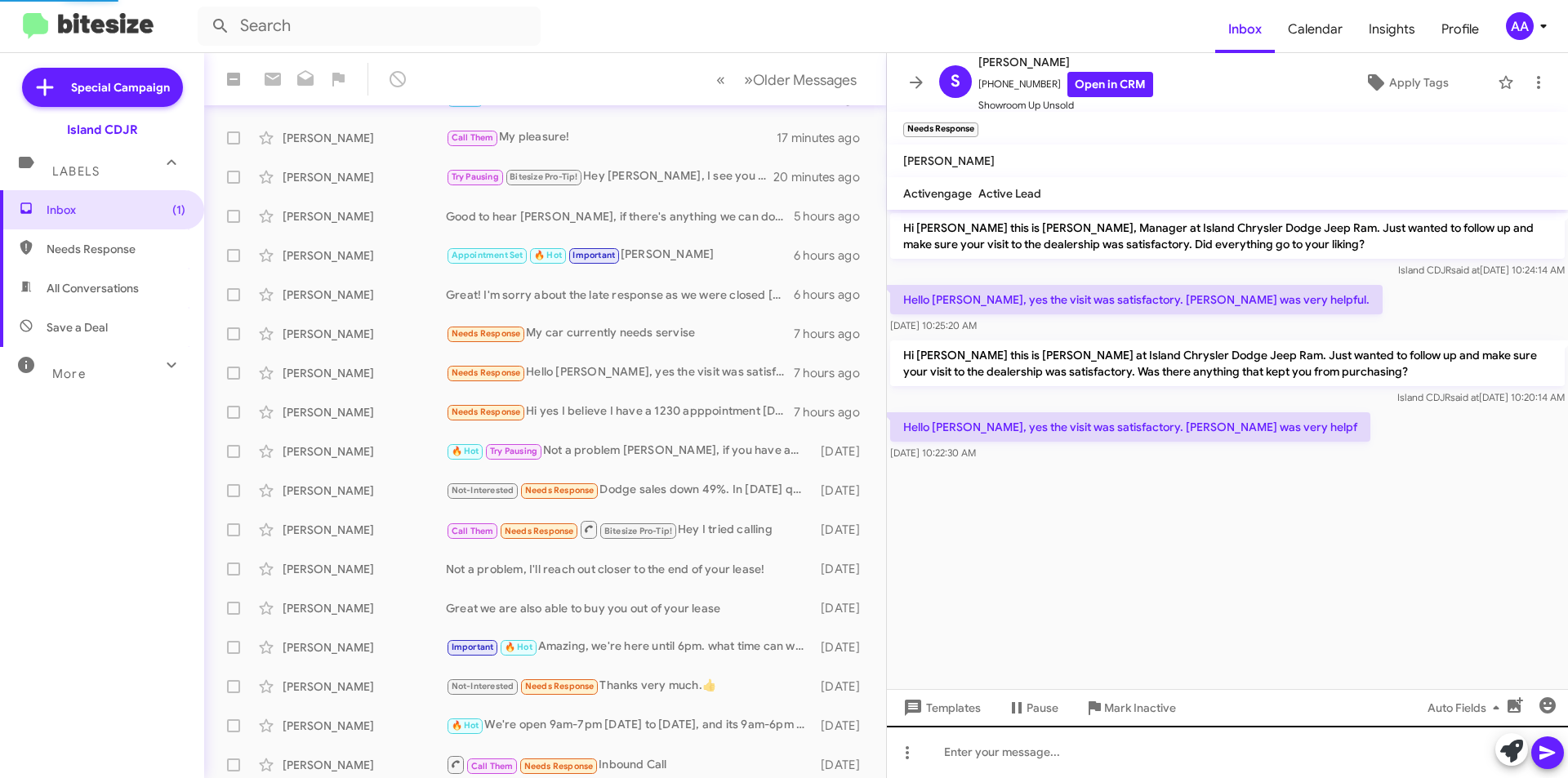
checkbox input "false"
click at [987, 764] on div at bounding box center [1227, 751] width 681 height 52
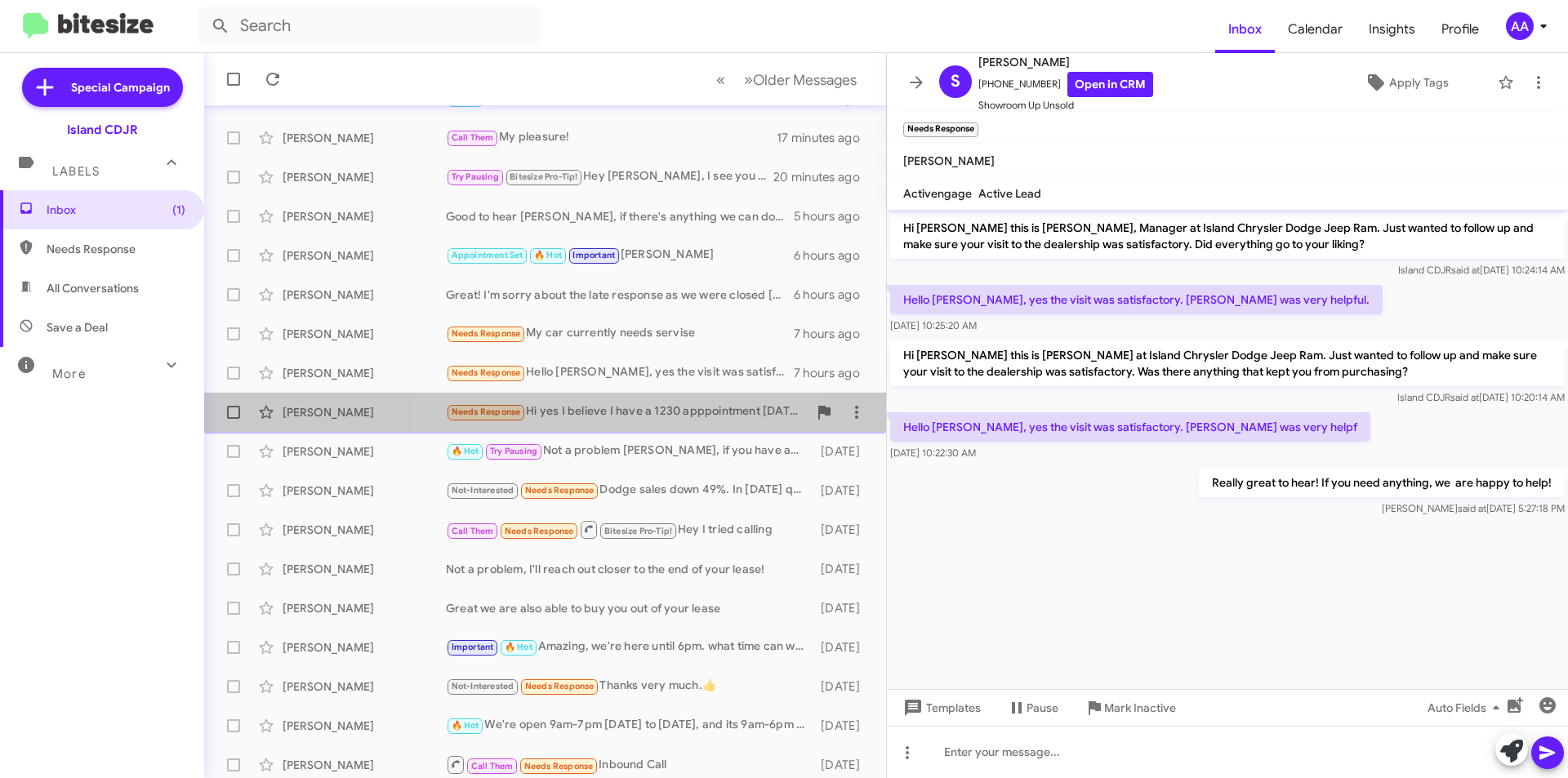
click at [587, 407] on div "Needs Response Hi yes I believe I have a 1230 apppointment [DATE] to come in" at bounding box center [627, 412] width 361 height 19
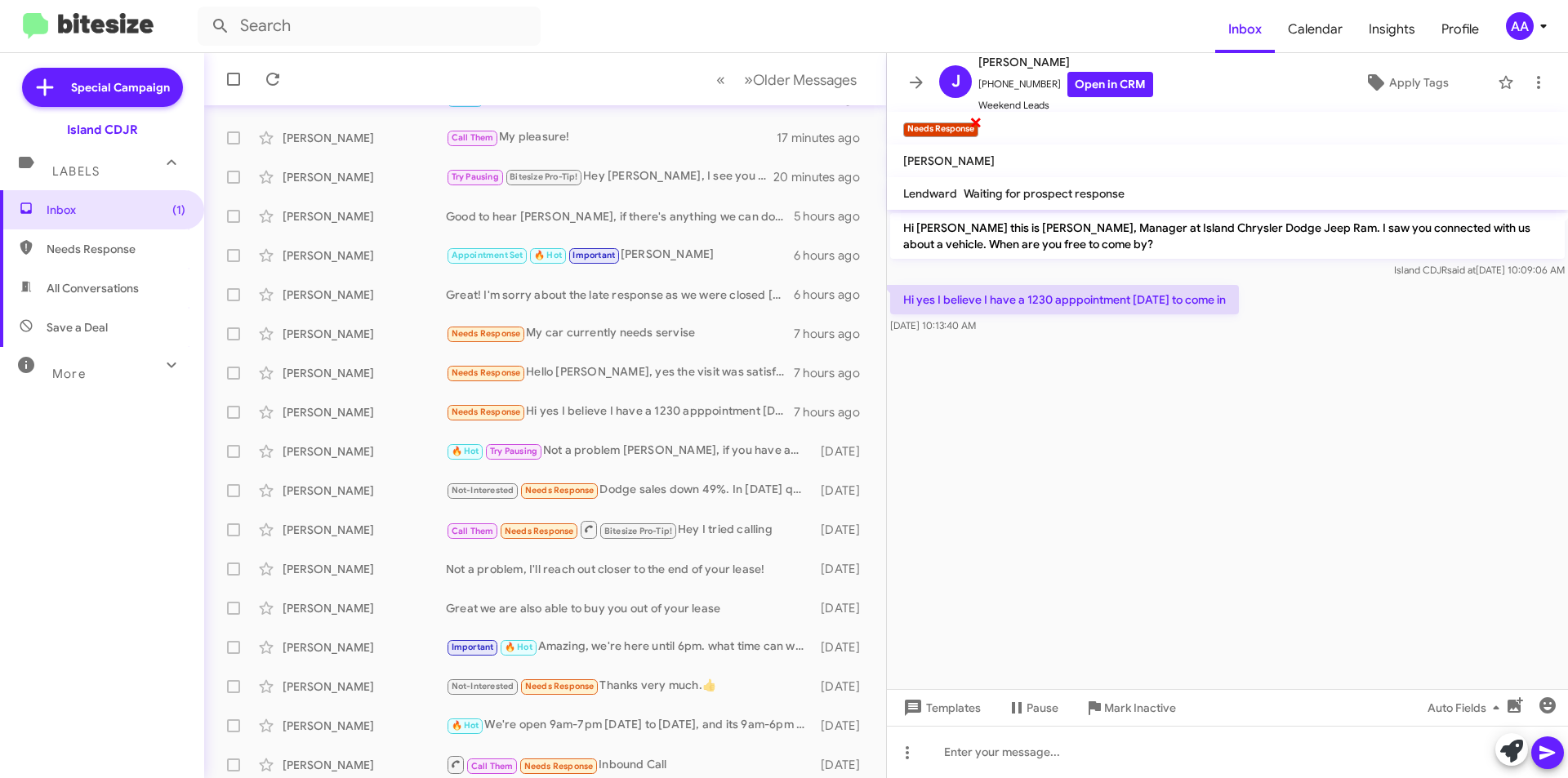
click at [976, 127] on span "×" at bounding box center [975, 122] width 13 height 20
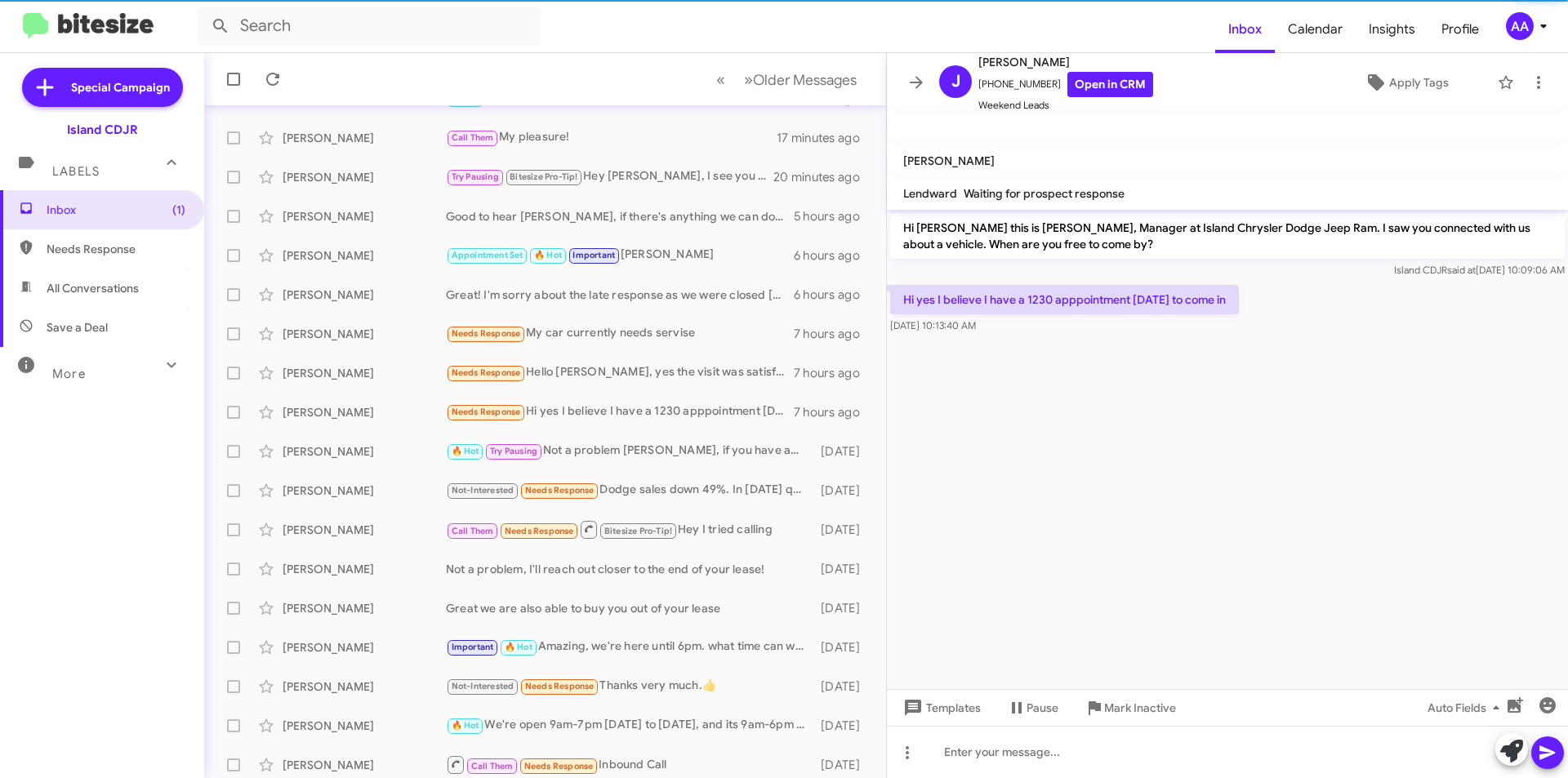
click at [976, 121] on mat-toolbar "Needs Response ×" at bounding box center [1227, 128] width 681 height 33
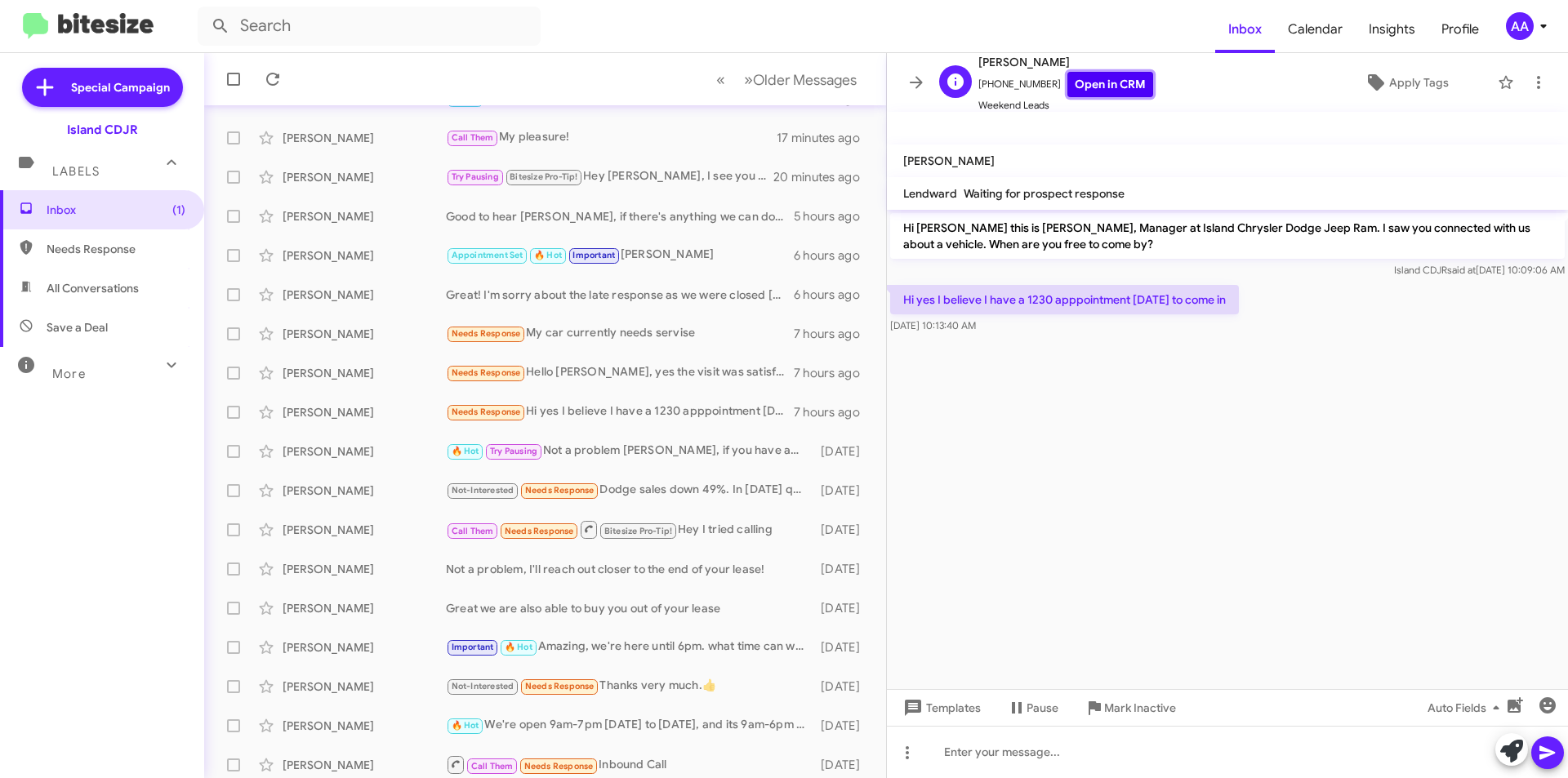
click at [1093, 82] on link "Open in CRM" at bounding box center [1110, 85] width 86 height 26
click at [677, 499] on div "Not-Interested Needs Response Dodge sales down 49%. In [DATE] quarter 1. I wond…" at bounding box center [627, 490] width 361 height 19
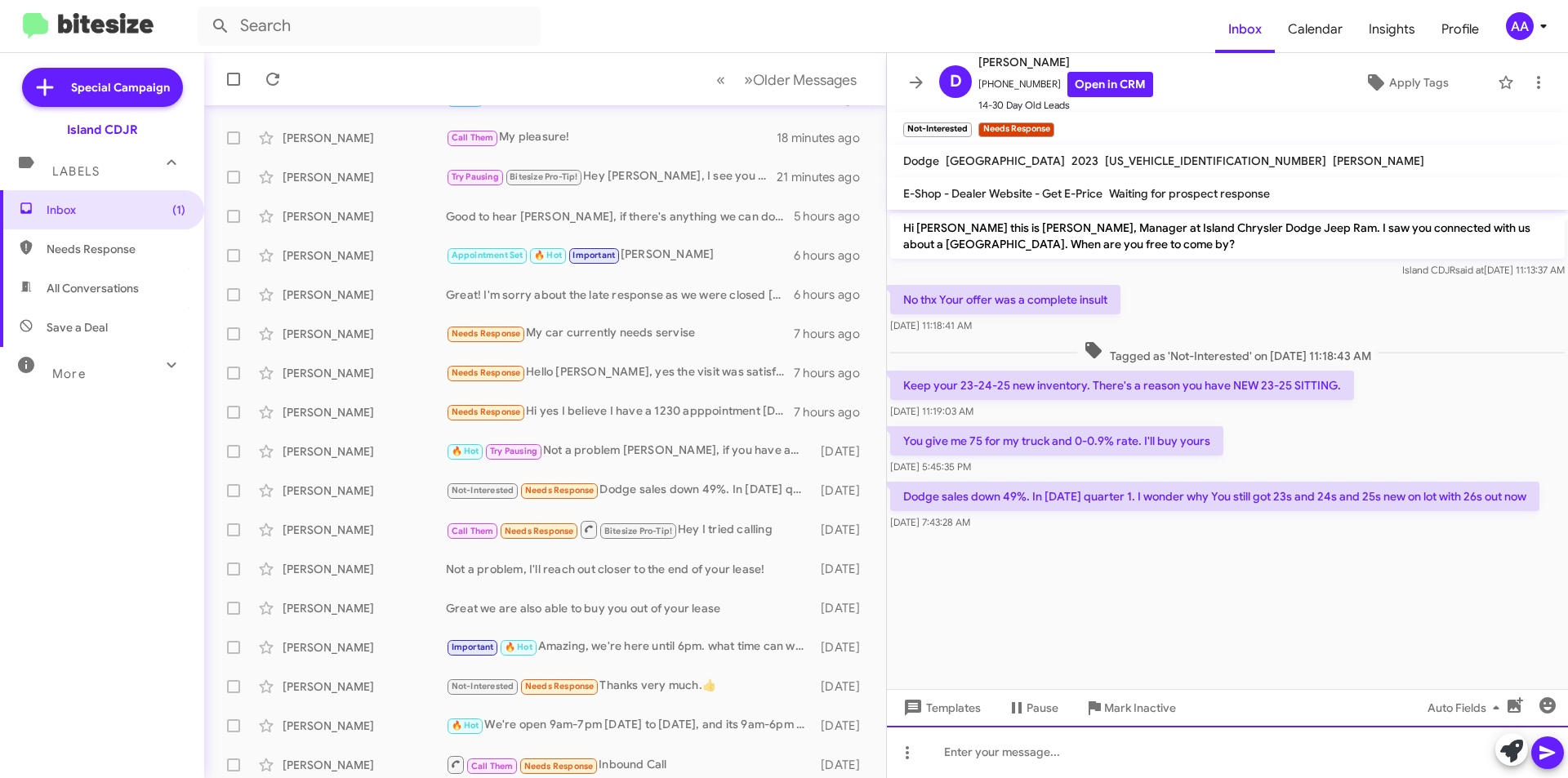
click at [1103, 743] on div at bounding box center [1227, 751] width 681 height 52
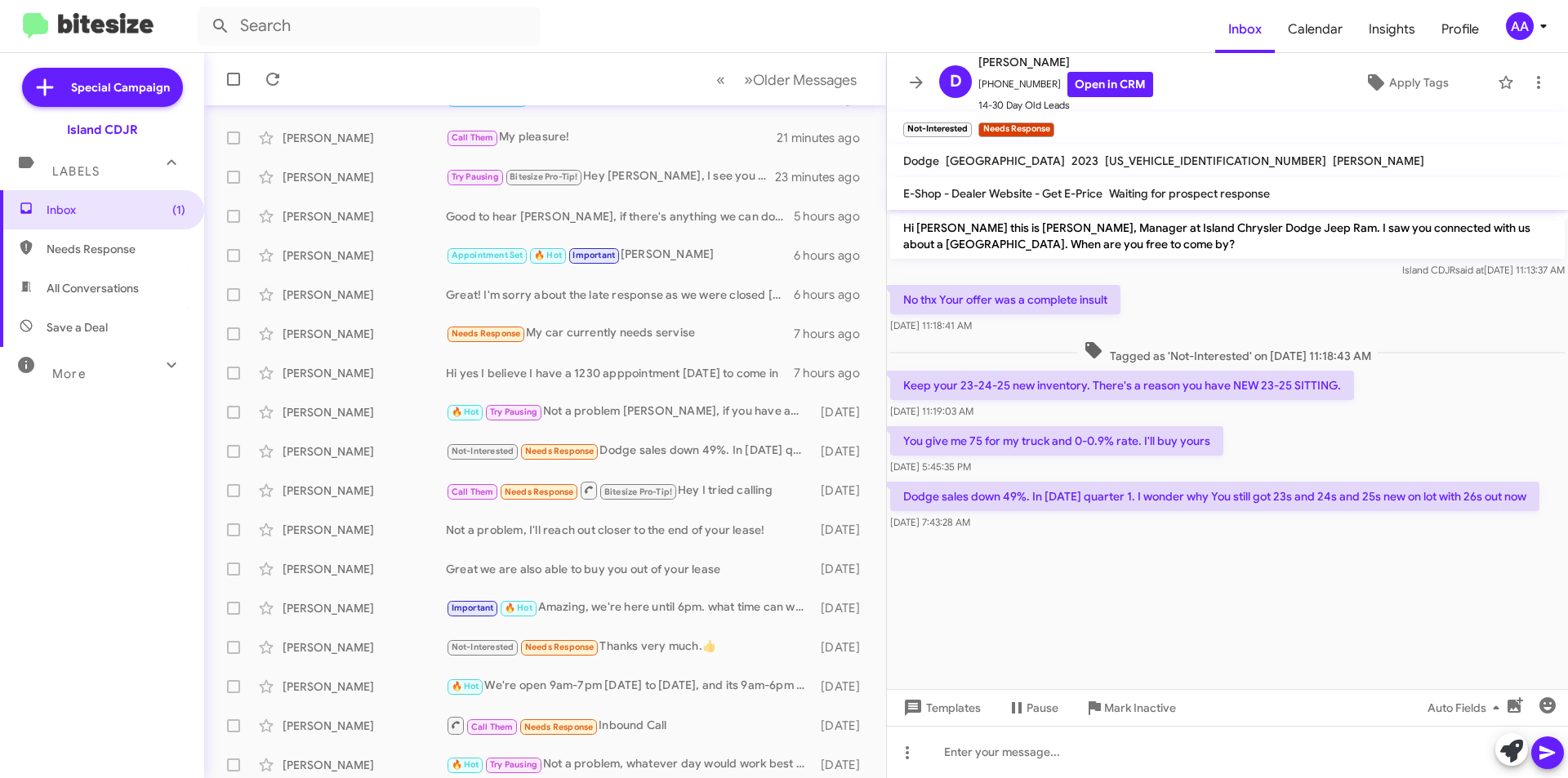
scroll to position [169, 0]
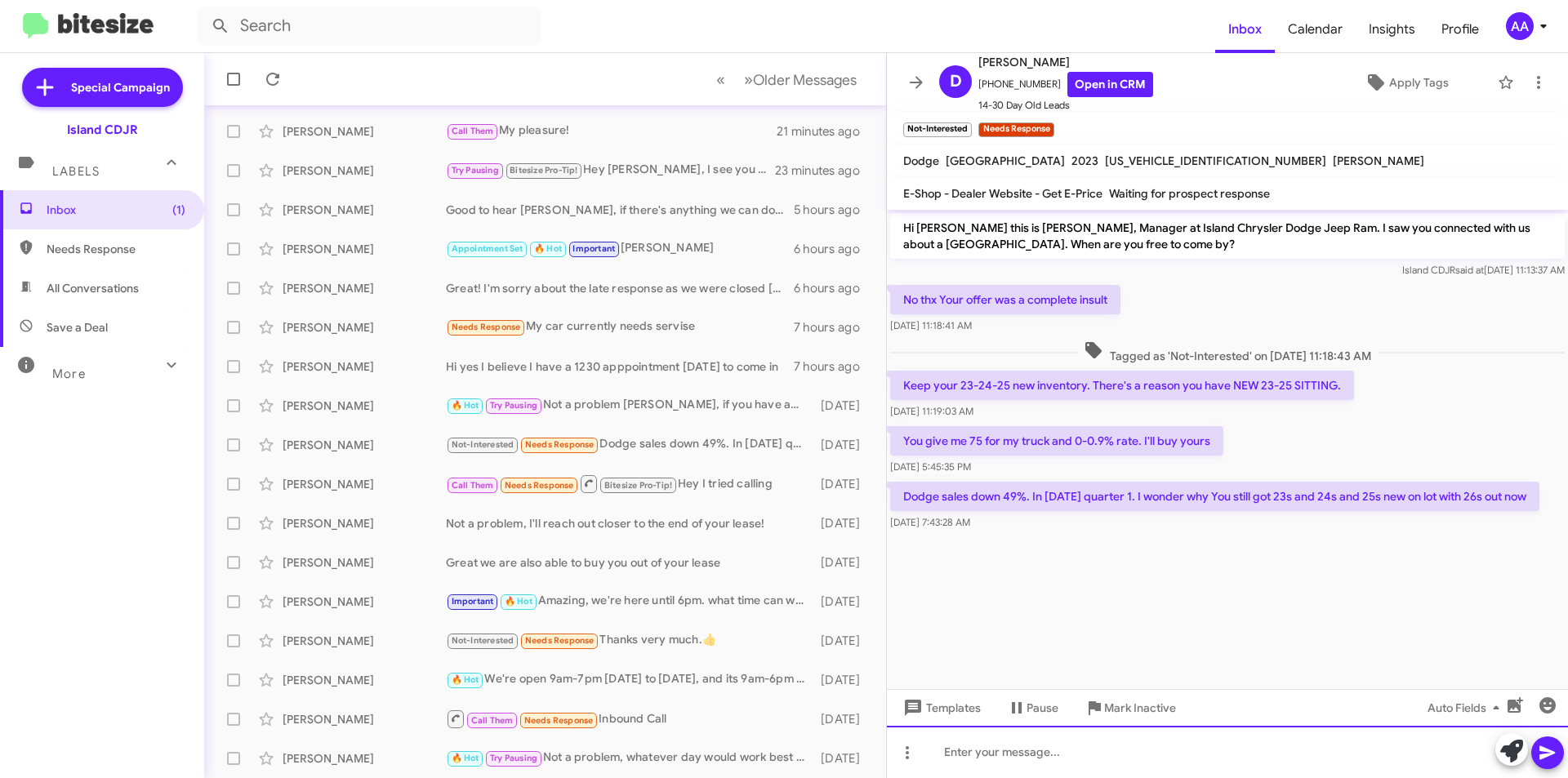
click at [984, 765] on div at bounding box center [1227, 751] width 681 height 52
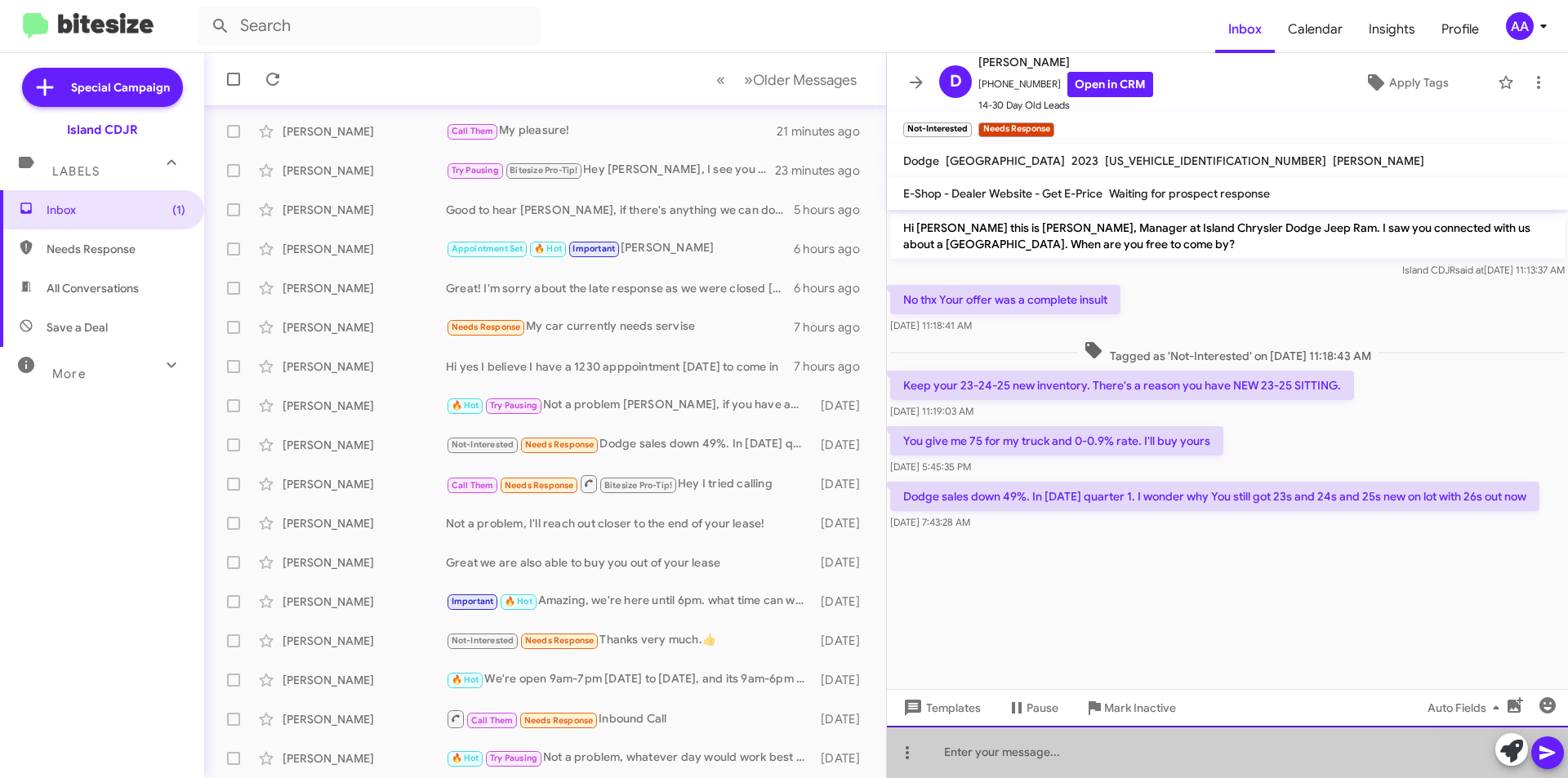
click at [982, 761] on div at bounding box center [1227, 751] width 681 height 52
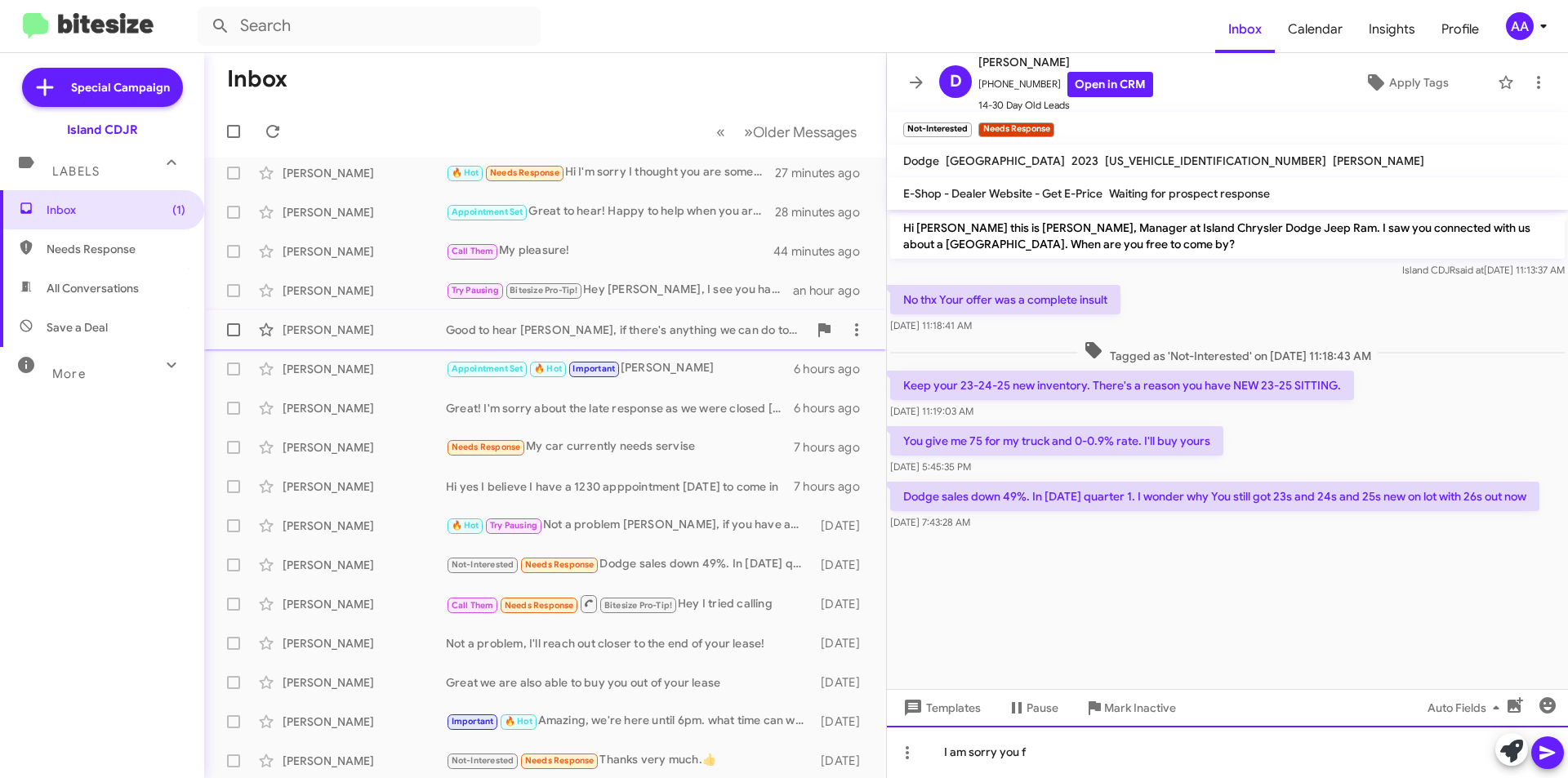
scroll to position [0, 0]
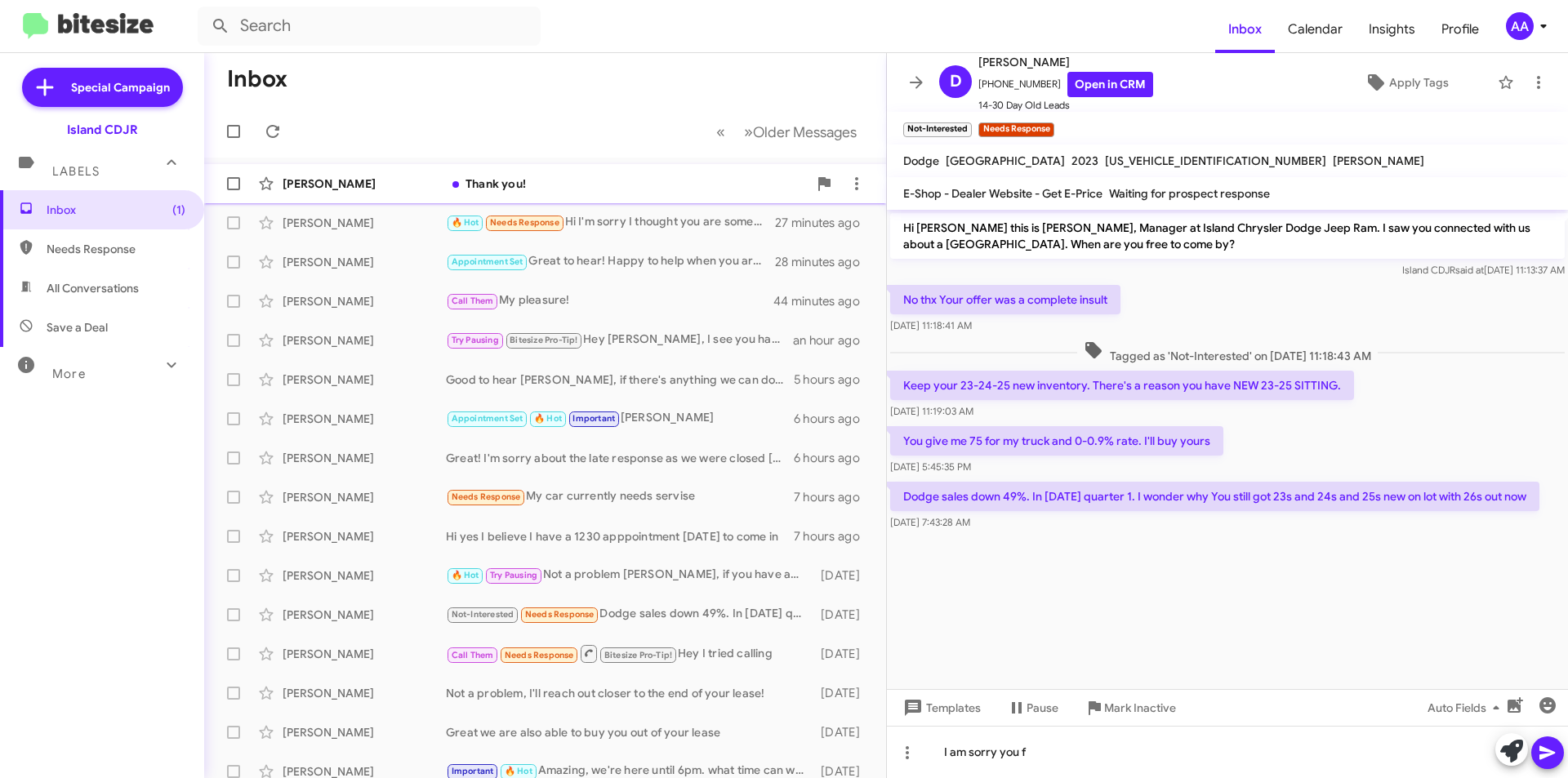
click at [532, 193] on div "[PERSON_NAME] Thank you! 24 minutes ago" at bounding box center [546, 184] width 656 height 33
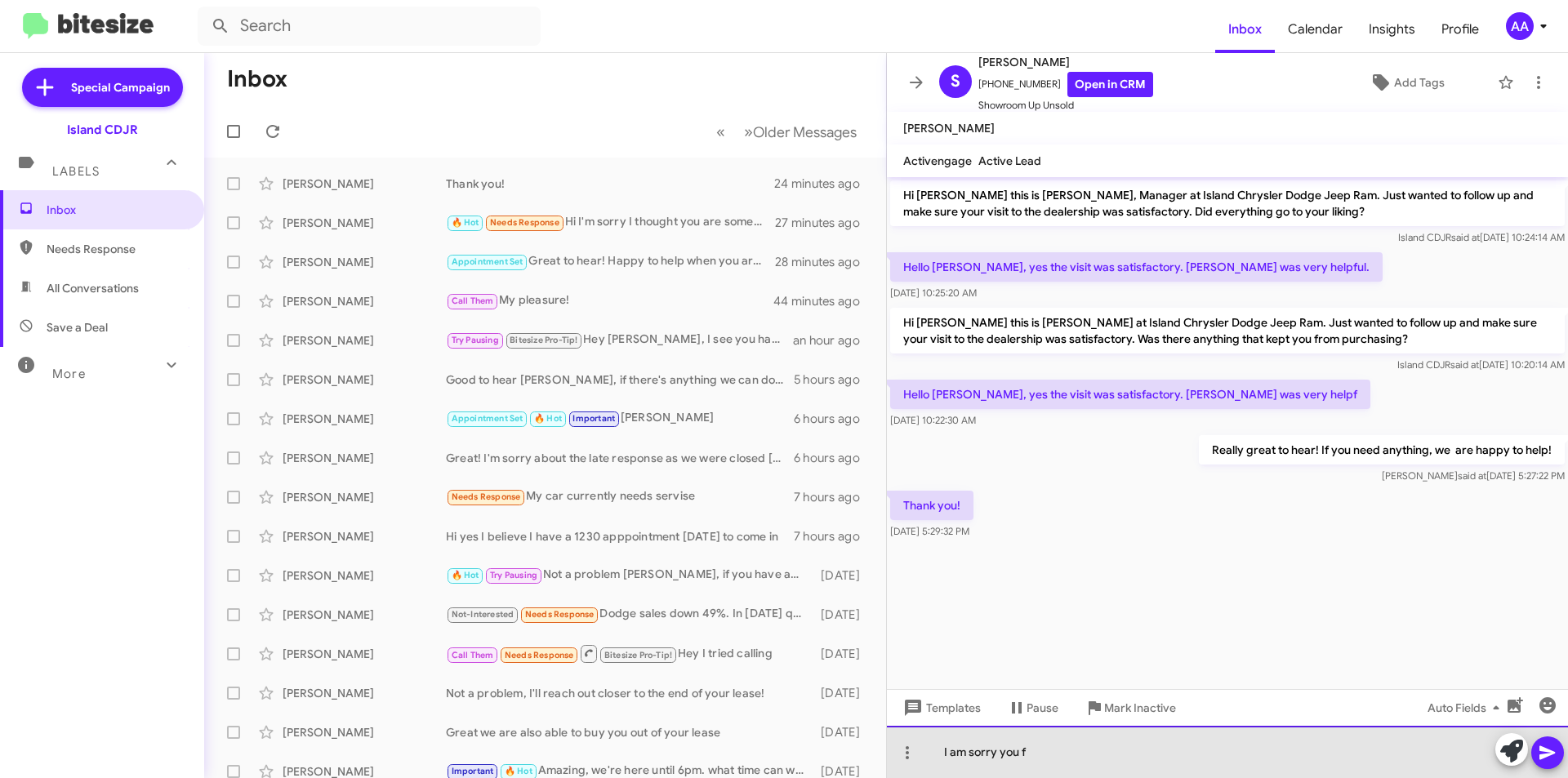
drag, startPoint x: 1045, startPoint y: 755, endPoint x: 939, endPoint y: 740, distance: 107.1
click at [939, 741] on div "I am sorry you f" at bounding box center [1227, 751] width 681 height 52
